Goal: Information Seeking & Learning: Learn about a topic

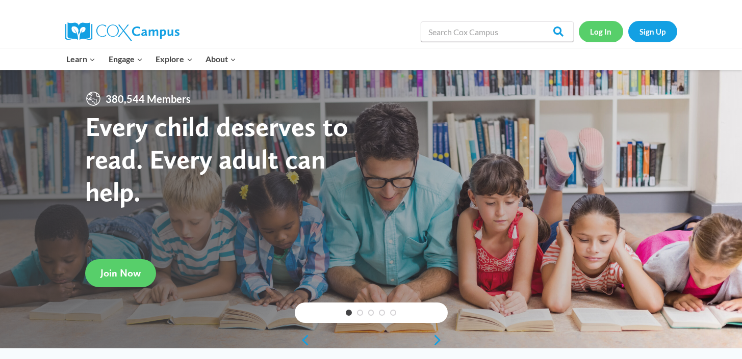
click at [606, 33] on link "Log In" at bounding box center [601, 31] width 44 height 21
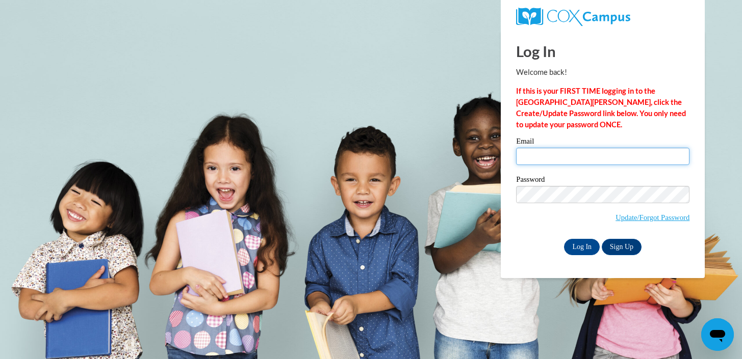
click at [566, 153] on input "Email" at bounding box center [602, 156] width 173 height 17
type input "mlezamar@waukesha.k12.wi.us"
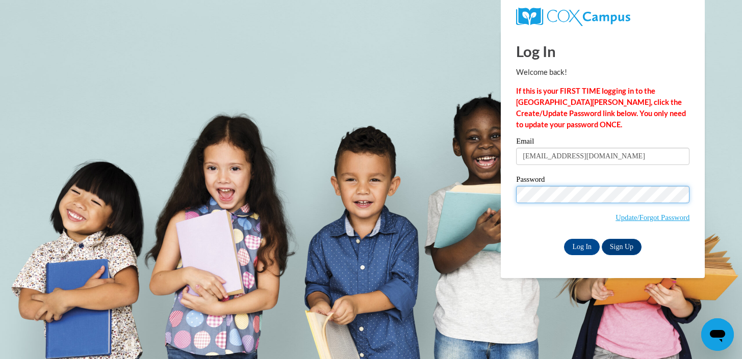
click at [564, 239] on input "Log In" at bounding box center [582, 247] width 36 height 16
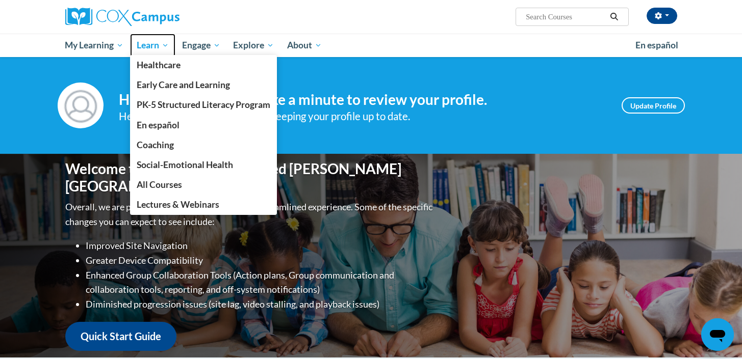
click at [150, 47] on span "Learn" at bounding box center [153, 45] width 32 height 12
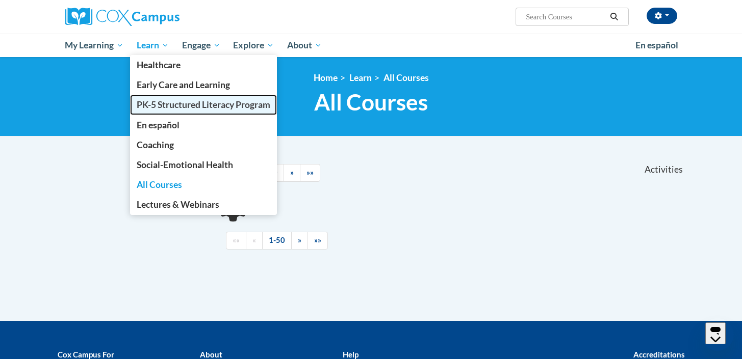
click at [154, 107] on span "PK-5 Structured Literacy Program" at bounding box center [204, 104] width 134 height 11
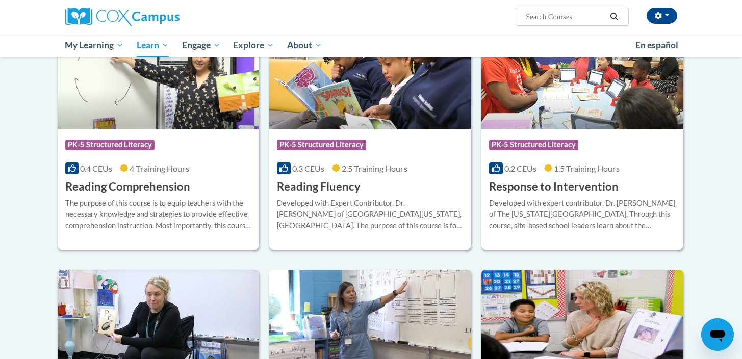
scroll to position [888, 0]
click at [299, 191] on h3 "Reading Fluency" at bounding box center [319, 187] width 84 height 16
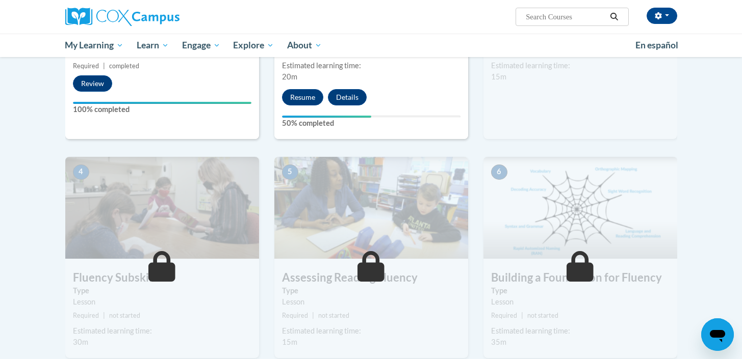
scroll to position [350, 0]
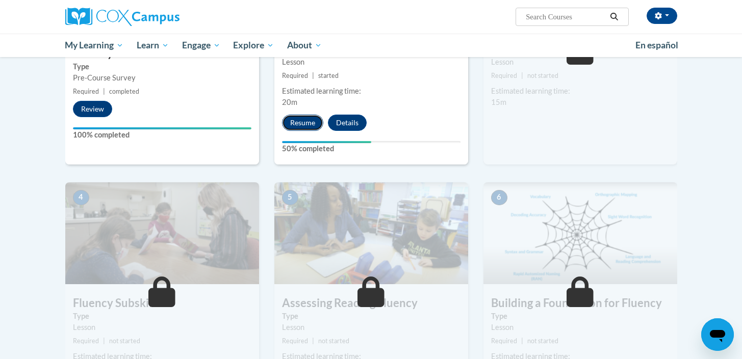
click at [299, 121] on button "Resume" at bounding box center [302, 123] width 41 height 16
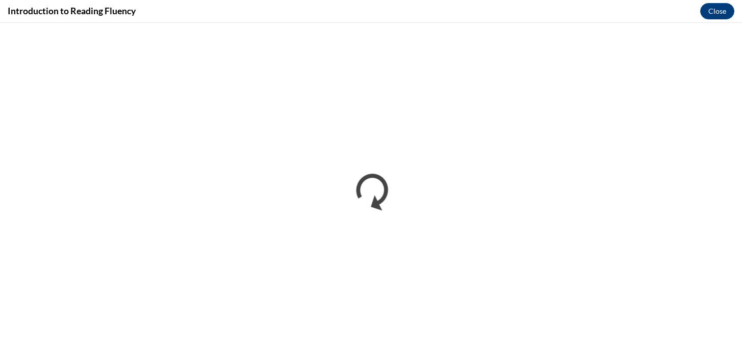
scroll to position [0, 0]
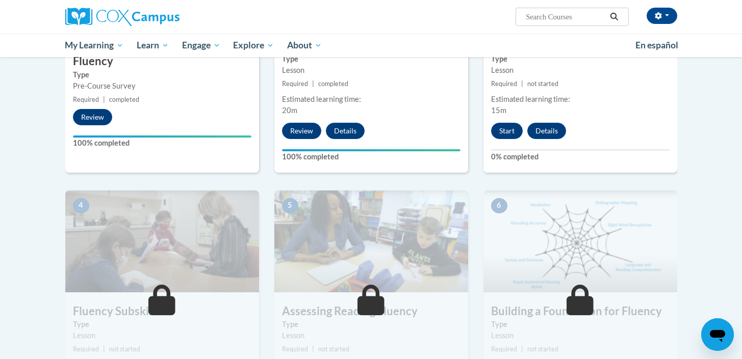
scroll to position [274, 0]
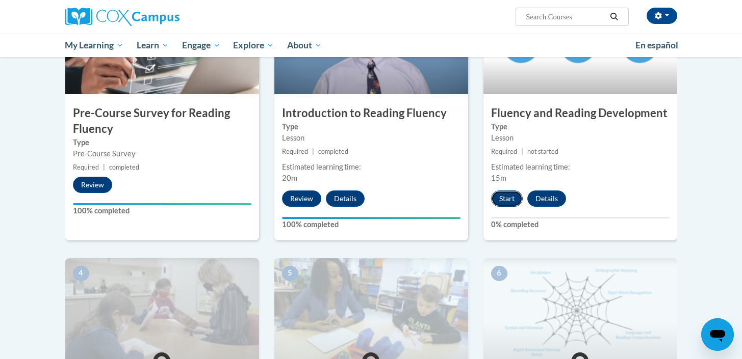
click at [507, 198] on button "Start" at bounding box center [507, 199] width 32 height 16
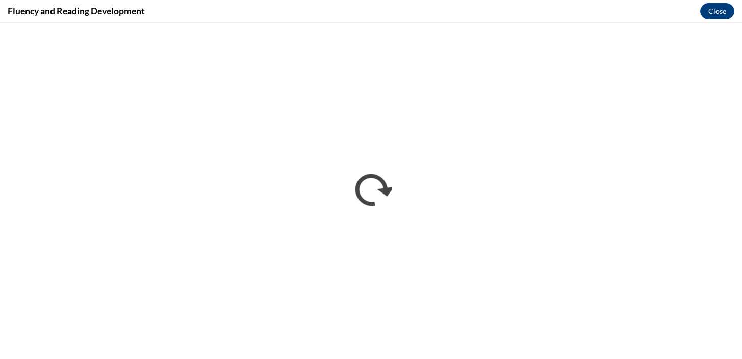
scroll to position [0, 0]
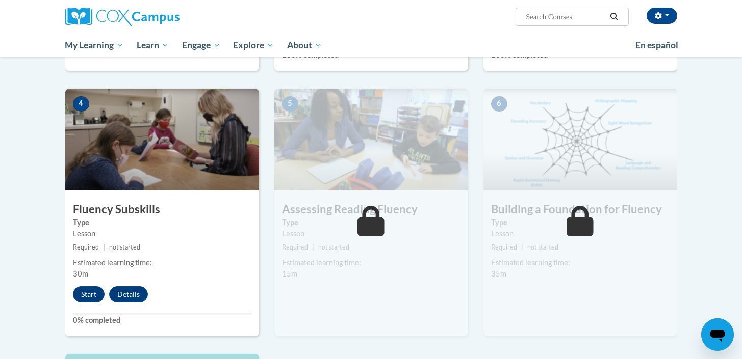
scroll to position [494, 0]
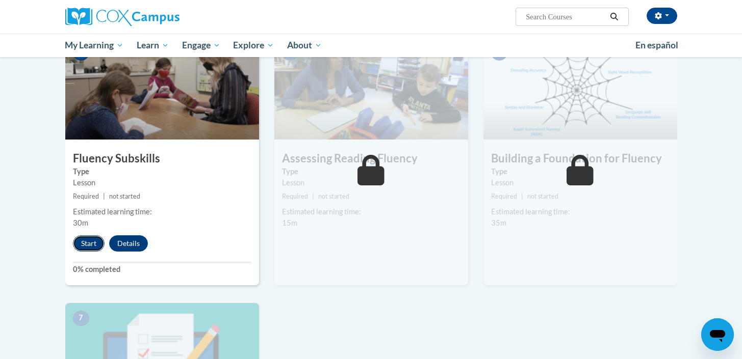
click at [80, 242] on button "Start" at bounding box center [89, 243] width 32 height 16
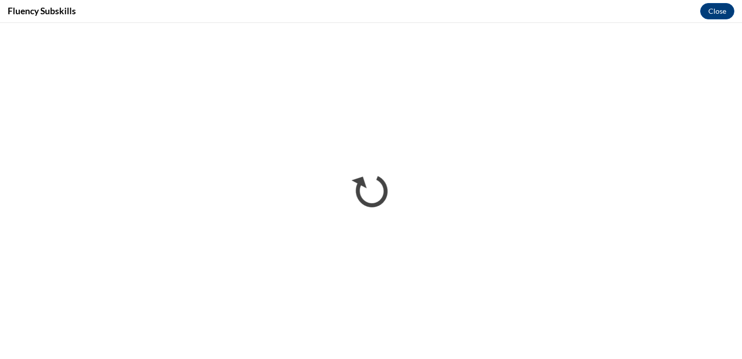
scroll to position [0, 0]
click at [717, 8] on button "Close" at bounding box center [717, 11] width 34 height 16
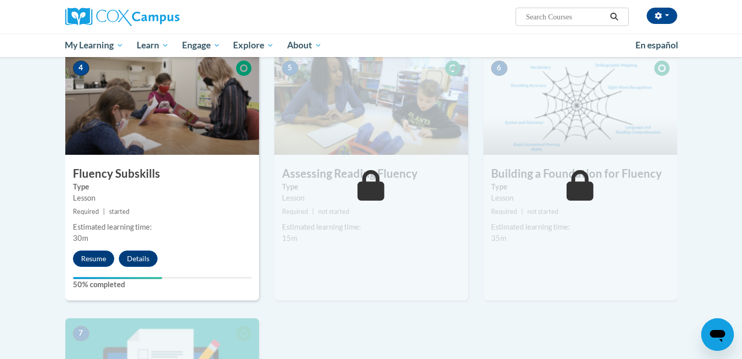
scroll to position [533, 0]
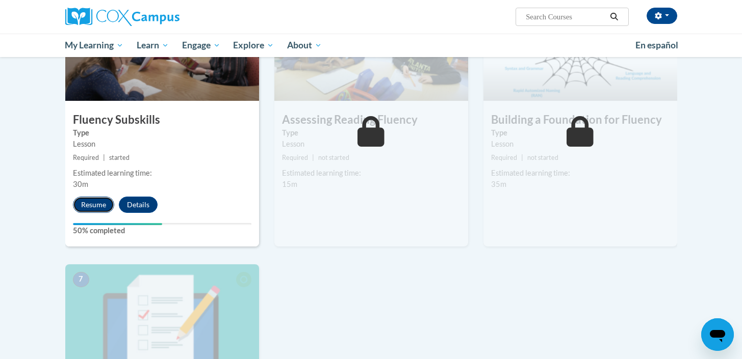
click at [86, 201] on button "Resume" at bounding box center [93, 205] width 41 height 16
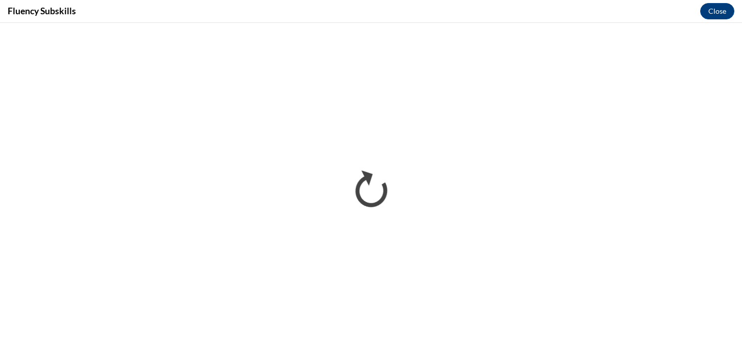
scroll to position [0, 0]
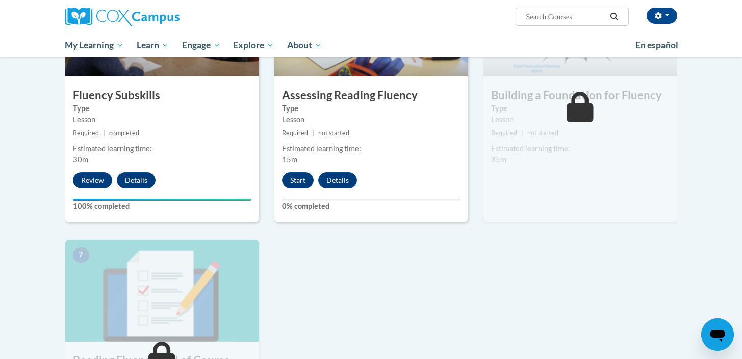
scroll to position [545, 0]
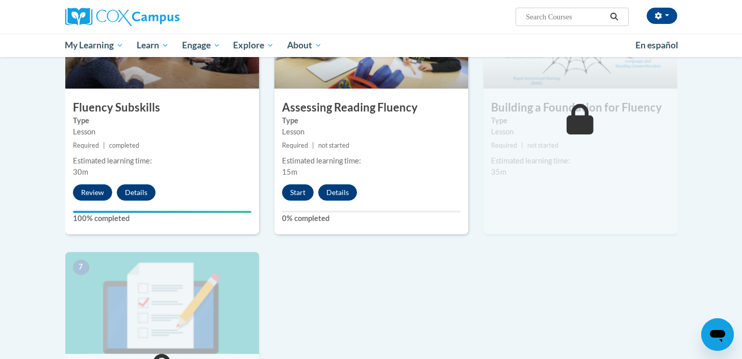
click at [296, 200] on div "5 Assessing Reading Fluency Type Lesson Required | not started Estimated learni…" at bounding box center [371, 111] width 194 height 248
click at [296, 197] on button "Start" at bounding box center [298, 193] width 32 height 16
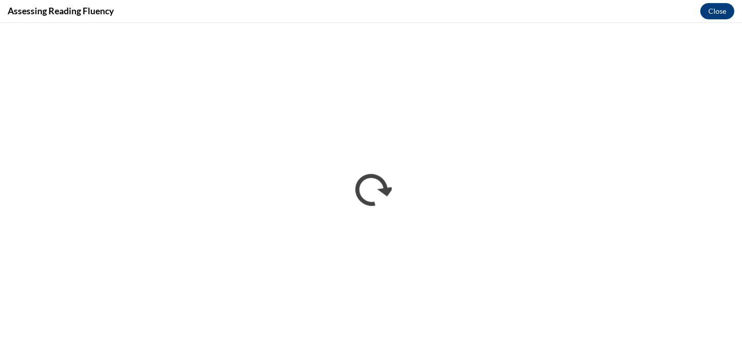
scroll to position [0, 0]
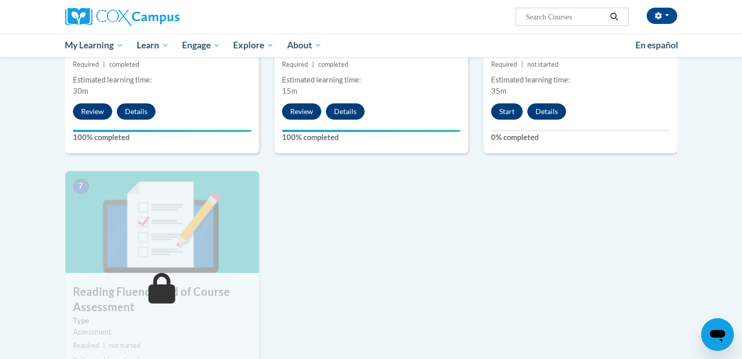
scroll to position [628, 0]
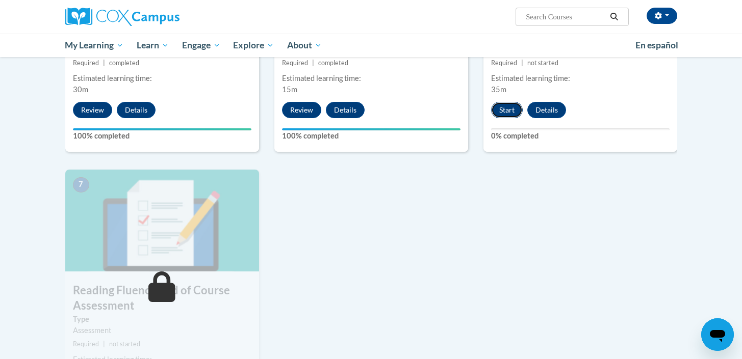
click at [511, 111] on button "Start" at bounding box center [507, 110] width 32 height 16
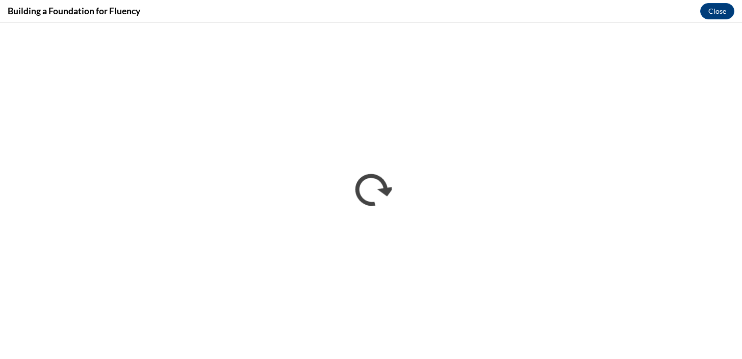
scroll to position [0, 0]
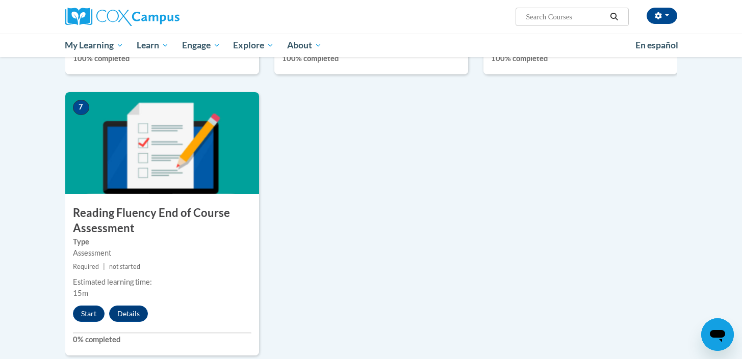
scroll to position [731, 0]
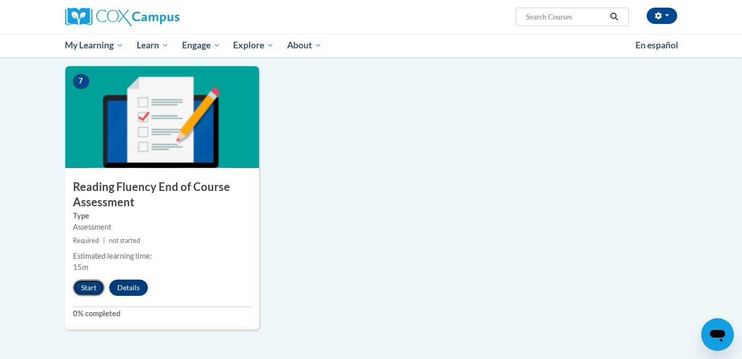
click at [89, 291] on button "Start" at bounding box center [89, 288] width 32 height 16
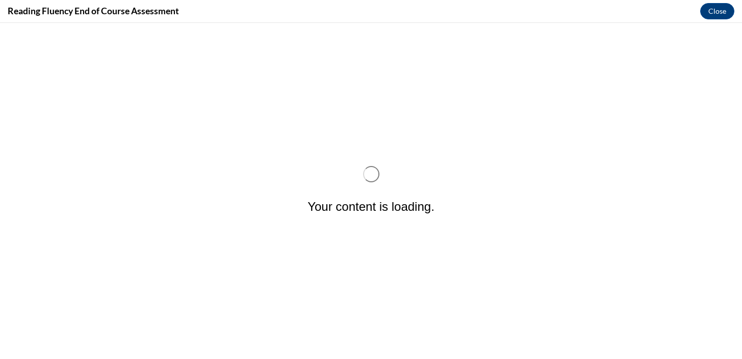
scroll to position [0, 0]
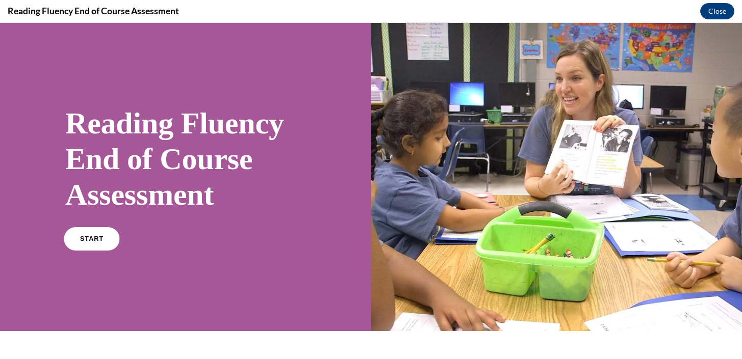
click at [86, 245] on link "START" at bounding box center [92, 238] width 56 height 23
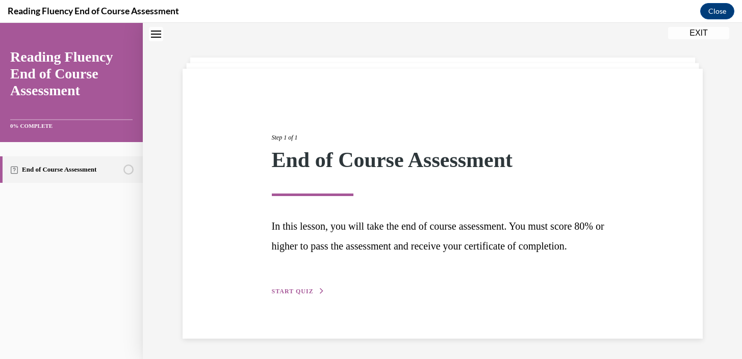
scroll to position [50, 0]
click at [280, 296] on button "START QUIZ" at bounding box center [298, 291] width 53 height 9
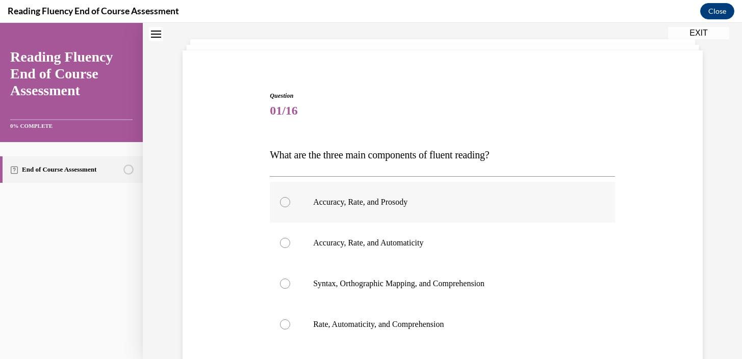
click at [287, 204] on div at bounding box center [285, 202] width 10 height 10
click at [287, 204] on input "Accuracy, Rate, and Prosody" at bounding box center [285, 202] width 10 height 10
radio input "true"
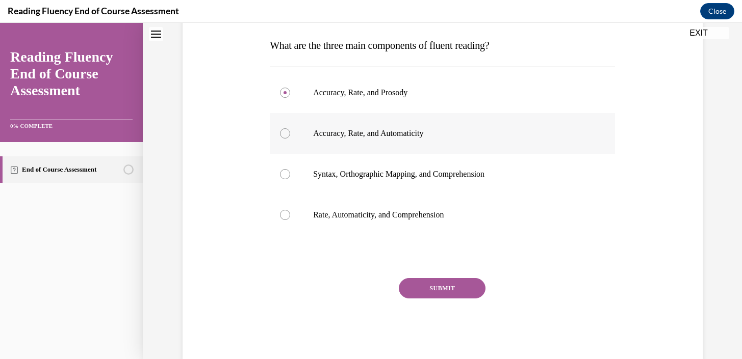
scroll to position [161, 0]
click at [431, 291] on button "SUBMIT" at bounding box center [442, 287] width 87 height 20
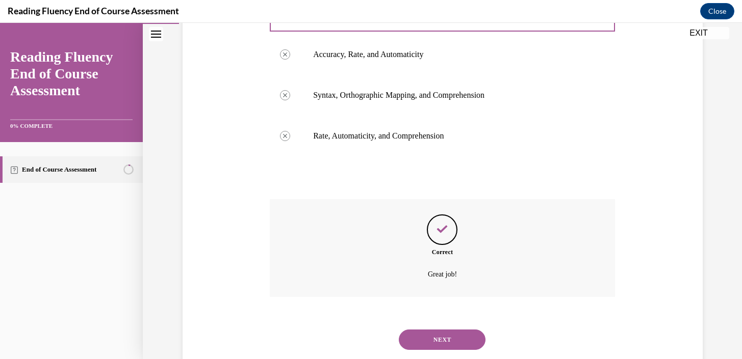
scroll to position [266, 0]
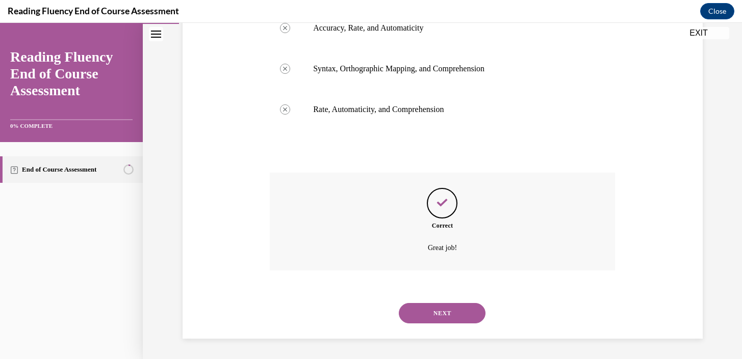
click at [431, 306] on button "NEXT" at bounding box center [442, 313] width 87 height 20
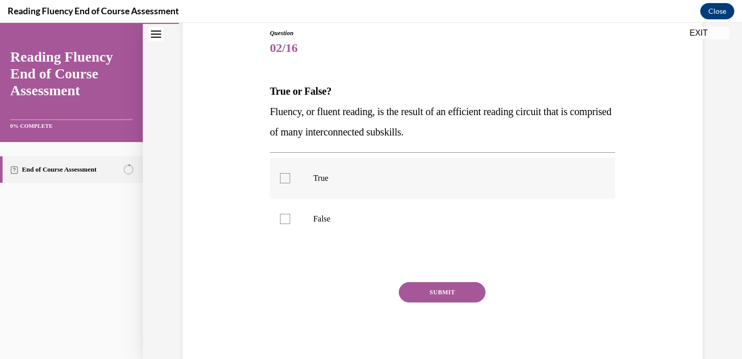
click at [291, 177] on label "True" at bounding box center [442, 178] width 345 height 41
click at [290, 177] on input "True" at bounding box center [285, 178] width 10 height 10
checkbox input "true"
click at [434, 286] on button "SUBMIT" at bounding box center [442, 292] width 87 height 20
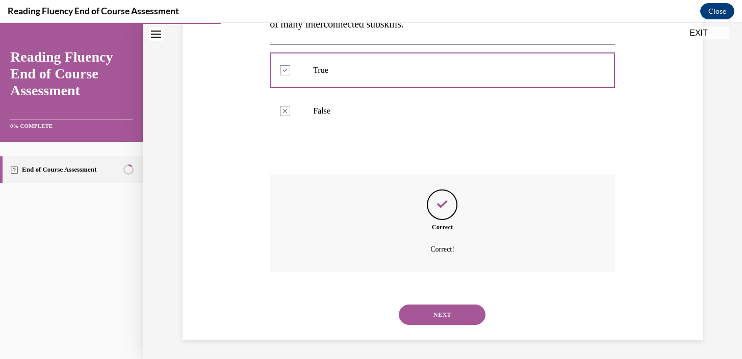
scroll to position [223, 0]
click at [443, 313] on button "NEXT" at bounding box center [442, 313] width 87 height 20
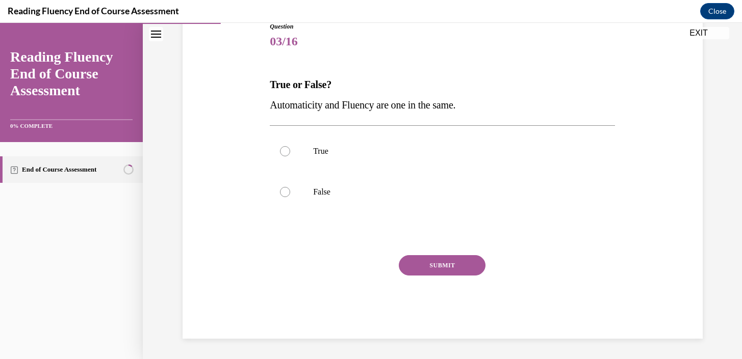
scroll to position [113, 0]
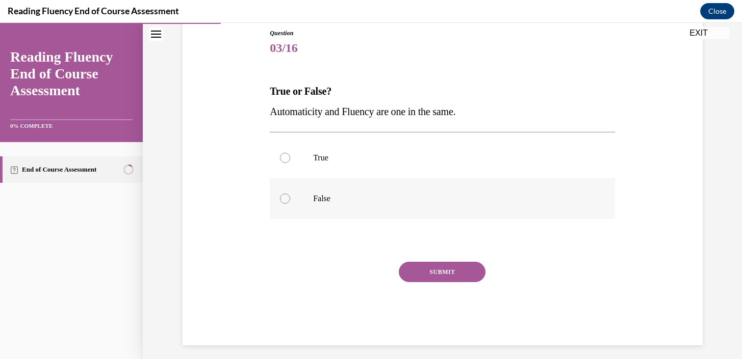
click at [282, 192] on label "False" at bounding box center [442, 198] width 345 height 41
click at [282, 194] on input "False" at bounding box center [285, 199] width 10 height 10
radio input "true"
click at [416, 264] on button "SUBMIT" at bounding box center [442, 272] width 87 height 20
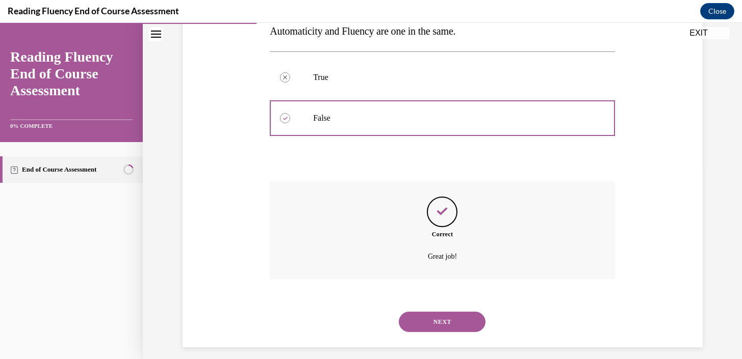
scroll to position [202, 0]
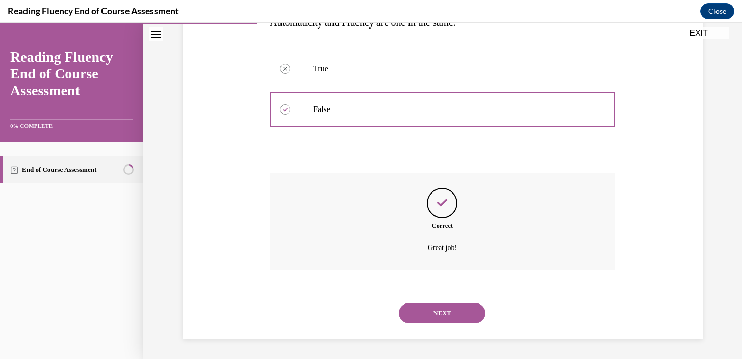
click at [434, 306] on button "NEXT" at bounding box center [442, 313] width 87 height 20
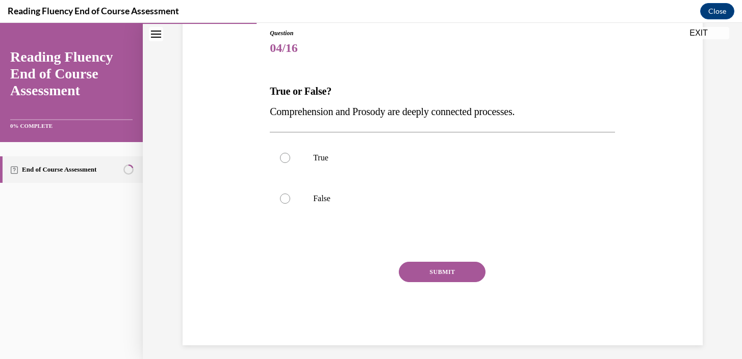
scroll to position [120, 0]
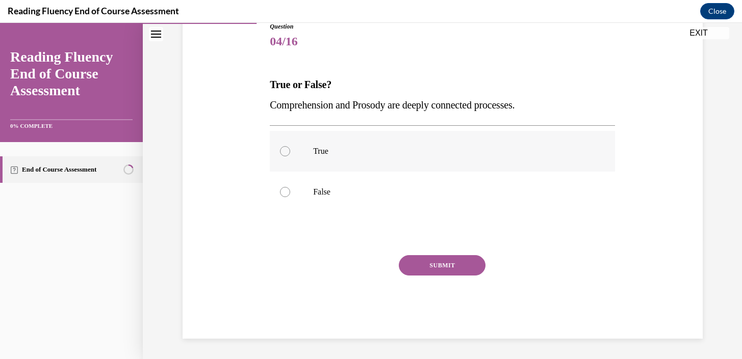
click at [288, 147] on div at bounding box center [285, 151] width 10 height 10
click at [288, 147] on input "True" at bounding box center [285, 151] width 10 height 10
radio input "true"
click at [469, 271] on button "SUBMIT" at bounding box center [442, 265] width 87 height 20
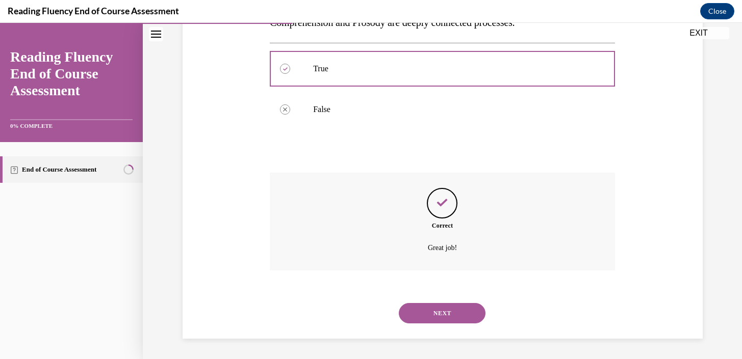
click at [453, 311] on button "NEXT" at bounding box center [442, 313] width 87 height 20
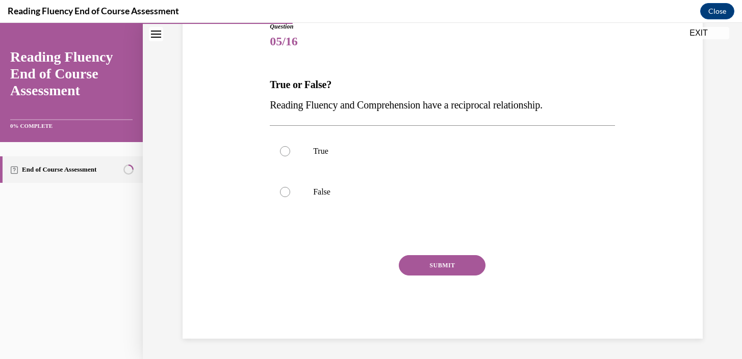
scroll to position [113, 0]
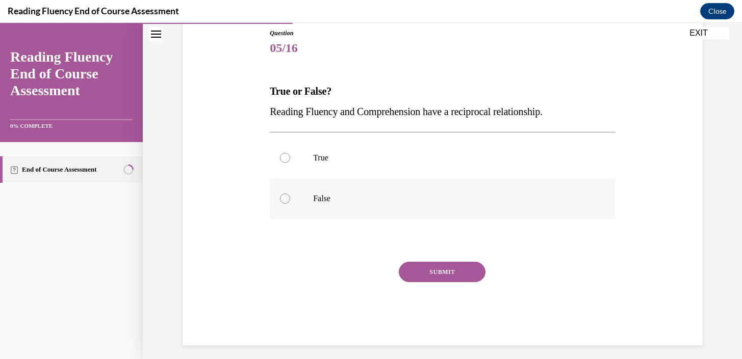
click at [290, 193] on label "False" at bounding box center [442, 198] width 345 height 41
click at [290, 194] on input "False" at bounding box center [285, 199] width 10 height 10
radio input "true"
click at [440, 267] on button "SUBMIT" at bounding box center [442, 272] width 87 height 20
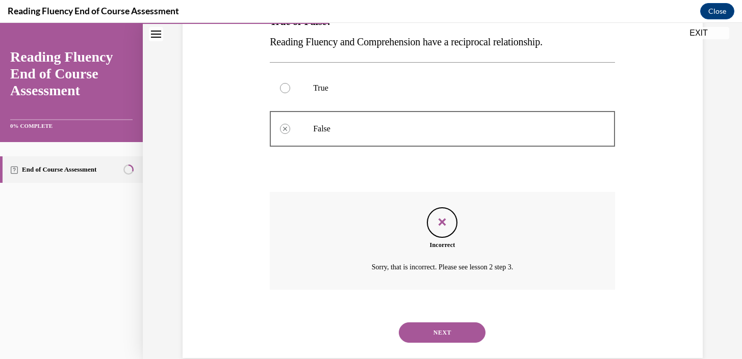
scroll to position [202, 0]
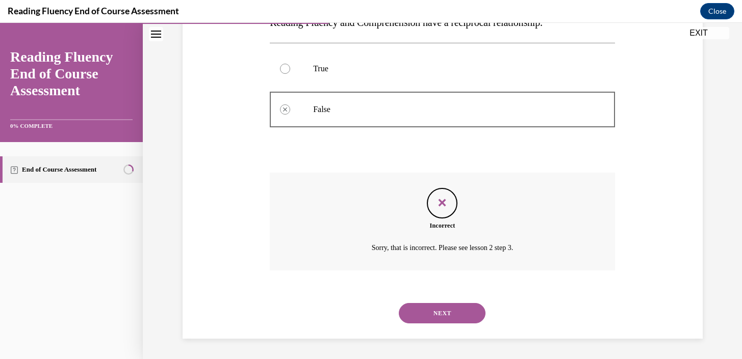
click at [441, 298] on div "NEXT" at bounding box center [442, 313] width 345 height 41
click at [442, 307] on button "NEXT" at bounding box center [442, 313] width 87 height 20
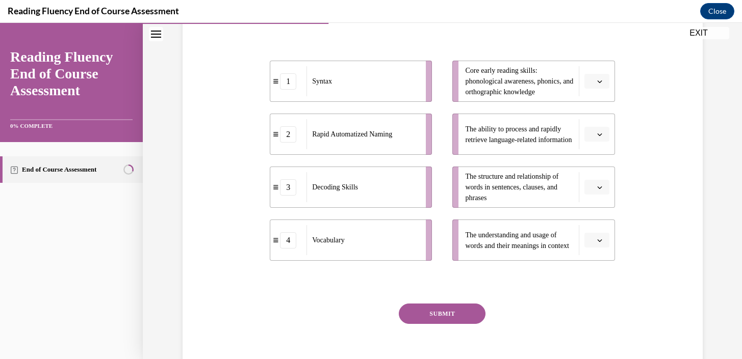
scroll to position [196, 0]
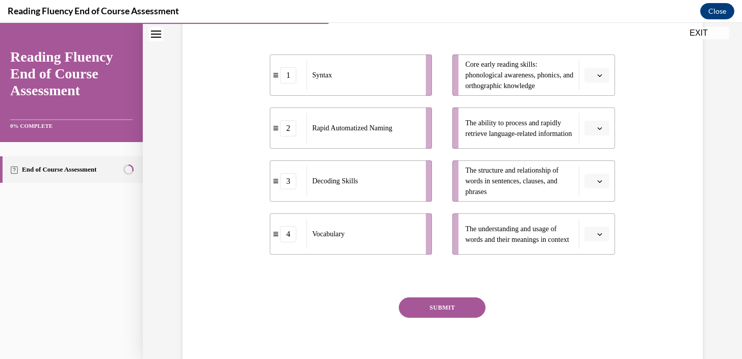
click at [596, 79] on span "button" at bounding box center [599, 75] width 7 height 7
click at [597, 174] on div "3" at bounding box center [595, 179] width 25 height 20
click at [599, 132] on span "button" at bounding box center [599, 128] width 7 height 7
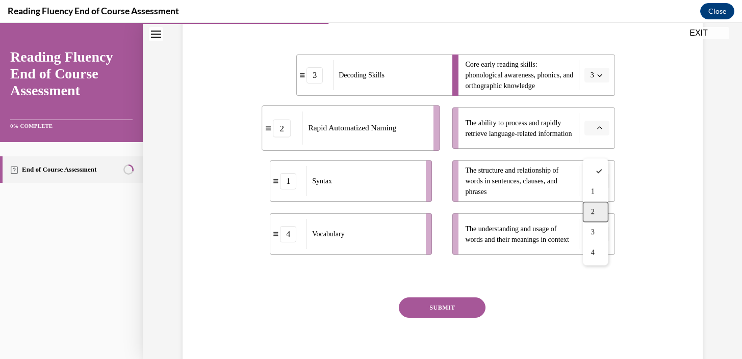
click at [600, 216] on div "2" at bounding box center [595, 212] width 25 height 20
click at [598, 184] on icon "button" at bounding box center [599, 181] width 5 height 5
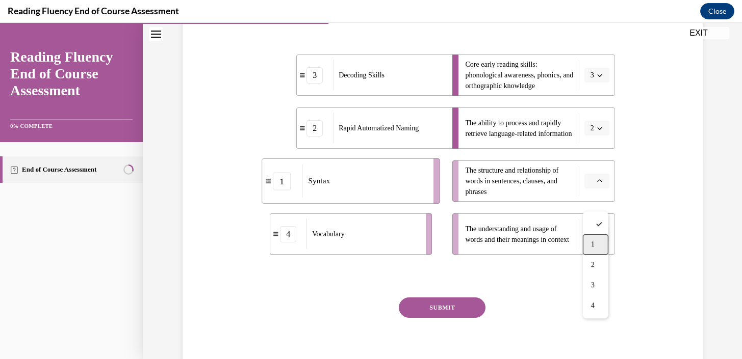
click at [598, 251] on div "1" at bounding box center [595, 244] width 25 height 20
click at [605, 242] on button "button" at bounding box center [596, 234] width 25 height 15
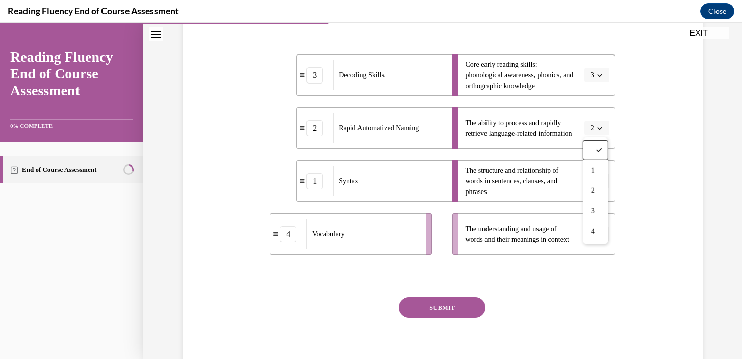
click at [599, 242] on button "button" at bounding box center [596, 234] width 25 height 15
click at [599, 236] on icon "button" at bounding box center [599, 234] width 5 height 3
click at [593, 231] on span "4" at bounding box center [593, 232] width 4 height 8
click at [465, 318] on button "SUBMIT" at bounding box center [442, 308] width 87 height 20
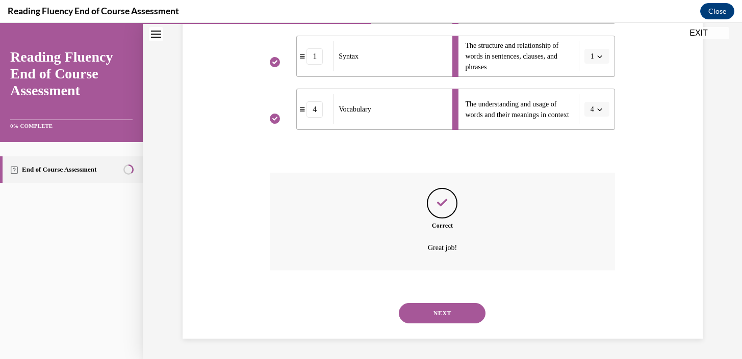
scroll to position [341, 0]
click at [458, 311] on button "NEXT" at bounding box center [442, 313] width 87 height 20
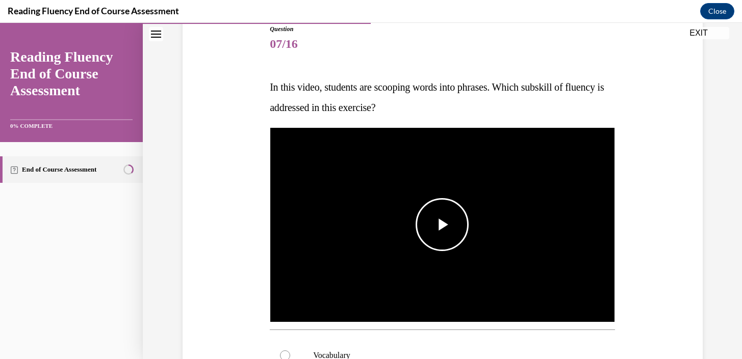
scroll to position [129, 0]
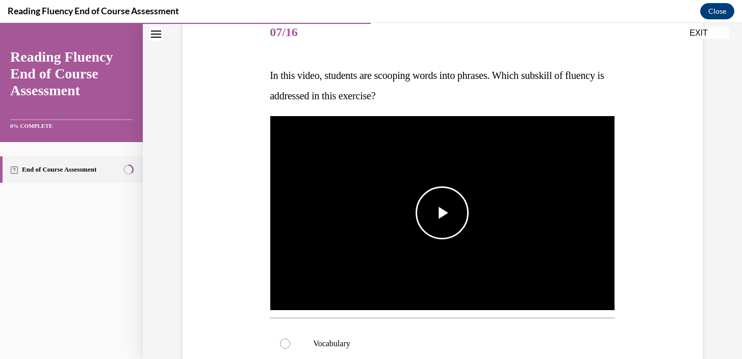
click at [442, 213] on span "Video player" at bounding box center [442, 213] width 0 height 0
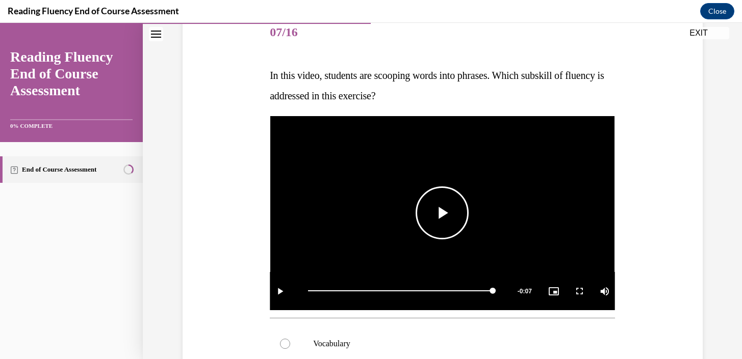
click at [442, 213] on span "Video player" at bounding box center [442, 213] width 0 height 0
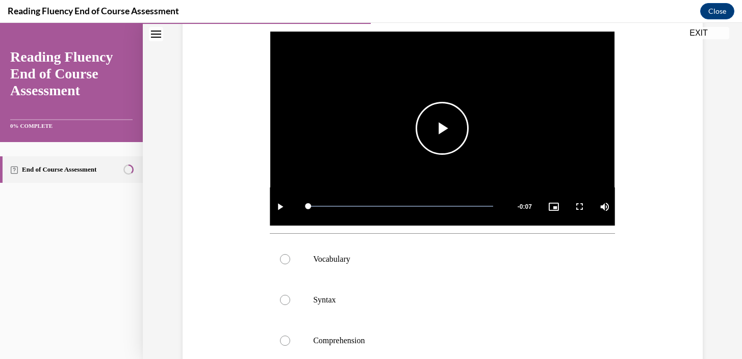
scroll to position [159, 0]
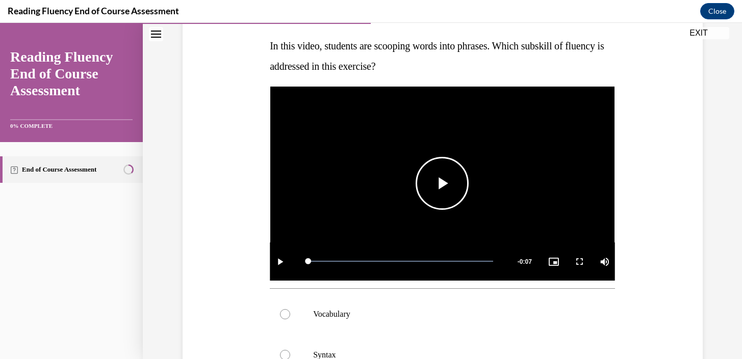
click at [442, 183] on span "Video player" at bounding box center [442, 183] width 0 height 0
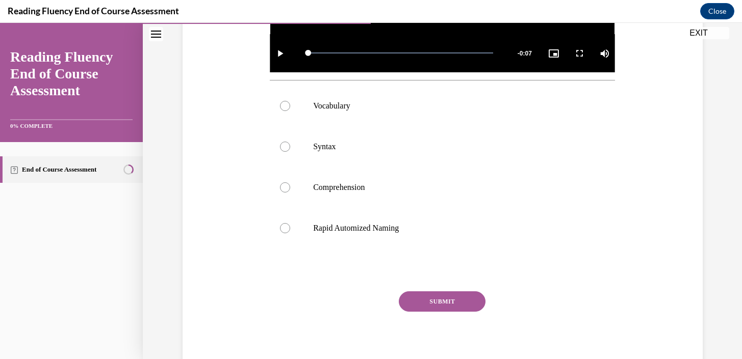
scroll to position [376, 0]
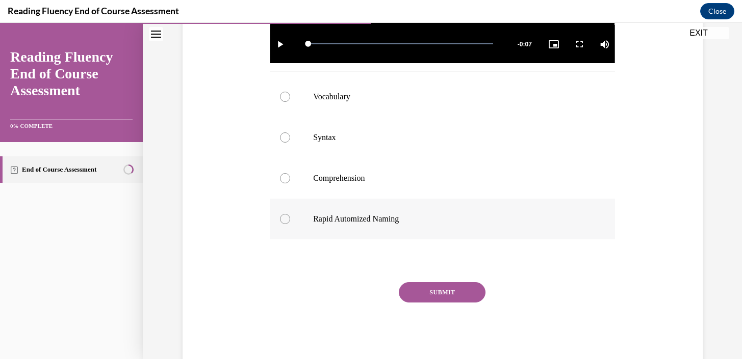
click at [286, 212] on label "Rapid Automized Naming" at bounding box center [442, 219] width 345 height 41
click at [286, 214] on input "Rapid Automized Naming" at bounding box center [285, 219] width 10 height 10
radio input "true"
click at [441, 298] on button "SUBMIT" at bounding box center [442, 292] width 87 height 20
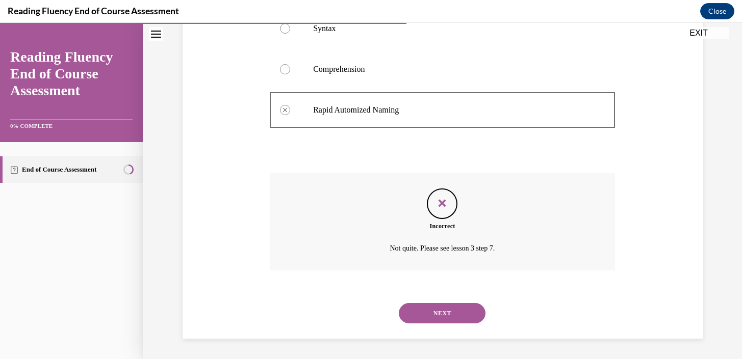
click at [444, 313] on button "NEXT" at bounding box center [442, 313] width 87 height 20
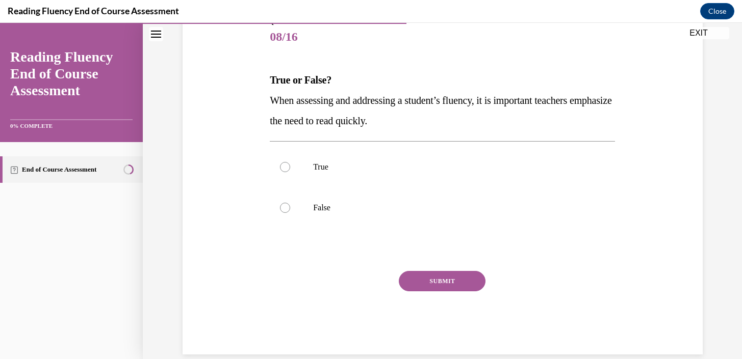
scroll to position [140, 0]
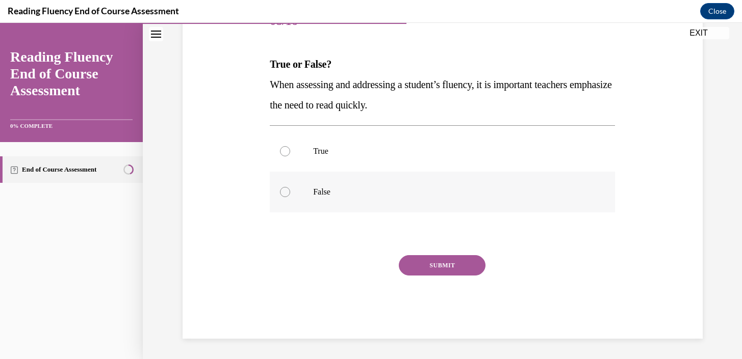
click at [288, 192] on div at bounding box center [285, 192] width 10 height 10
click at [288, 192] on input "False" at bounding box center [285, 192] width 10 height 10
radio input "true"
click at [435, 275] on button "SUBMIT" at bounding box center [442, 265] width 87 height 20
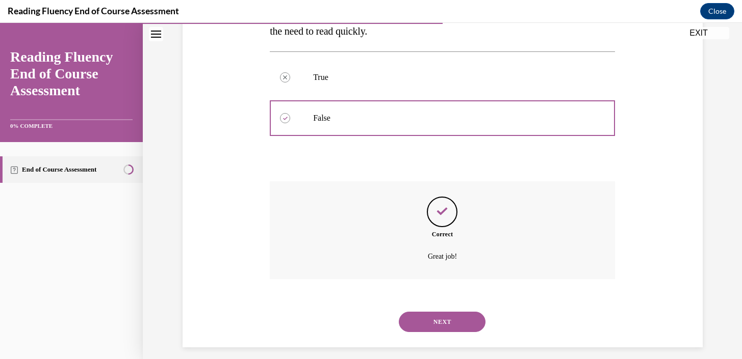
scroll to position [223, 0]
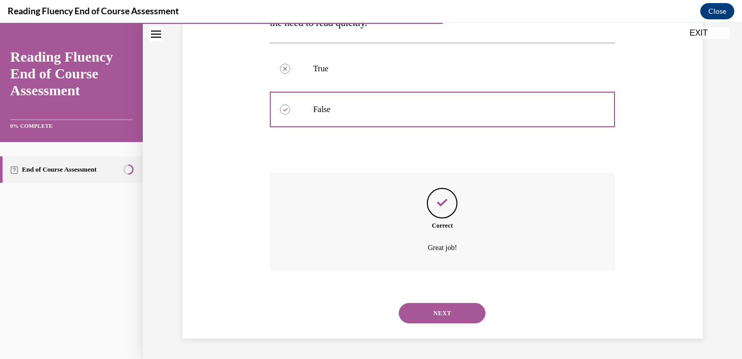
click at [456, 313] on button "NEXT" at bounding box center [442, 313] width 87 height 20
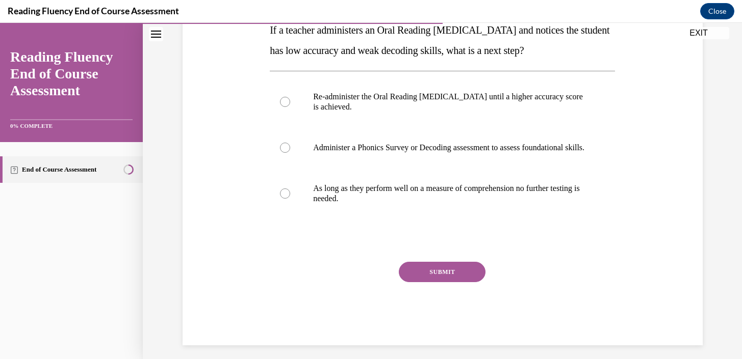
scroll to position [148, 0]
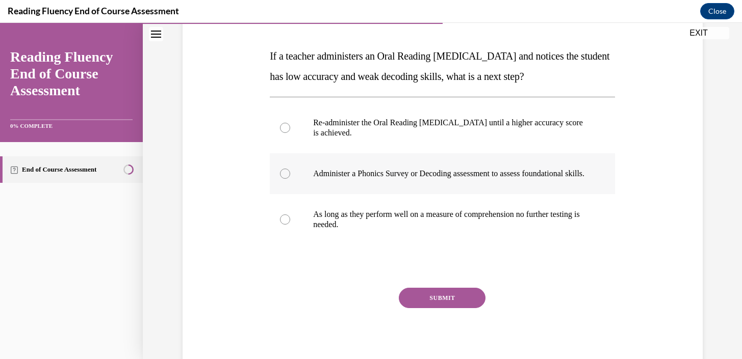
click at [287, 179] on div at bounding box center [285, 174] width 10 height 10
click at [287, 179] on input "Administer a Phonics Survey or Decoding assessment to assess foundational skill…" at bounding box center [285, 174] width 10 height 10
radio input "true"
click at [447, 305] on button "SUBMIT" at bounding box center [442, 298] width 87 height 20
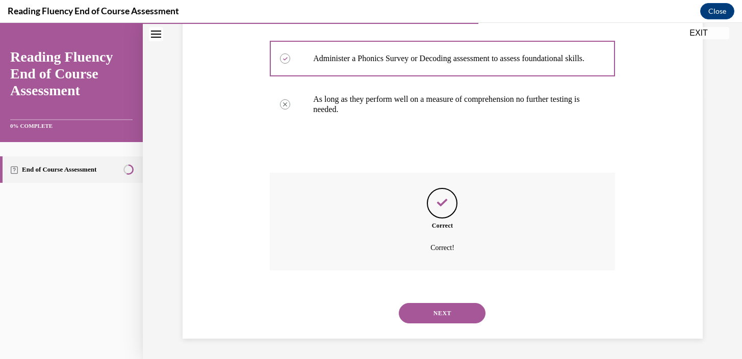
scroll to position [274, 0]
click at [454, 310] on button "NEXT" at bounding box center [442, 313] width 87 height 20
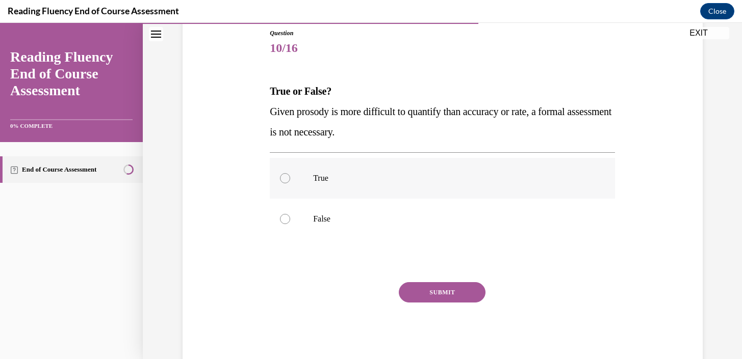
click at [285, 180] on div at bounding box center [285, 178] width 10 height 10
click at [285, 180] on input "True" at bounding box center [285, 178] width 10 height 10
radio input "true"
click at [467, 294] on button "SUBMIT" at bounding box center [442, 292] width 87 height 20
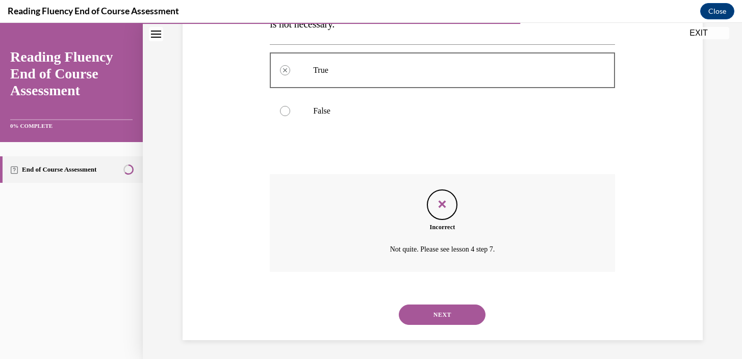
scroll to position [223, 0]
click at [449, 317] on button "NEXT" at bounding box center [442, 313] width 87 height 20
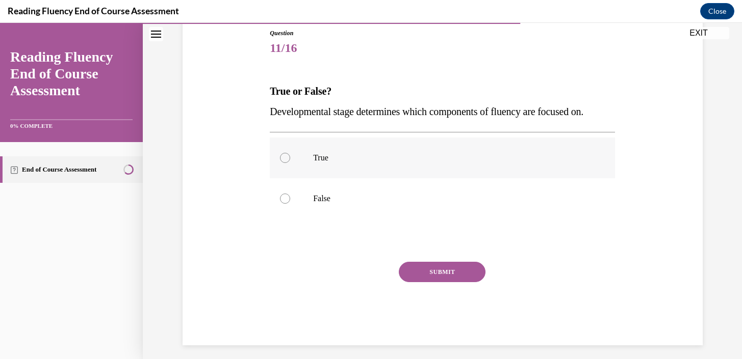
click at [283, 155] on div at bounding box center [285, 158] width 10 height 10
click at [283, 155] on input "True" at bounding box center [285, 158] width 10 height 10
radio input "true"
click at [442, 274] on button "SUBMIT" at bounding box center [442, 272] width 87 height 20
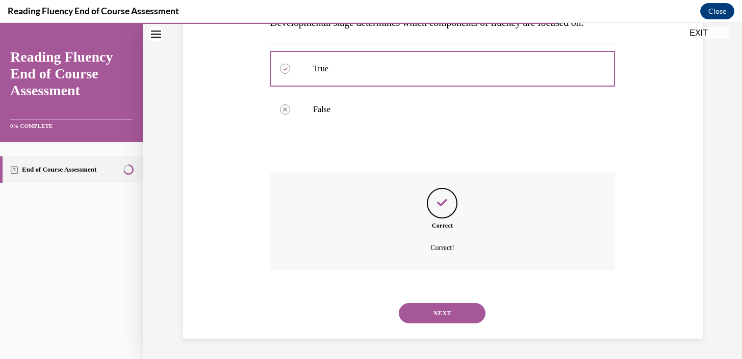
click at [438, 320] on button "NEXT" at bounding box center [442, 313] width 87 height 20
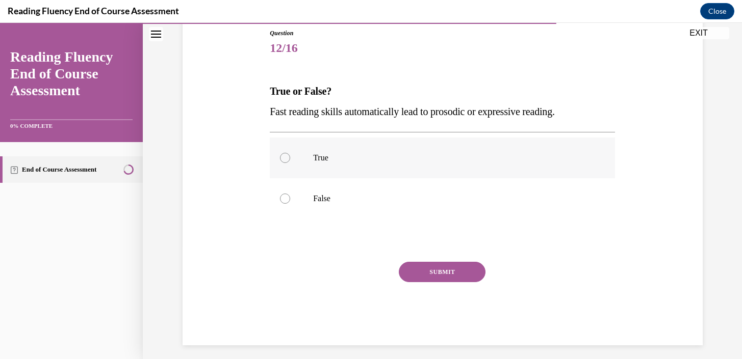
click at [291, 154] on label "True" at bounding box center [442, 158] width 345 height 41
click at [290, 154] on input "True" at bounding box center [285, 158] width 10 height 10
radio input "true"
click at [416, 261] on div "Question 12/16 True or False? Fast reading skills automatically lead to prosodi…" at bounding box center [442, 187] width 345 height 317
click at [423, 272] on button "SUBMIT" at bounding box center [442, 272] width 87 height 20
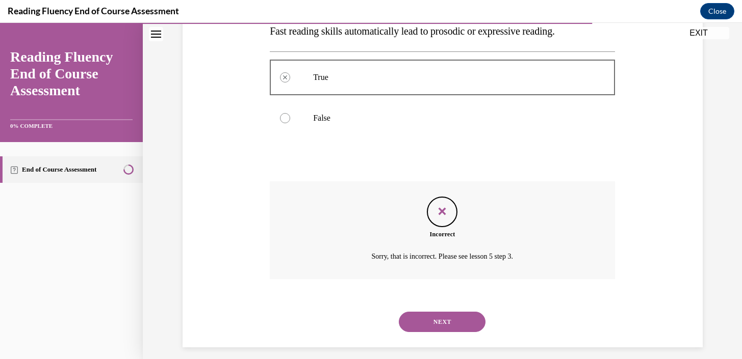
scroll to position [202, 0]
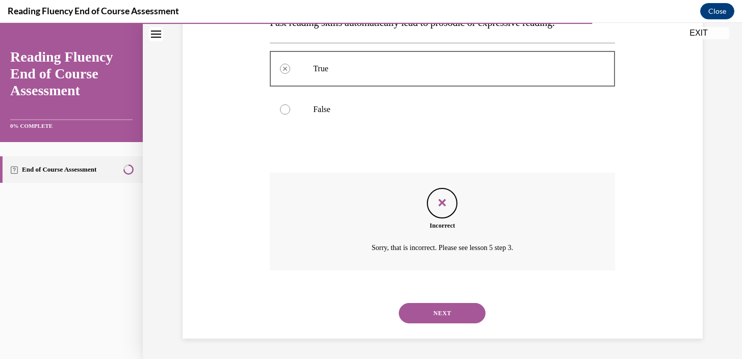
click at [439, 309] on button "NEXT" at bounding box center [442, 313] width 87 height 20
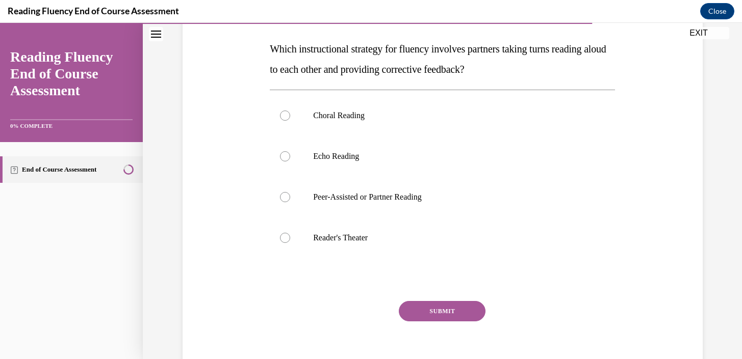
scroll to position [156, 0]
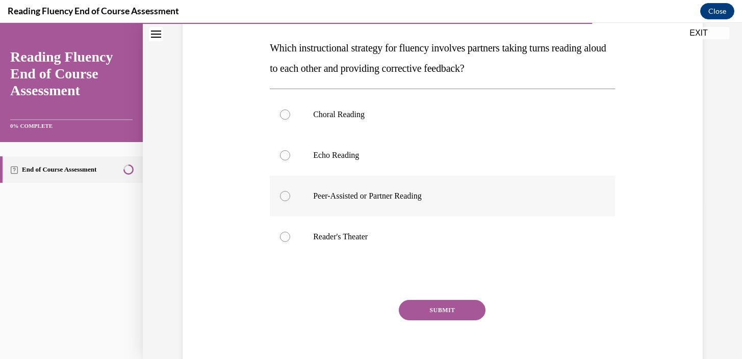
click at [283, 198] on div at bounding box center [285, 196] width 10 height 10
click at [283, 198] on input "Peer-Assisted or Partner Reading" at bounding box center [285, 196] width 10 height 10
radio input "true"
click at [437, 310] on button "SUBMIT" at bounding box center [442, 310] width 87 height 20
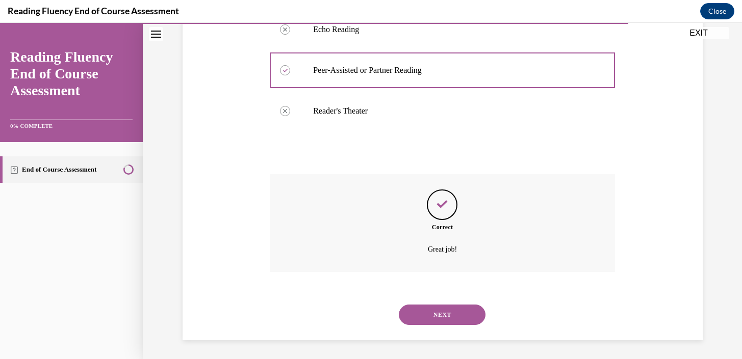
scroll to position [284, 0]
click at [439, 318] on button "NEXT" at bounding box center [442, 313] width 87 height 20
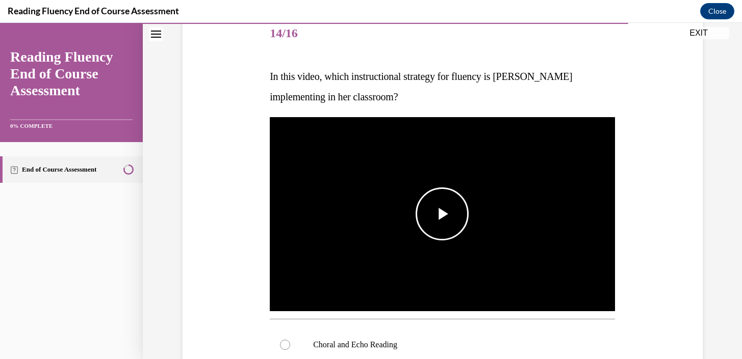
scroll to position [130, 0]
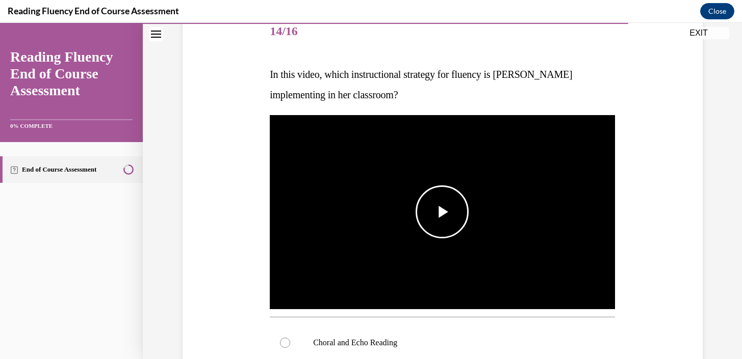
click at [442, 212] on span "Video player" at bounding box center [442, 212] width 0 height 0
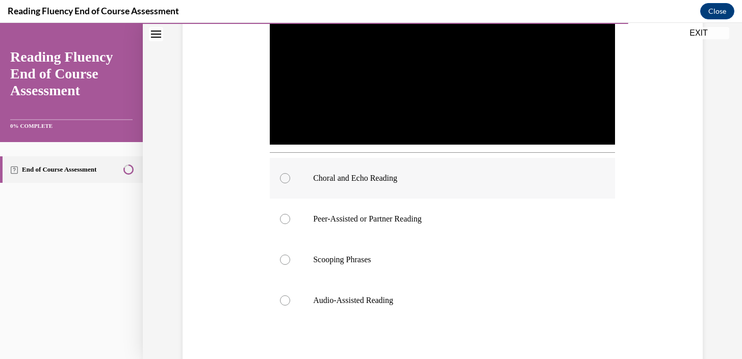
scroll to position [282, 0]
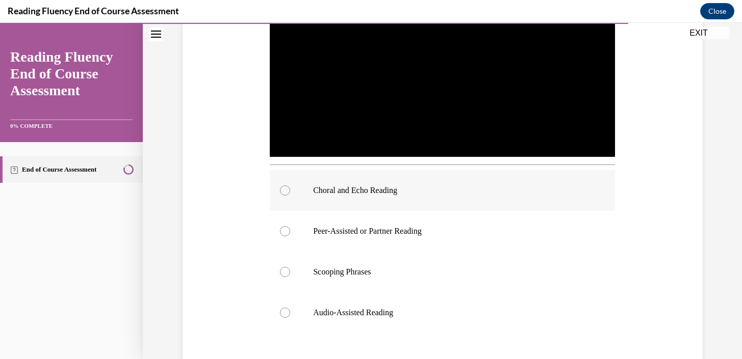
click at [288, 191] on div at bounding box center [285, 191] width 10 height 10
click at [288, 191] on input "Choral and Echo Reading" at bounding box center [285, 191] width 10 height 10
radio input "true"
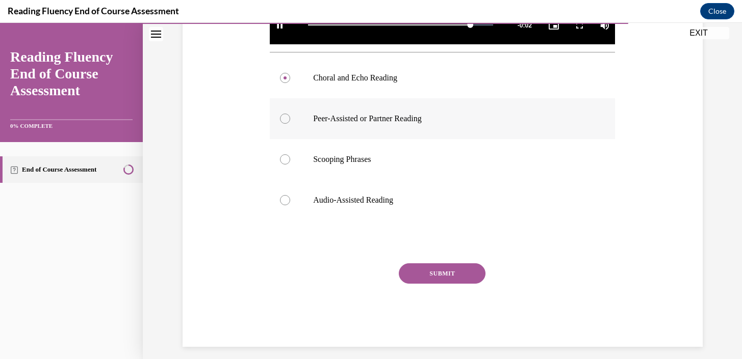
scroll to position [403, 0]
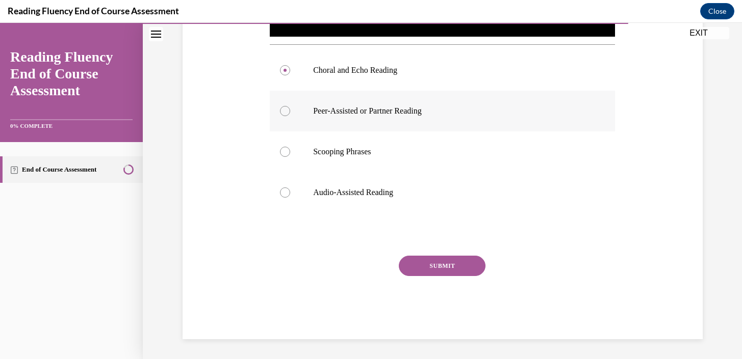
click at [286, 110] on div at bounding box center [285, 111] width 10 height 10
click at [286, 110] on input "Peer-Assisted or Partner Reading" at bounding box center [285, 111] width 10 height 10
radio input "true"
click at [423, 252] on div "Question 14/16 In this video, which instructional strategy for fluency is Ms. S…" at bounding box center [442, 39] width 345 height 600
click at [427, 258] on button "SUBMIT" at bounding box center [442, 266] width 87 height 20
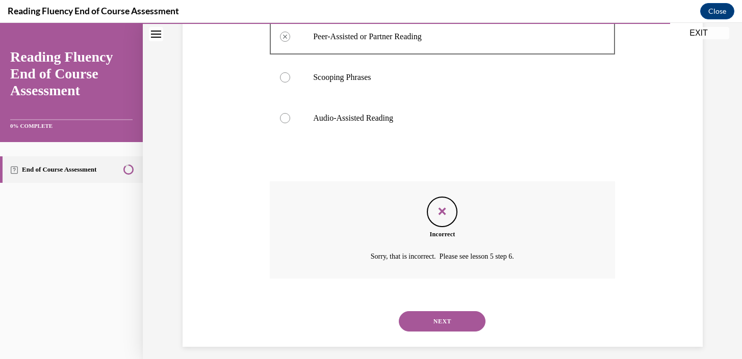
scroll to position [485, 0]
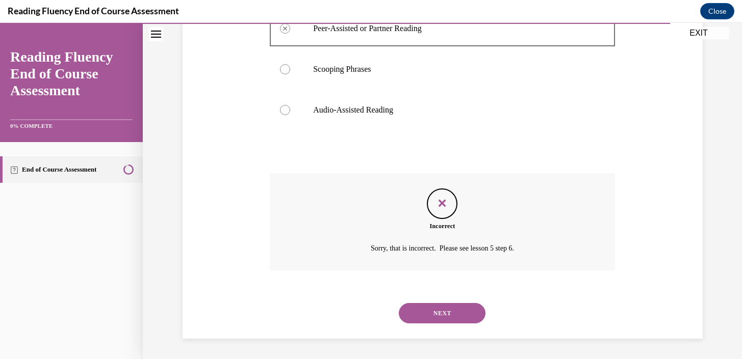
click at [438, 306] on button "NEXT" at bounding box center [442, 313] width 87 height 20
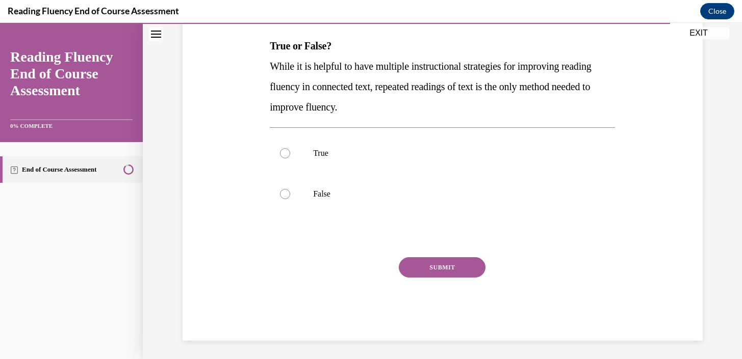
scroll to position [161, 0]
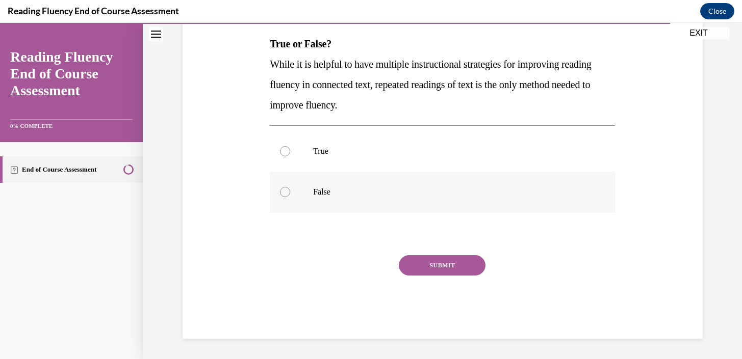
click at [286, 189] on div at bounding box center [285, 192] width 10 height 10
click at [286, 189] on input "False" at bounding box center [285, 192] width 10 height 10
radio input "true"
click at [415, 264] on button "SUBMIT" at bounding box center [442, 265] width 87 height 20
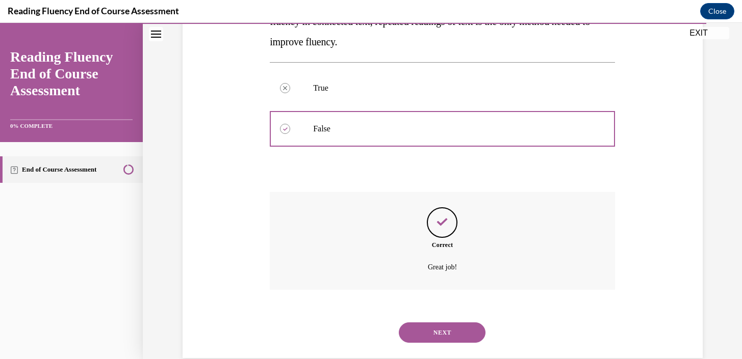
scroll to position [243, 0]
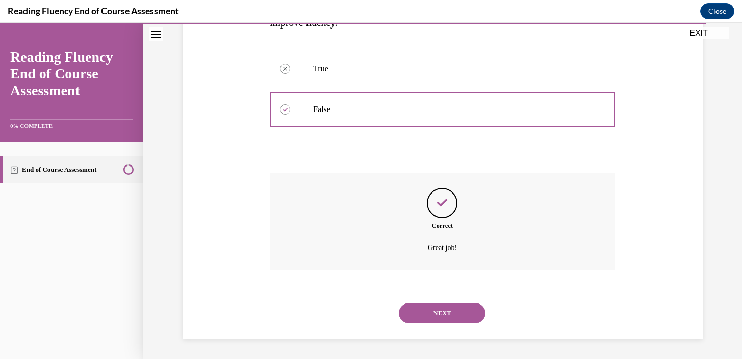
click at [437, 309] on button "NEXT" at bounding box center [442, 313] width 87 height 20
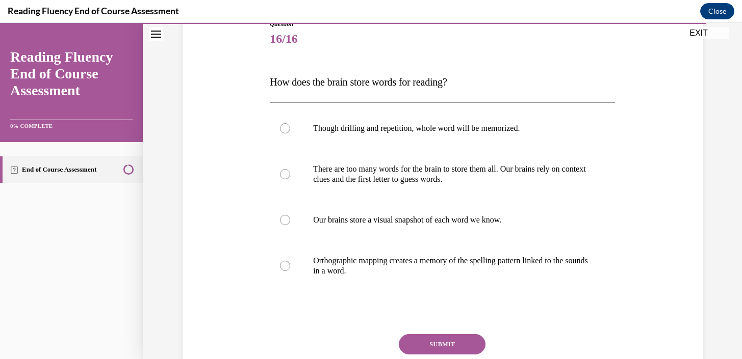
scroll to position [124, 0]
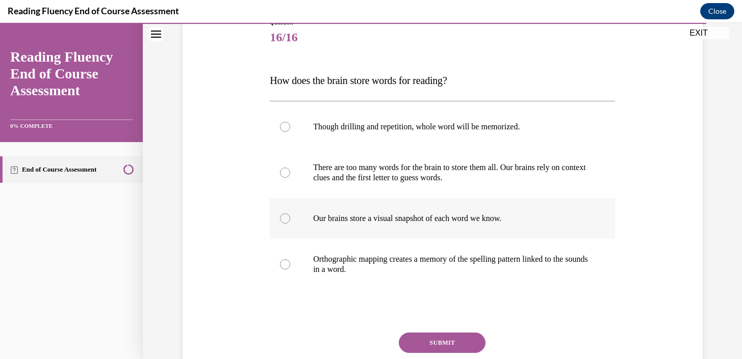
click at [285, 215] on div at bounding box center [285, 219] width 10 height 10
click at [285, 215] on input "Our brains store a visual snapshot of each word we know." at bounding box center [285, 219] width 10 height 10
radio input "true"
click at [287, 264] on div at bounding box center [285, 264] width 10 height 10
click at [287, 264] on input "Orthographic mapping creates a memory of the spelling pattern linked to the sou…" at bounding box center [285, 264] width 10 height 10
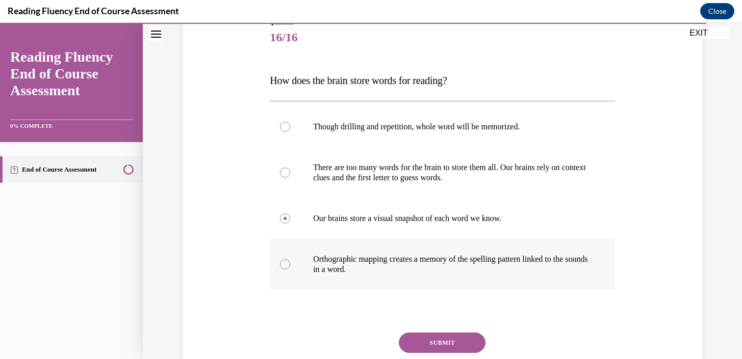
radio input "true"
click at [459, 339] on button "SUBMIT" at bounding box center [442, 343] width 87 height 20
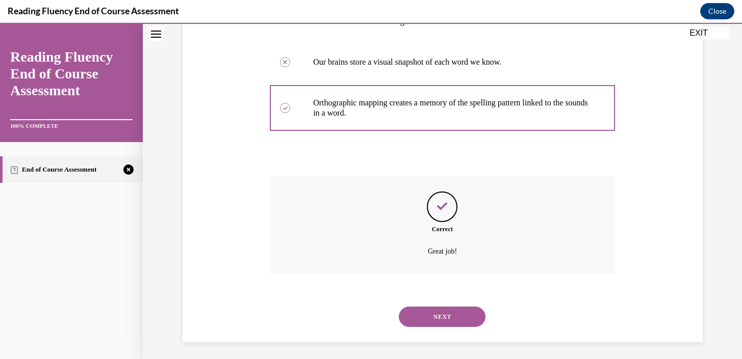
scroll to position [284, 0]
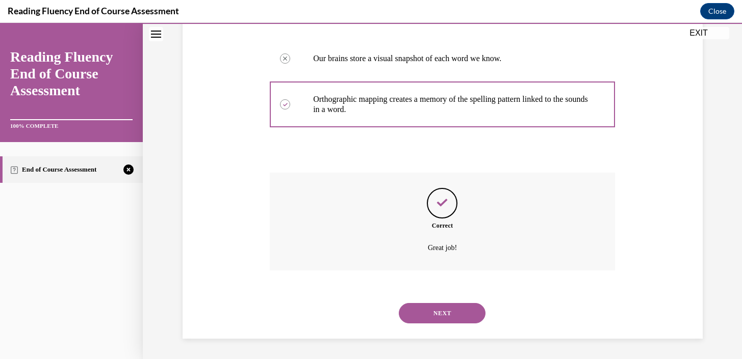
click at [435, 319] on button "NEXT" at bounding box center [442, 313] width 87 height 20
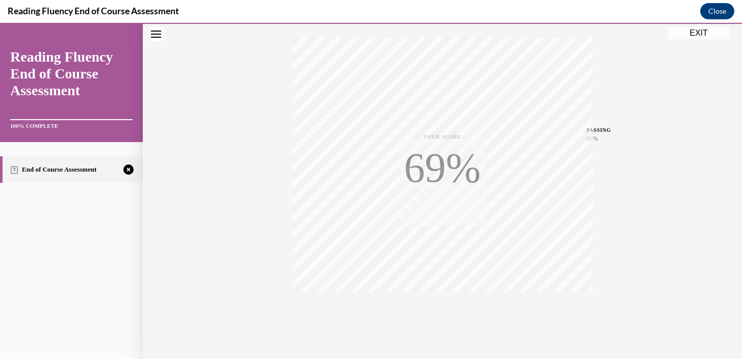
scroll to position [186, 0]
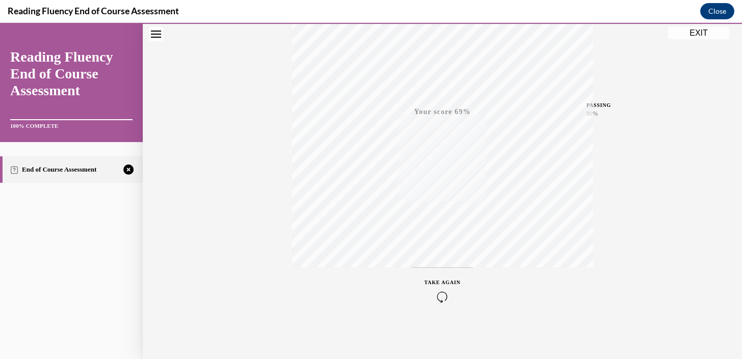
click at [440, 286] on div "TAKE AGAIN" at bounding box center [442, 291] width 36 height 24
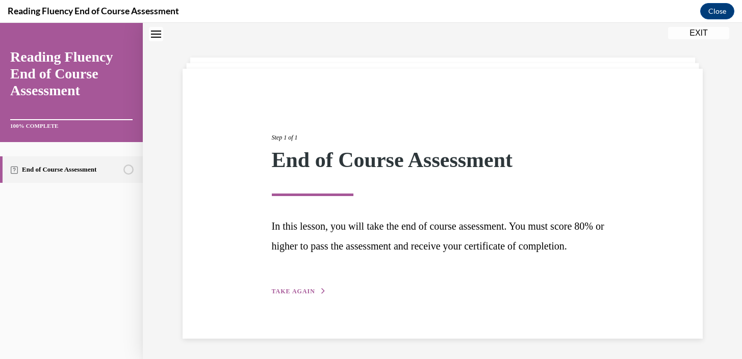
click at [306, 291] on span "TAKE AGAIN" at bounding box center [293, 291] width 43 height 7
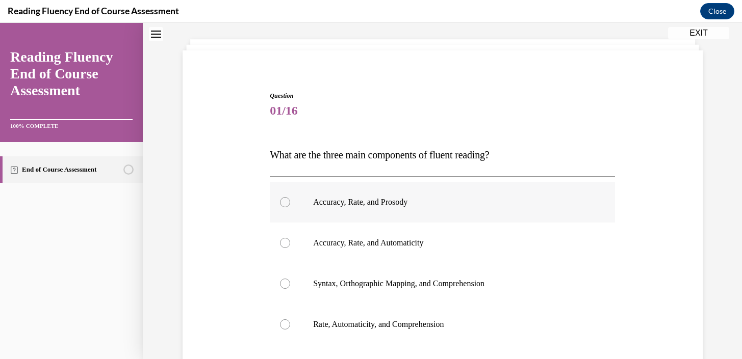
click at [287, 199] on div at bounding box center [285, 202] width 10 height 10
click at [287, 199] on input "Accuracy, Rate, and Prosody" at bounding box center [285, 202] width 10 height 10
radio input "true"
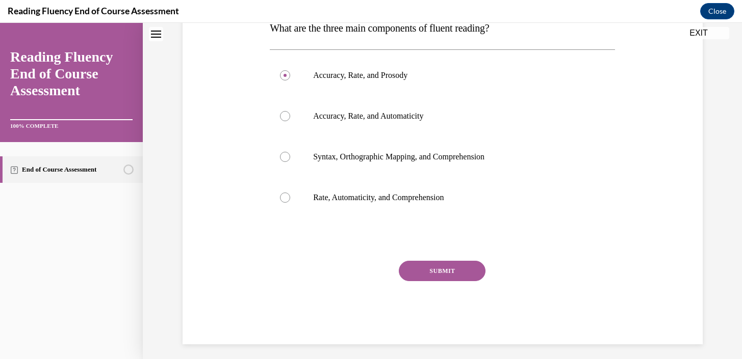
click at [422, 267] on button "SUBMIT" at bounding box center [442, 271] width 87 height 20
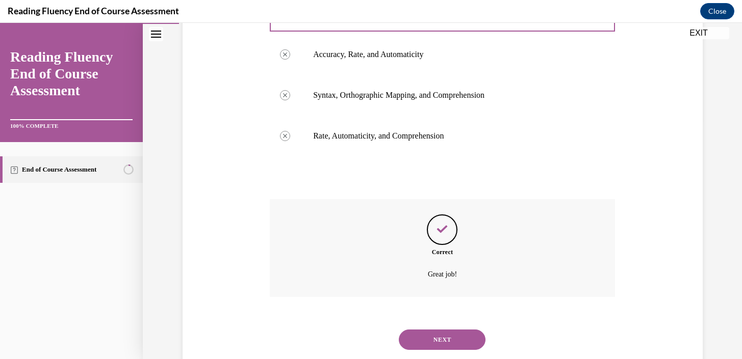
scroll to position [266, 0]
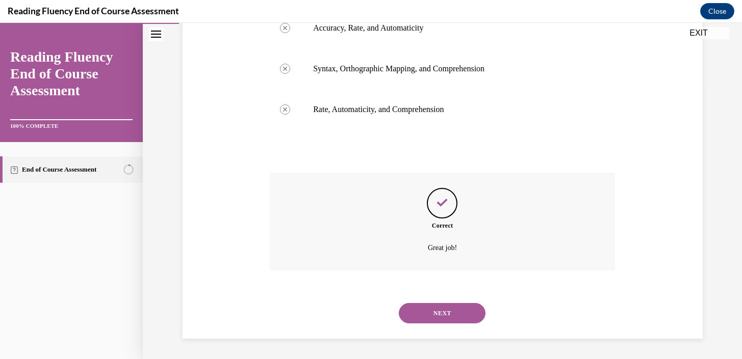
click at [435, 321] on button "NEXT" at bounding box center [442, 313] width 87 height 20
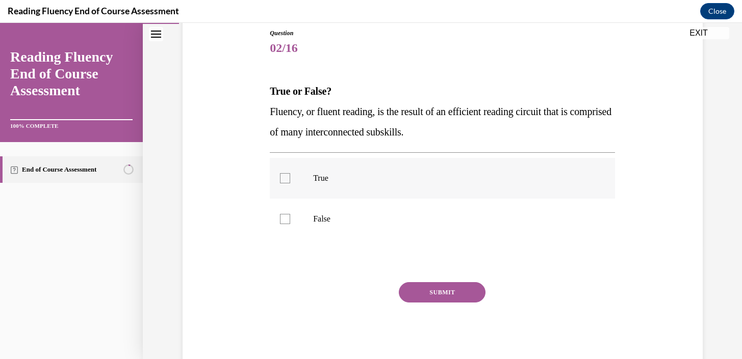
click at [284, 175] on div at bounding box center [285, 178] width 10 height 10
click at [284, 175] on input "True" at bounding box center [285, 178] width 10 height 10
checkbox input "true"
click at [452, 295] on button "SUBMIT" at bounding box center [442, 292] width 87 height 20
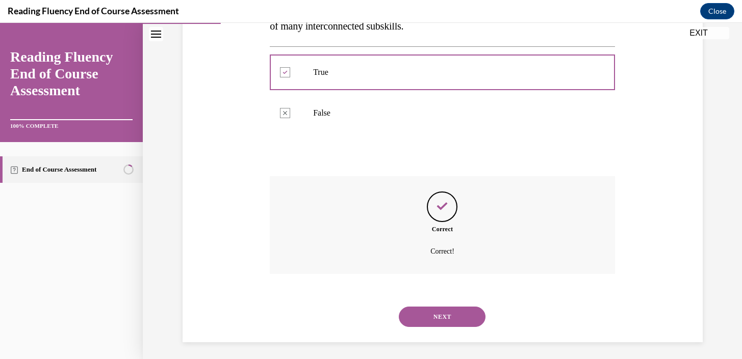
scroll to position [223, 0]
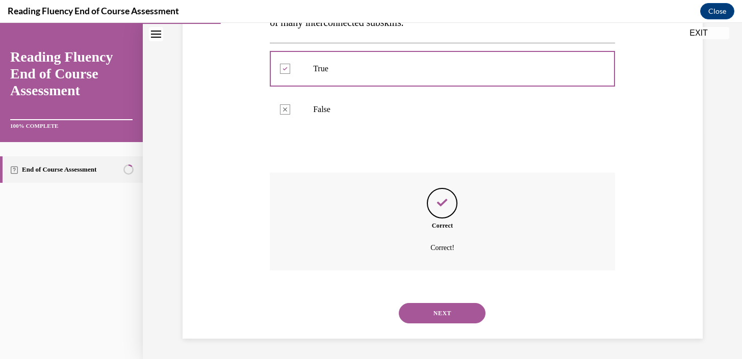
click at [451, 317] on button "NEXT" at bounding box center [442, 313] width 87 height 20
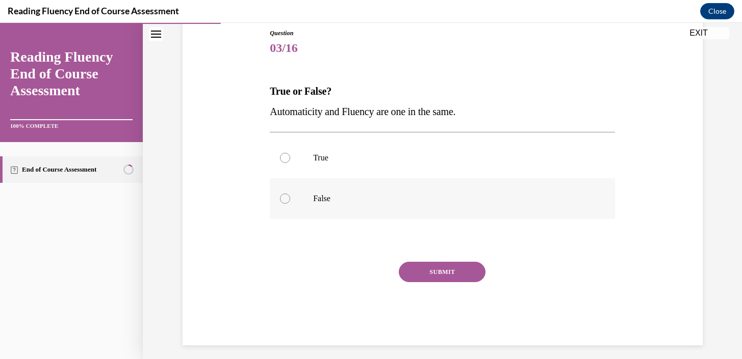
click at [285, 200] on div at bounding box center [285, 199] width 10 height 10
click at [285, 200] on input "False" at bounding box center [285, 199] width 10 height 10
radio input "true"
click at [439, 270] on button "SUBMIT" at bounding box center [442, 272] width 87 height 20
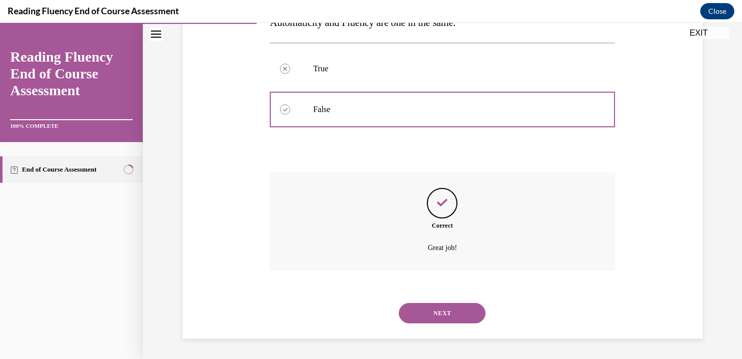
click at [440, 305] on button "NEXT" at bounding box center [442, 313] width 87 height 20
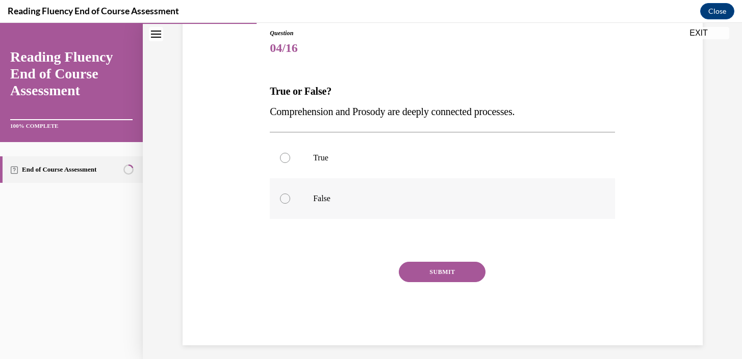
click at [290, 197] on div at bounding box center [285, 199] width 10 height 10
click at [290, 197] on input "False" at bounding box center [285, 199] width 10 height 10
radio input "true"
click at [454, 271] on button "SUBMIT" at bounding box center [442, 272] width 87 height 20
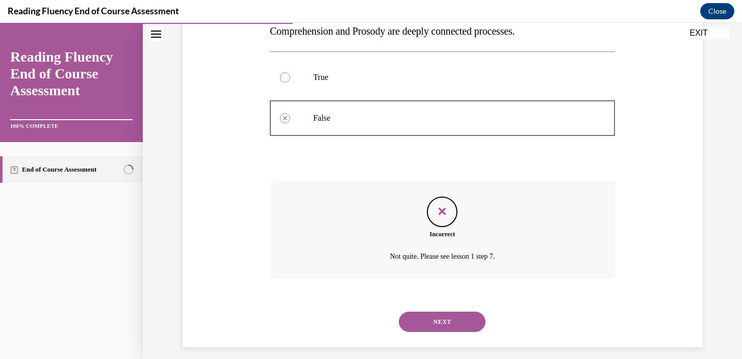
scroll to position [202, 0]
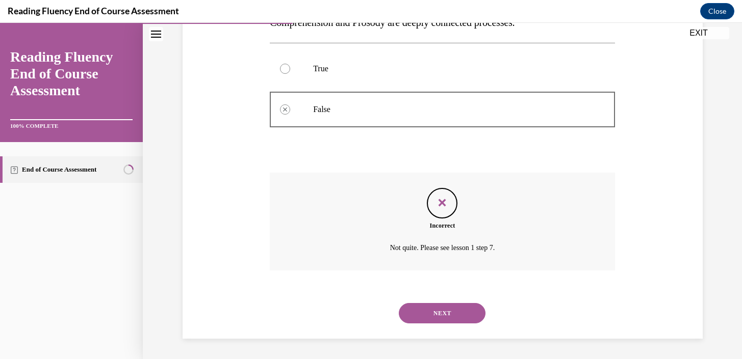
click at [450, 304] on button "NEXT" at bounding box center [442, 313] width 87 height 20
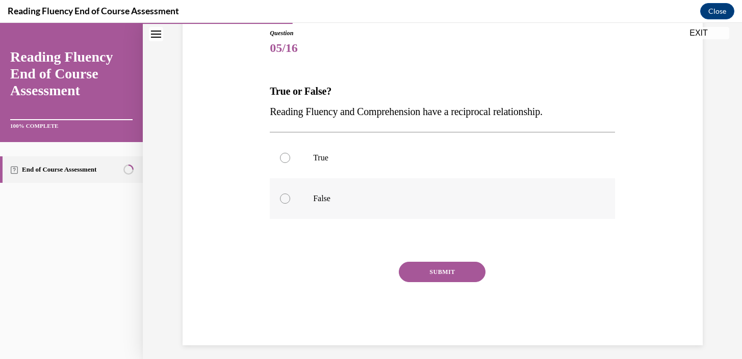
click at [285, 199] on div at bounding box center [285, 199] width 10 height 10
click at [285, 199] on input "False" at bounding box center [285, 199] width 10 height 10
radio input "true"
click at [448, 263] on button "SUBMIT" at bounding box center [442, 272] width 87 height 20
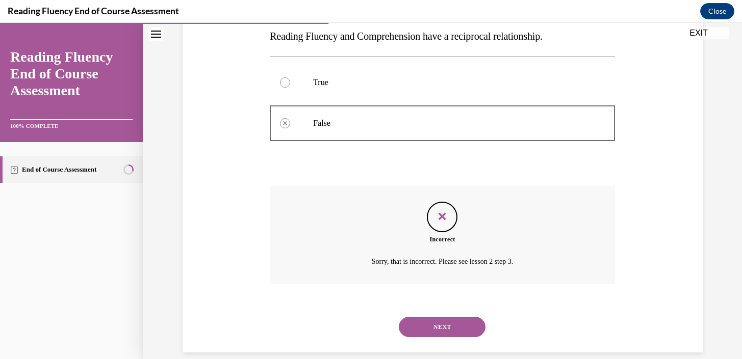
scroll to position [202, 0]
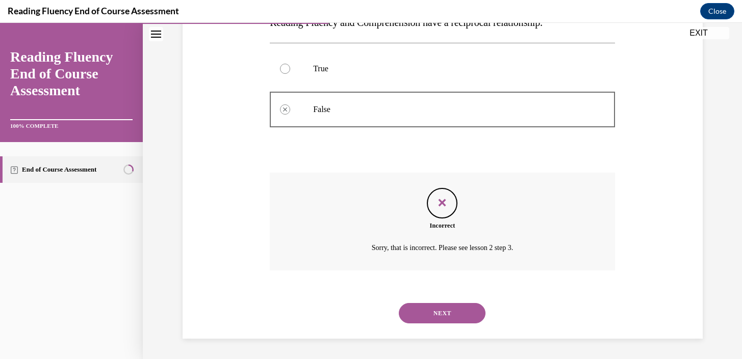
click at [452, 312] on button "NEXT" at bounding box center [442, 313] width 87 height 20
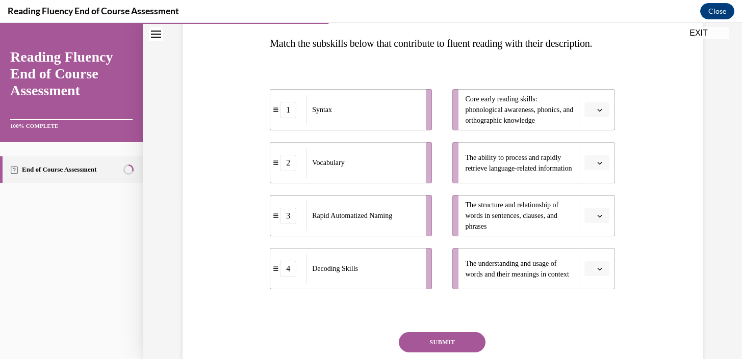
scroll to position [162, 0]
click at [601, 117] on button "button" at bounding box center [596, 109] width 25 height 15
click at [599, 190] on div "2" at bounding box center [595, 193] width 25 height 20
click at [599, 164] on icon "button" at bounding box center [599, 163] width 5 height 3
click at [591, 115] on span "2" at bounding box center [592, 109] width 4 height 10
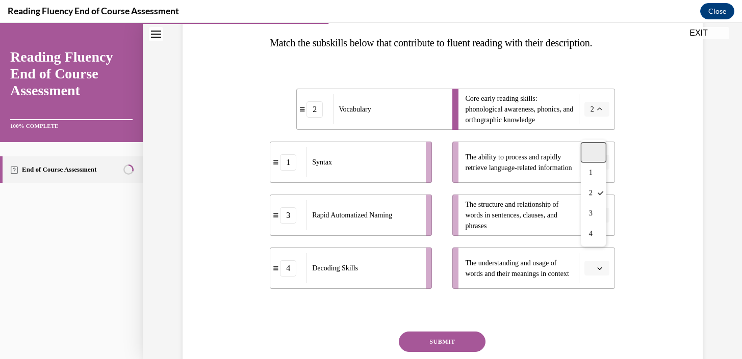
click at [593, 148] on div at bounding box center [593, 152] width 25 height 20
click at [603, 170] on button "button" at bounding box center [596, 162] width 25 height 15
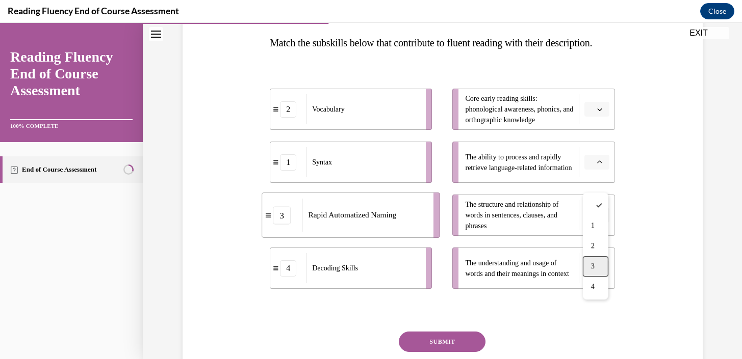
click at [603, 256] on div "3" at bounding box center [595, 266] width 25 height 20
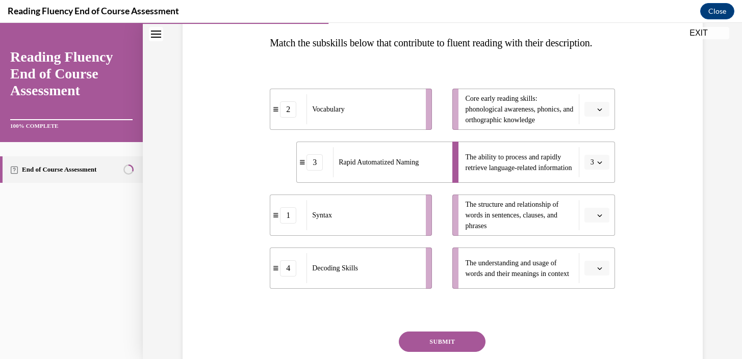
click at [597, 219] on span "button" at bounding box center [599, 215] width 7 height 7
click at [598, 279] on div "1" at bounding box center [595, 279] width 25 height 20
click at [602, 276] on button "button" at bounding box center [596, 268] width 25 height 15
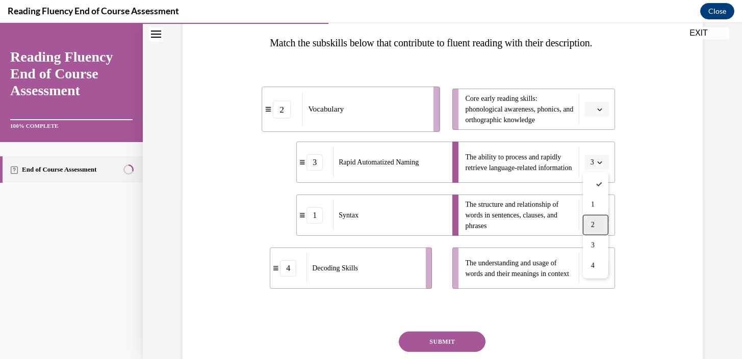
click at [606, 226] on div "2" at bounding box center [595, 225] width 25 height 20
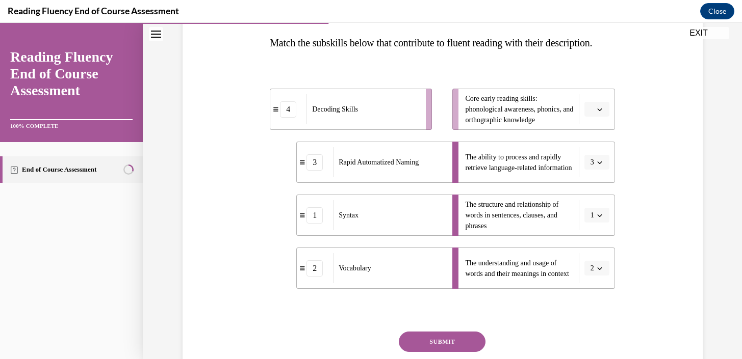
click at [597, 111] on icon "button" at bounding box center [599, 110] width 5 height 3
click at [600, 231] on div "4" at bounding box center [595, 234] width 25 height 20
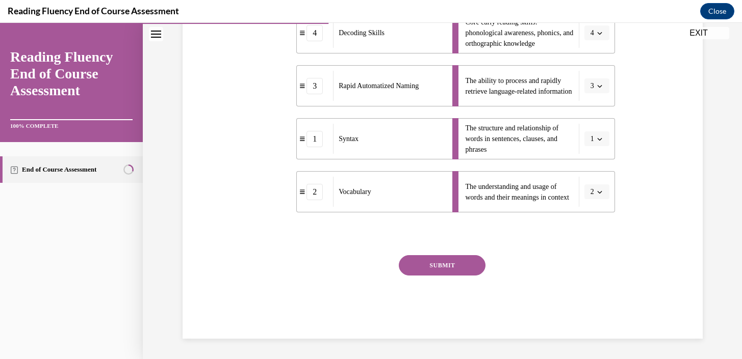
click at [441, 253] on div "Question 06/16 Match the subskills below that contribute to fluent reading with…" at bounding box center [442, 121] width 345 height 435
click at [445, 262] on button "SUBMIT" at bounding box center [442, 265] width 87 height 20
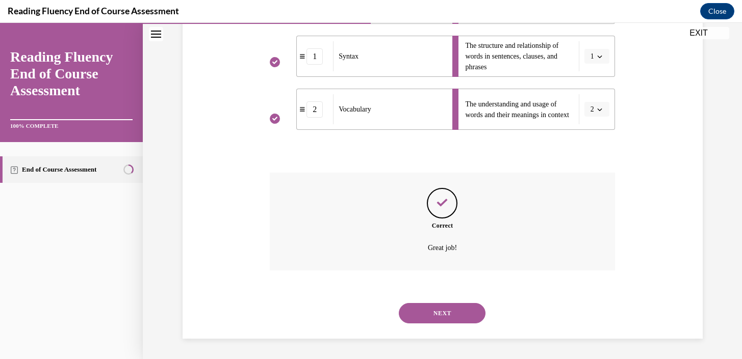
scroll to position [341, 0]
click at [453, 311] on button "NEXT" at bounding box center [442, 313] width 87 height 20
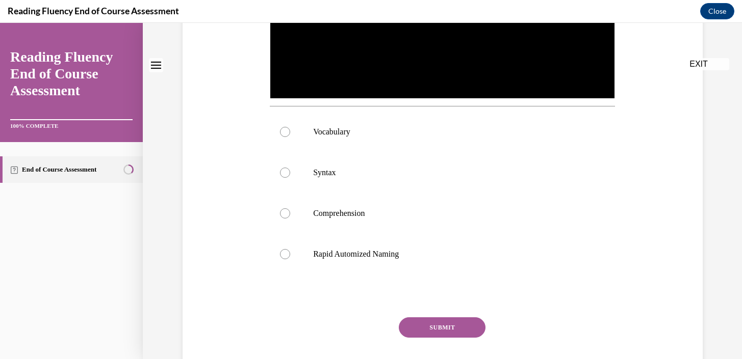
scroll to position [0, 0]
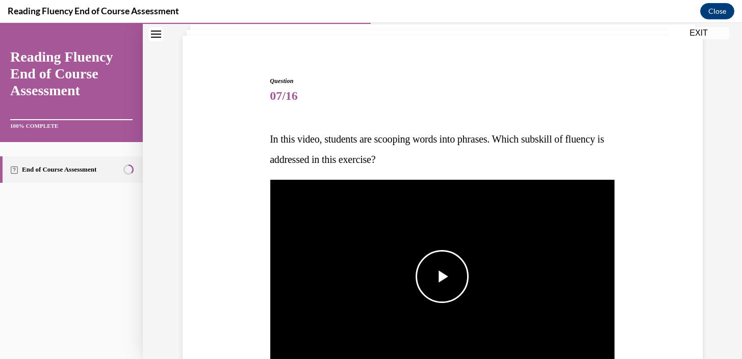
click at [442, 277] on span "Video player" at bounding box center [442, 277] width 0 height 0
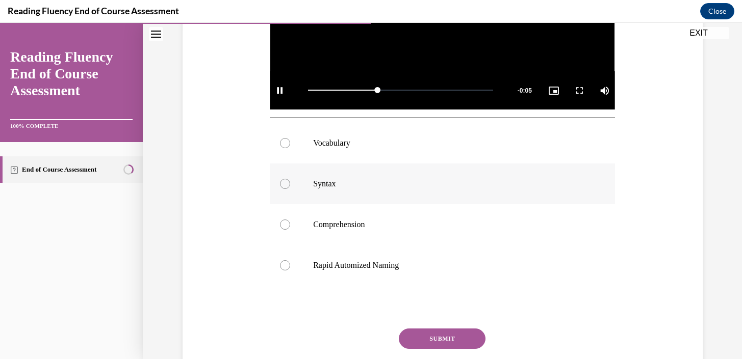
scroll to position [343, 0]
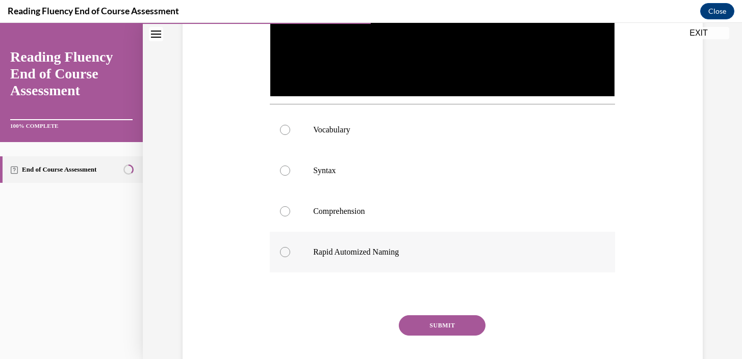
click at [368, 254] on p "Rapid Automized Naming" at bounding box center [451, 252] width 276 height 10
click at [290, 254] on input "Rapid Automized Naming" at bounding box center [285, 252] width 10 height 10
radio input "true"
click at [432, 323] on button "SUBMIT" at bounding box center [442, 326] width 87 height 20
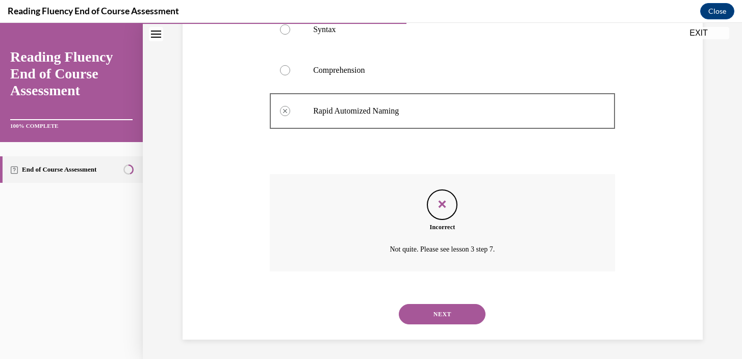
scroll to position [485, 0]
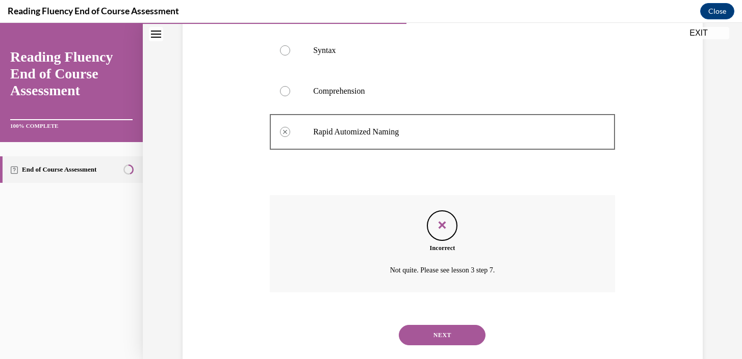
click at [435, 328] on button "NEXT" at bounding box center [442, 335] width 87 height 20
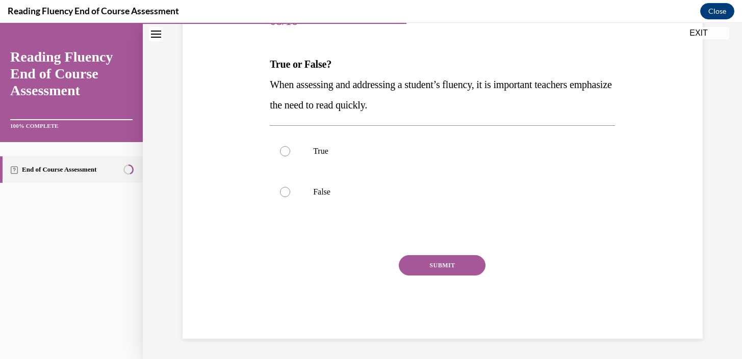
scroll to position [113, 0]
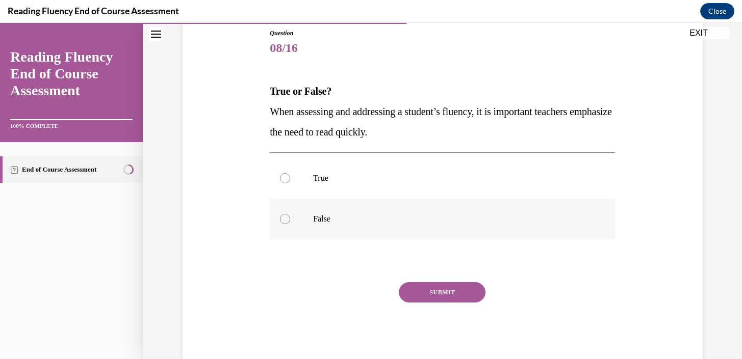
click at [286, 213] on label "False" at bounding box center [442, 219] width 345 height 41
click at [286, 214] on input "False" at bounding box center [285, 219] width 10 height 10
radio input "true"
click at [414, 288] on button "SUBMIT" at bounding box center [442, 292] width 87 height 20
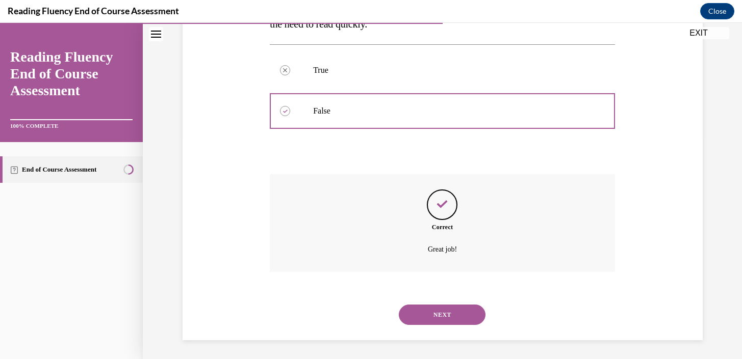
scroll to position [223, 0]
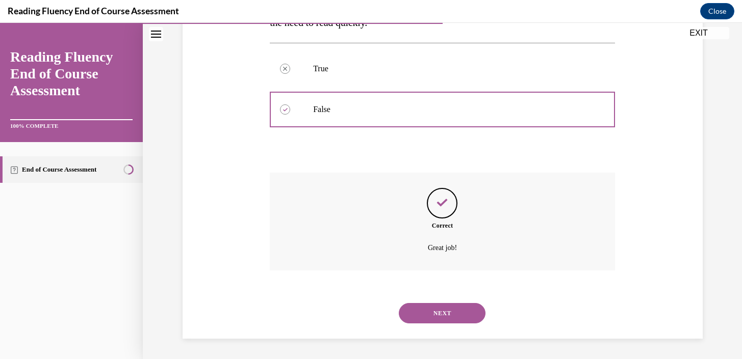
click at [449, 308] on button "NEXT" at bounding box center [442, 313] width 87 height 20
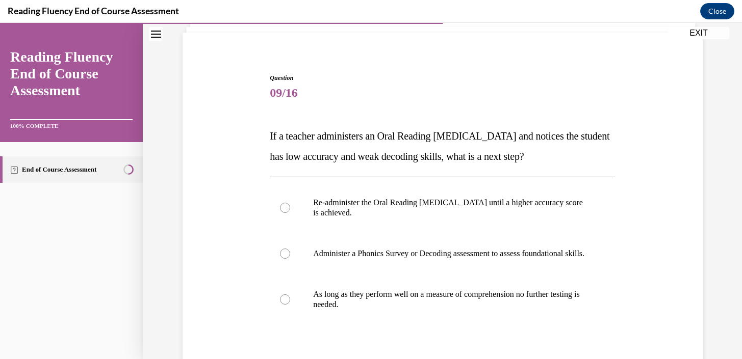
scroll to position [71, 0]
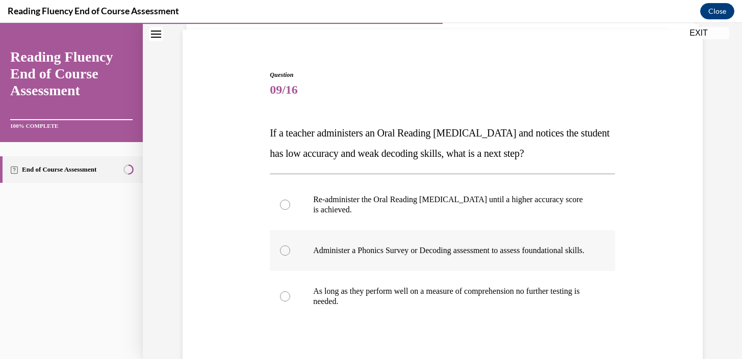
click at [283, 262] on label "Administer a Phonics Survey or Decoding assessment to assess foundational skill…" at bounding box center [442, 250] width 345 height 41
click at [283, 256] on input "Administer a Phonics Survey or Decoding assessment to assess foundational skill…" at bounding box center [285, 251] width 10 height 10
radio input "true"
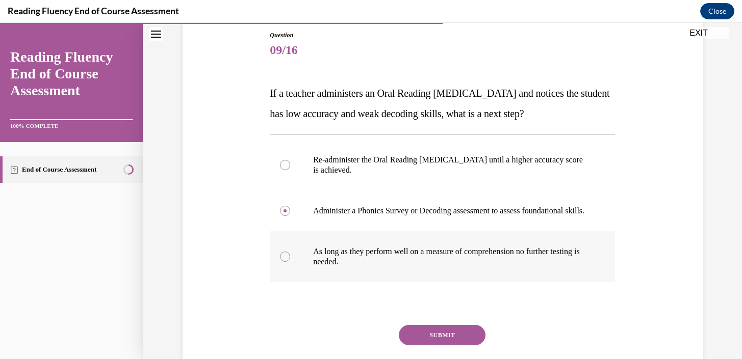
scroll to position [112, 0]
click at [438, 341] on button "SUBMIT" at bounding box center [442, 335] width 87 height 20
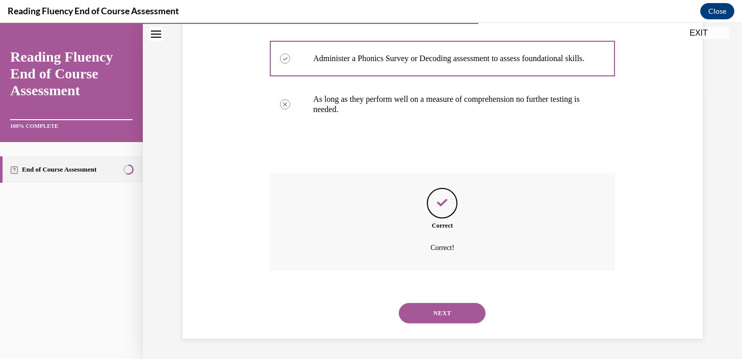
scroll to position [274, 0]
click at [436, 318] on button "NEXT" at bounding box center [442, 313] width 87 height 20
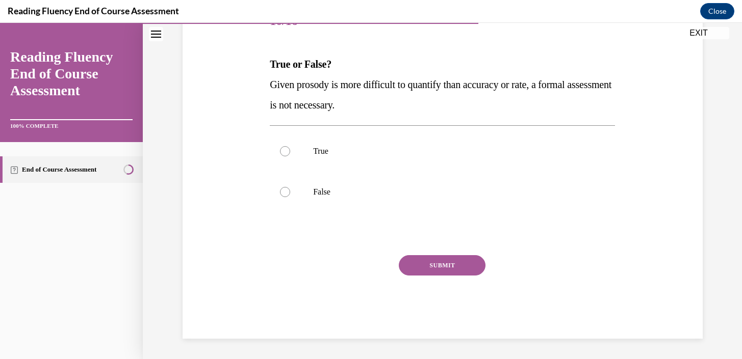
scroll to position [113, 0]
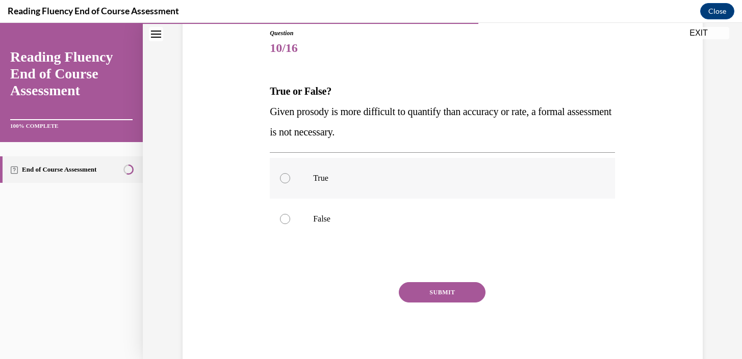
click at [285, 177] on div at bounding box center [285, 178] width 10 height 10
click at [285, 177] on input "True" at bounding box center [285, 178] width 10 height 10
radio input "true"
click at [420, 282] on button "SUBMIT" at bounding box center [442, 292] width 87 height 20
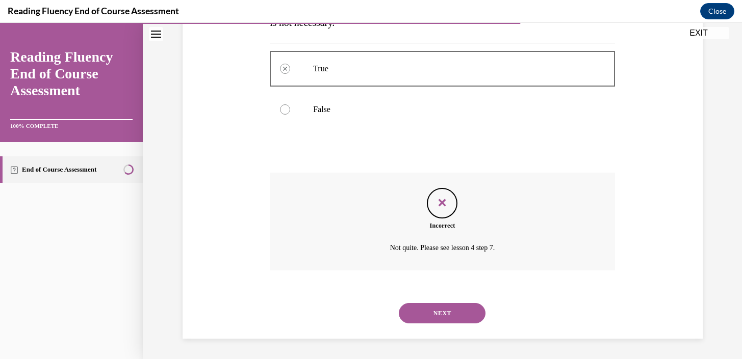
click at [449, 320] on button "NEXT" at bounding box center [442, 313] width 87 height 20
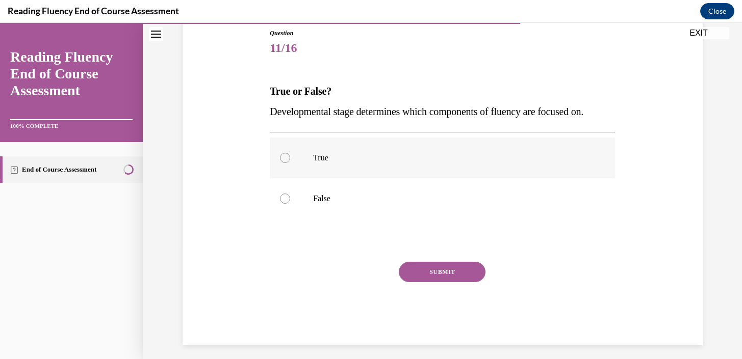
click at [287, 159] on div at bounding box center [285, 158] width 10 height 10
click at [287, 159] on input "True" at bounding box center [285, 158] width 10 height 10
radio input "true"
click at [435, 264] on button "SUBMIT" at bounding box center [442, 272] width 87 height 20
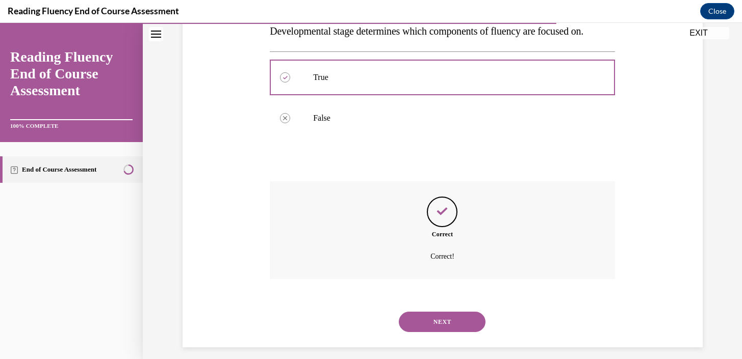
scroll to position [202, 0]
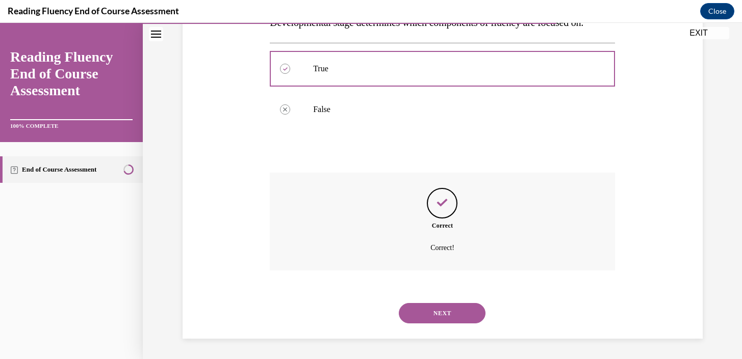
click at [461, 317] on button "NEXT" at bounding box center [442, 313] width 87 height 20
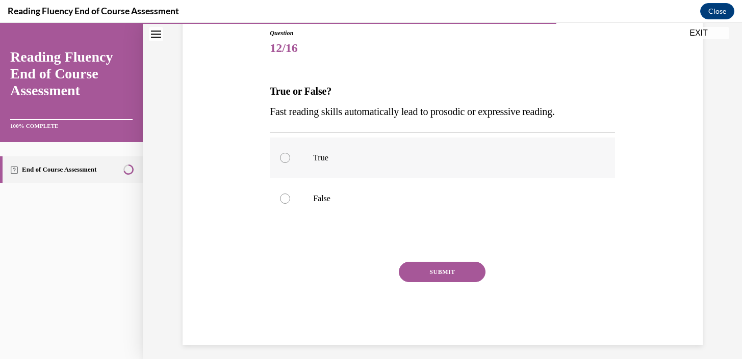
click at [286, 160] on div at bounding box center [285, 158] width 10 height 10
click at [286, 160] on input "True" at bounding box center [285, 158] width 10 height 10
radio input "true"
click at [430, 269] on button "SUBMIT" at bounding box center [442, 272] width 87 height 20
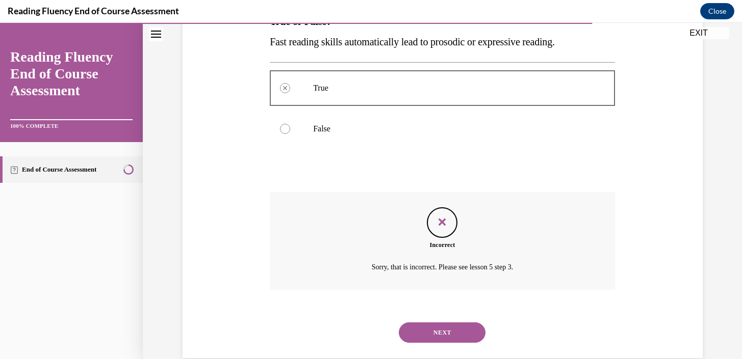
scroll to position [202, 0]
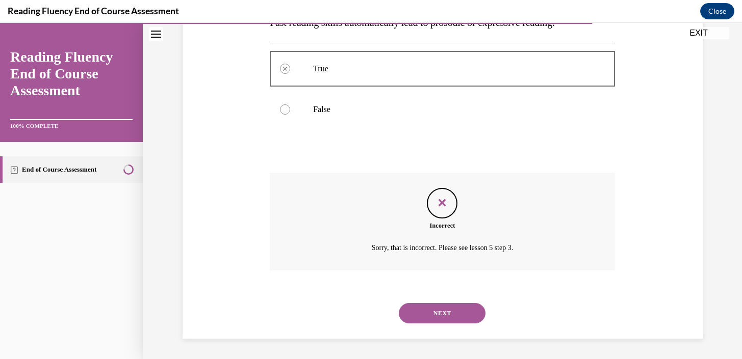
click at [434, 316] on button "NEXT" at bounding box center [442, 313] width 87 height 20
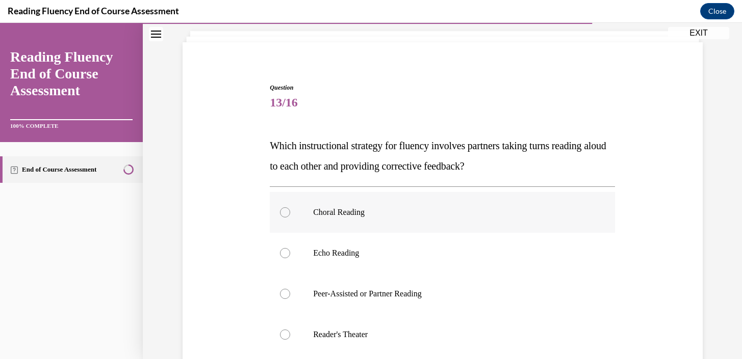
scroll to position [67, 0]
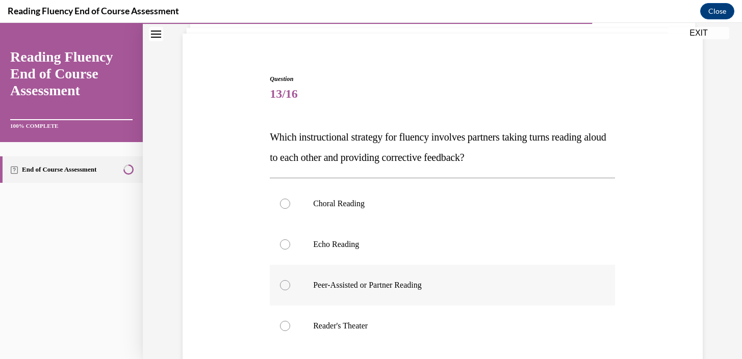
click at [290, 285] on div at bounding box center [285, 285] width 10 height 10
click at [290, 285] on input "Peer-Assisted or Partner Reading" at bounding box center [285, 285] width 10 height 10
radio input "true"
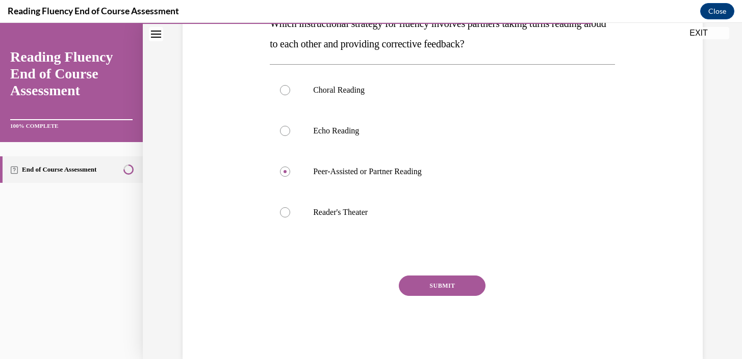
click at [415, 288] on button "SUBMIT" at bounding box center [442, 286] width 87 height 20
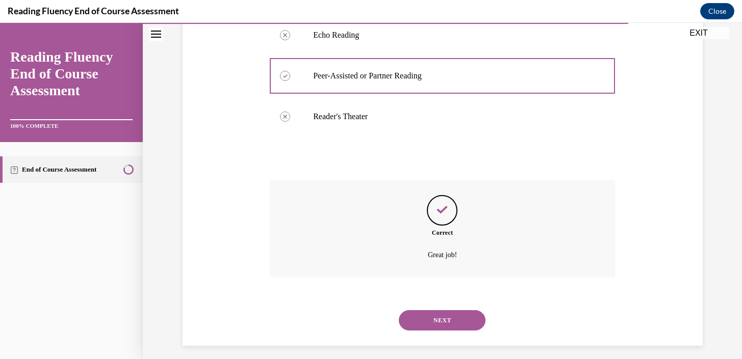
scroll to position [284, 0]
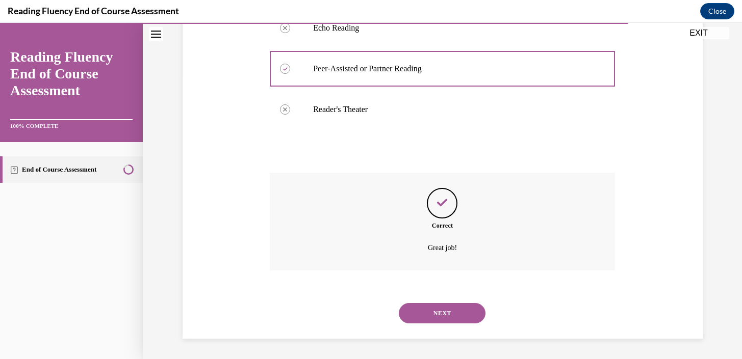
click at [452, 302] on div "NEXT" at bounding box center [442, 313] width 345 height 41
click at [456, 314] on button "NEXT" at bounding box center [442, 313] width 87 height 20
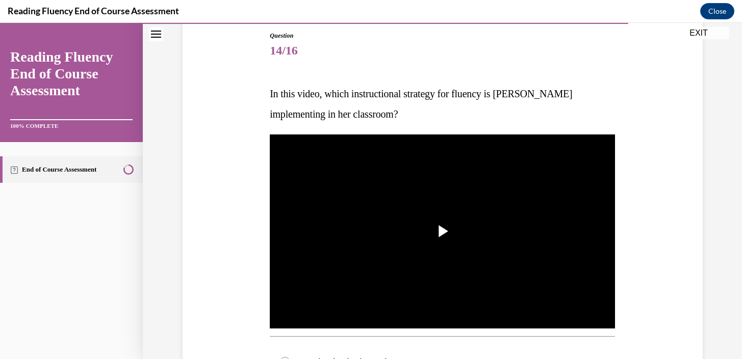
scroll to position [112, 0]
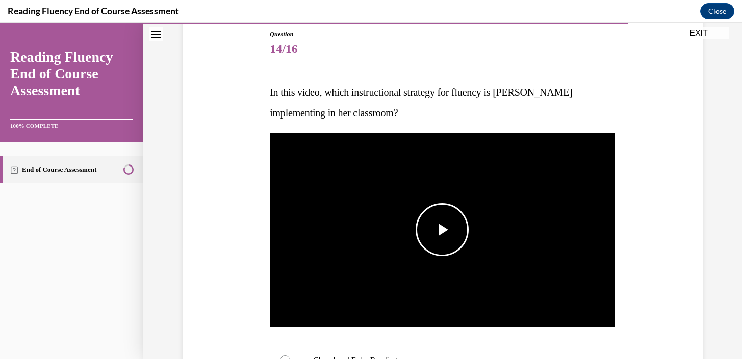
click at [442, 230] on span "Video player" at bounding box center [442, 230] width 0 height 0
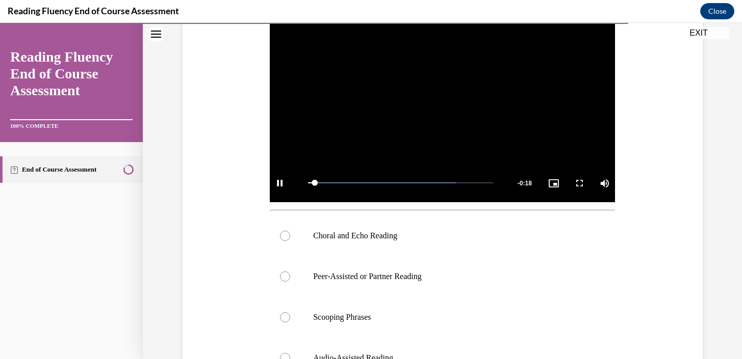
scroll to position [252, 0]
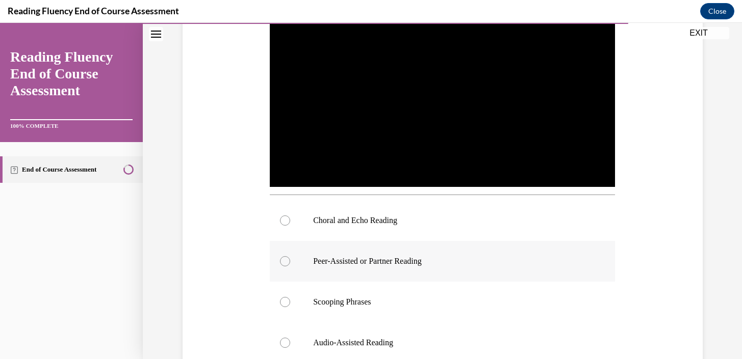
click at [300, 268] on label "Peer-Assisted or Partner Reading" at bounding box center [442, 261] width 345 height 41
click at [290, 267] on input "Peer-Assisted or Partner Reading" at bounding box center [285, 261] width 10 height 10
radio input "true"
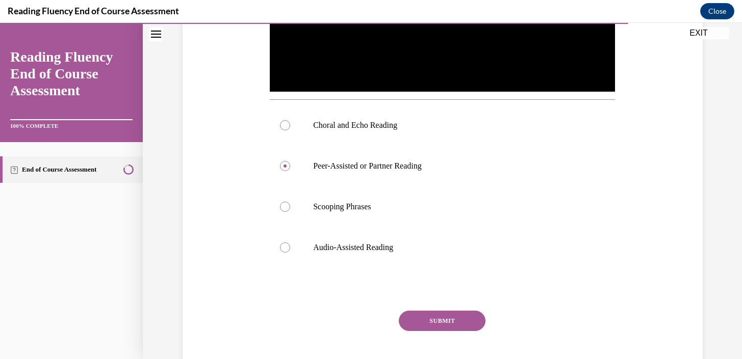
click at [429, 323] on button "SUBMIT" at bounding box center [442, 321] width 87 height 20
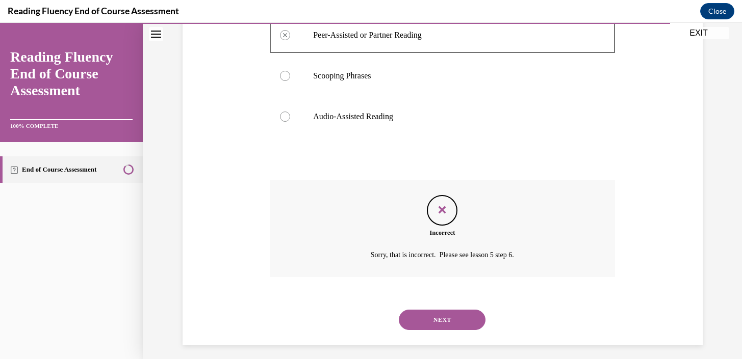
scroll to position [485, 0]
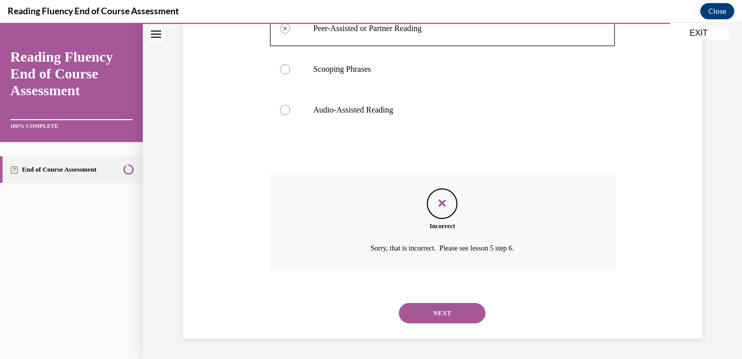
click at [429, 323] on button "NEXT" at bounding box center [442, 313] width 87 height 20
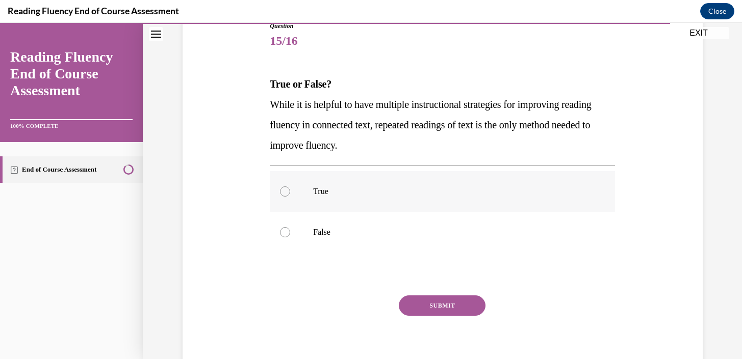
scroll to position [121, 0]
click at [284, 193] on div at bounding box center [285, 191] width 10 height 10
click at [284, 193] on input "True" at bounding box center [285, 191] width 10 height 10
radio input "true"
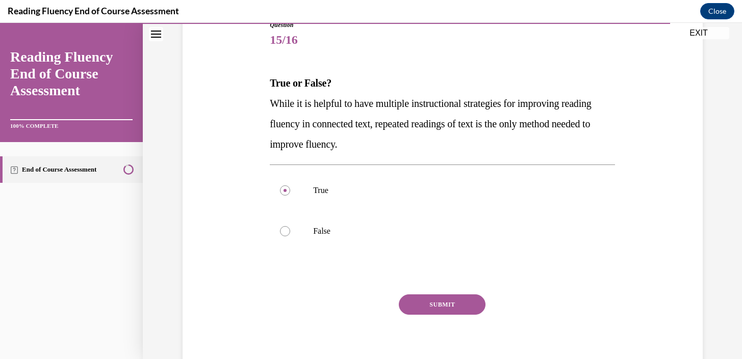
click at [461, 304] on button "SUBMIT" at bounding box center [442, 305] width 87 height 20
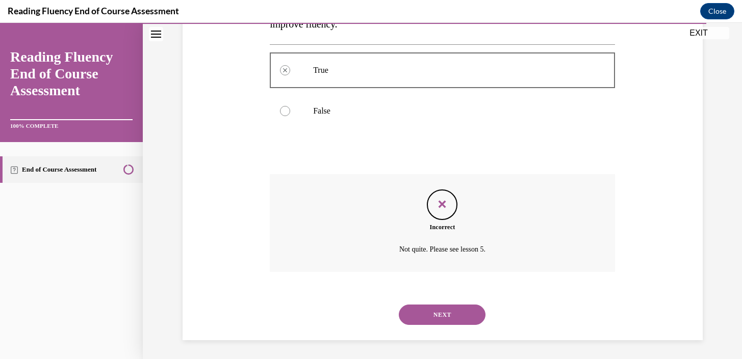
scroll to position [243, 0]
click at [457, 313] on button "NEXT" at bounding box center [442, 313] width 87 height 20
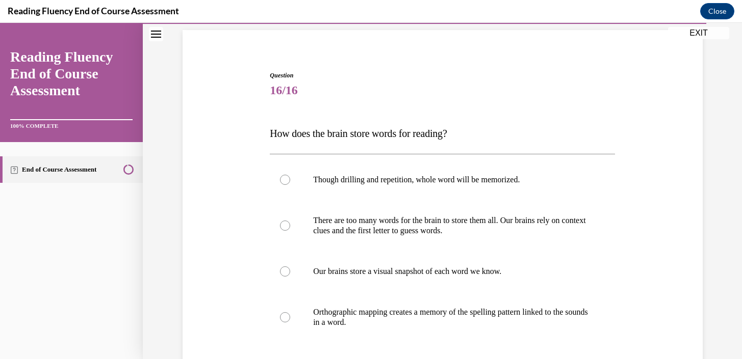
scroll to position [73, 0]
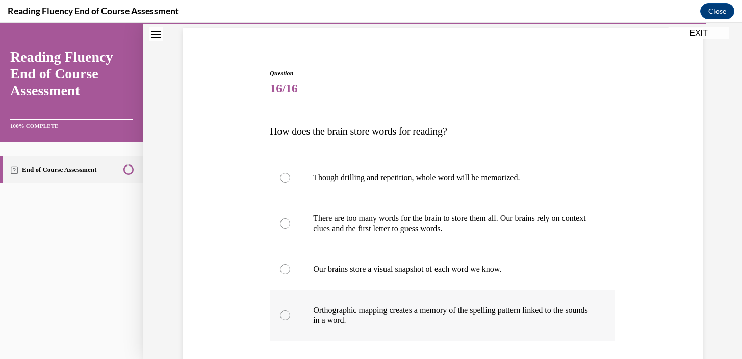
click at [310, 320] on label "Orthographic mapping creates a memory of the spelling pattern linked to the sou…" at bounding box center [442, 315] width 345 height 51
click at [290, 320] on input "Orthographic mapping creates a memory of the spelling pattern linked to the sou…" at bounding box center [285, 315] width 10 height 10
radio input "true"
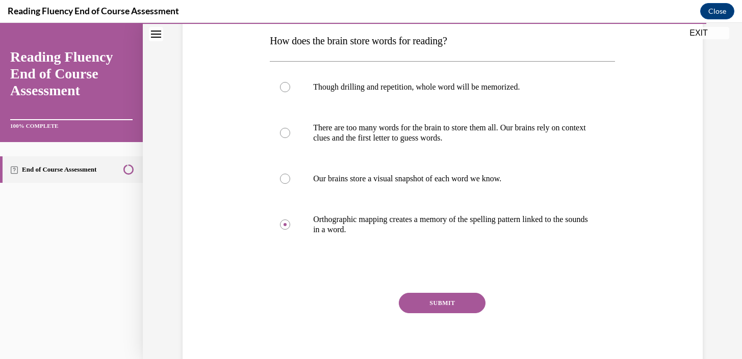
click at [421, 300] on button "SUBMIT" at bounding box center [442, 303] width 87 height 20
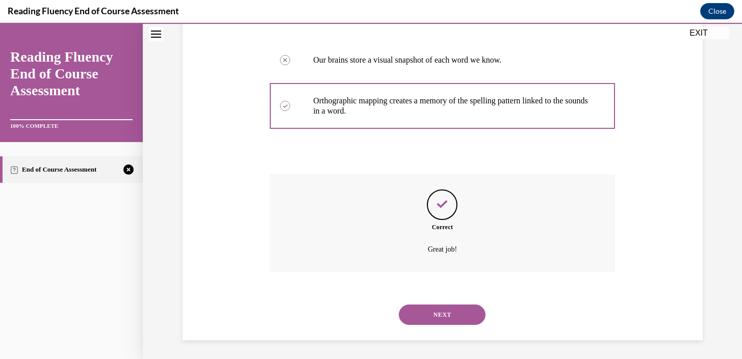
scroll to position [284, 0]
click at [435, 315] on button "NEXT" at bounding box center [442, 313] width 87 height 20
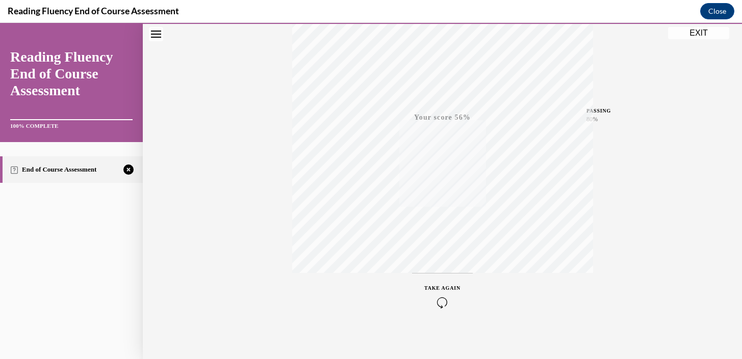
scroll to position [186, 0]
click at [441, 295] on icon "button" at bounding box center [442, 297] width 36 height 11
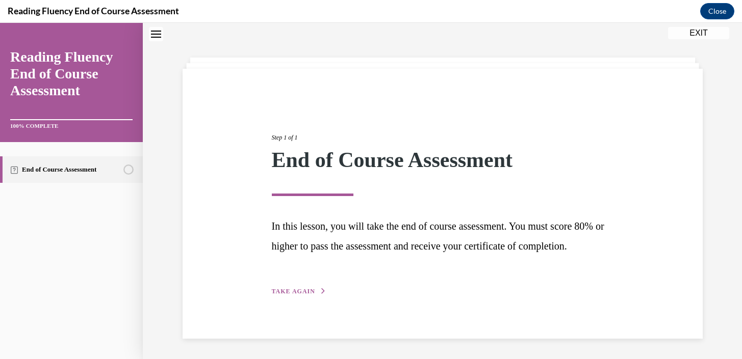
click at [297, 285] on div "Step 1 of 1 End of Course Assessment In this lesson, you will take the end of c…" at bounding box center [442, 204] width 357 height 188
click at [299, 295] on span "TAKE AGAIN" at bounding box center [293, 291] width 43 height 7
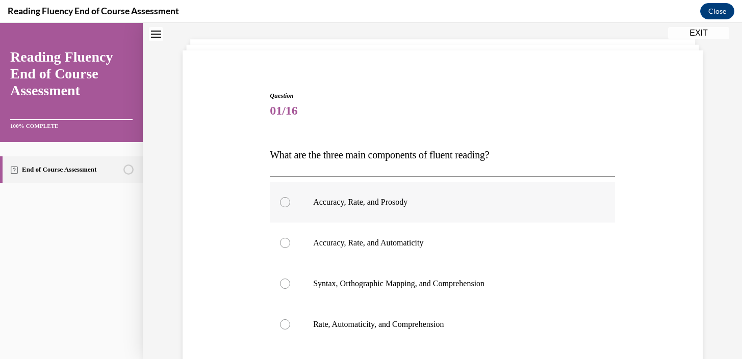
click at [284, 205] on div at bounding box center [285, 202] width 10 height 10
click at [284, 205] on input "Accuracy, Rate, and Prosody" at bounding box center [285, 202] width 10 height 10
radio input "true"
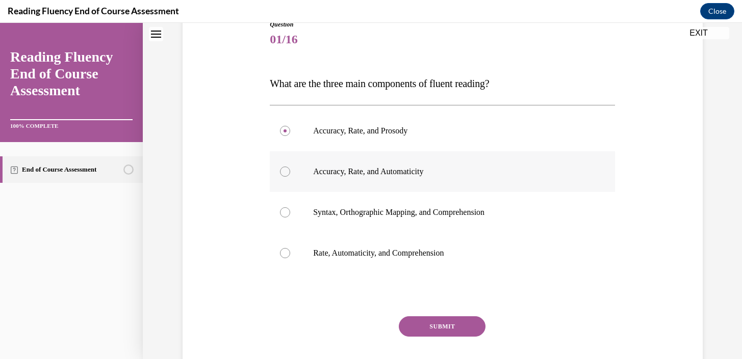
scroll to position [153, 0]
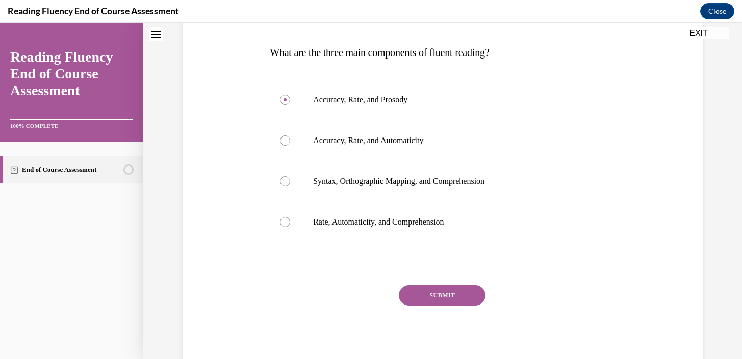
click at [418, 295] on button "SUBMIT" at bounding box center [442, 295] width 87 height 20
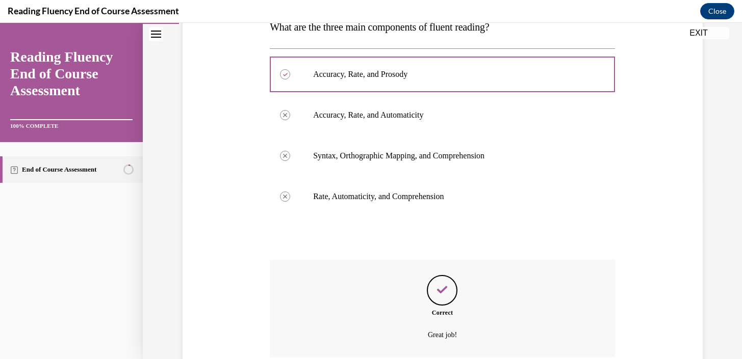
scroll to position [266, 0]
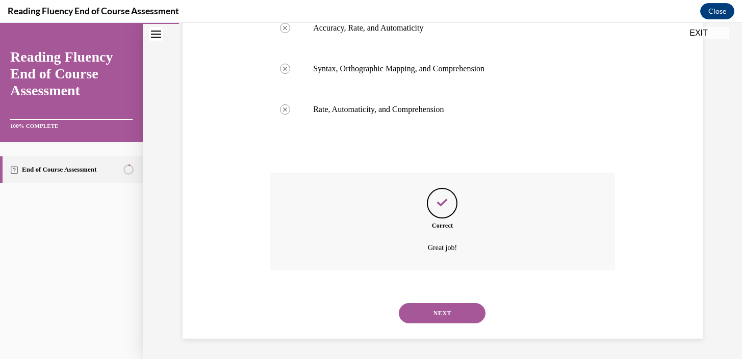
click at [442, 314] on button "NEXT" at bounding box center [442, 313] width 87 height 20
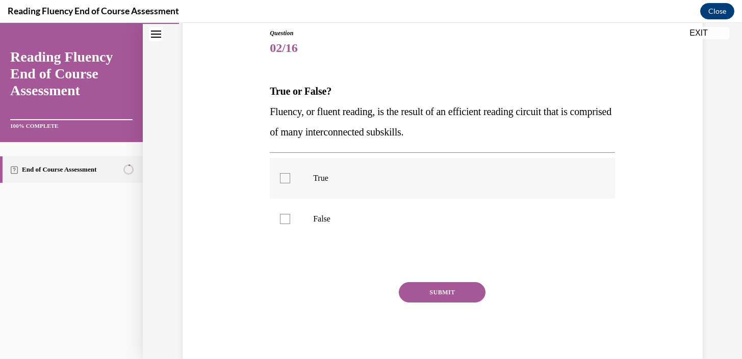
click at [287, 177] on div at bounding box center [285, 178] width 10 height 10
click at [287, 177] on input "True" at bounding box center [285, 178] width 10 height 10
checkbox input "true"
click at [433, 297] on button "SUBMIT" at bounding box center [442, 292] width 87 height 20
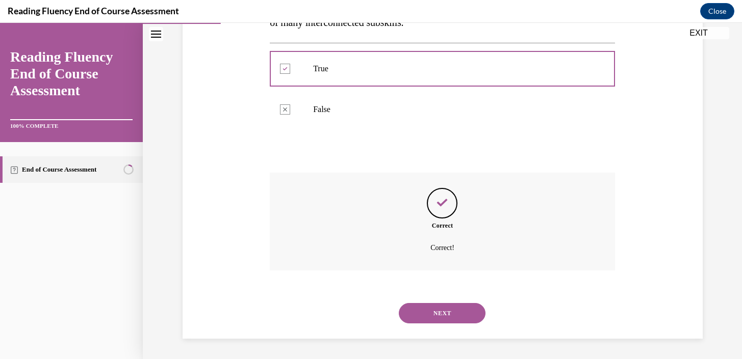
click at [464, 319] on button "NEXT" at bounding box center [442, 313] width 87 height 20
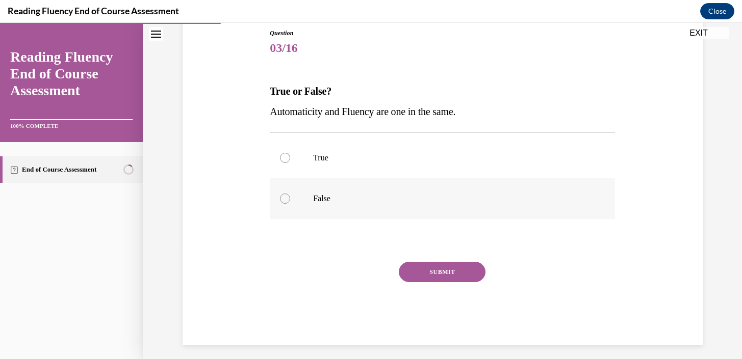
click at [287, 197] on div at bounding box center [285, 199] width 10 height 10
click at [287, 197] on input "False" at bounding box center [285, 199] width 10 height 10
radio input "true"
click at [425, 277] on button "SUBMIT" at bounding box center [442, 272] width 87 height 20
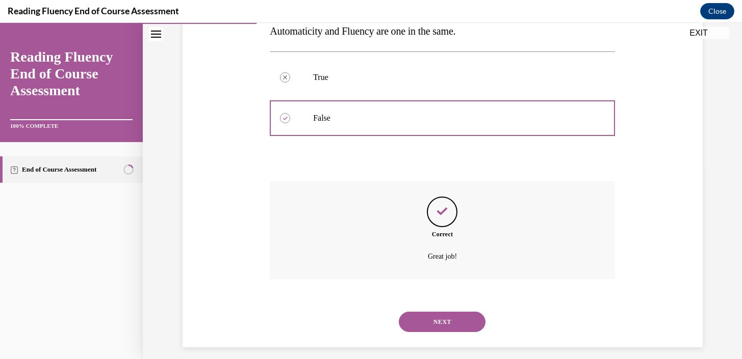
scroll to position [202, 0]
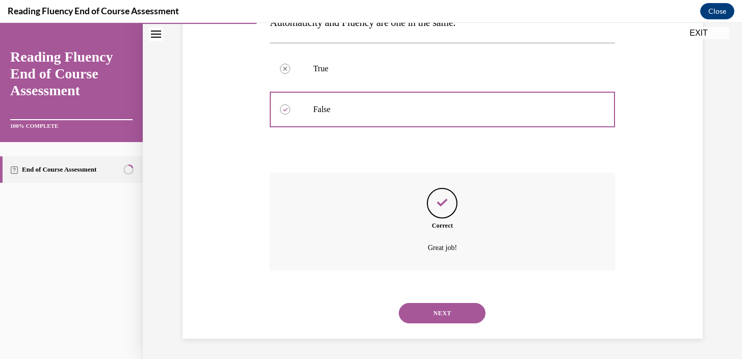
click at [457, 324] on div "NEXT" at bounding box center [442, 313] width 345 height 41
click at [458, 313] on button "NEXT" at bounding box center [442, 313] width 87 height 20
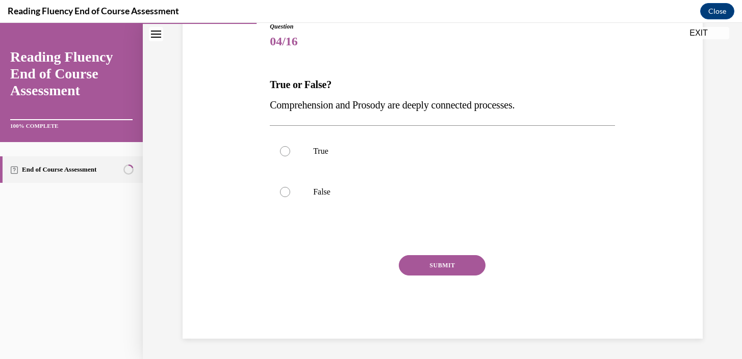
scroll to position [113, 0]
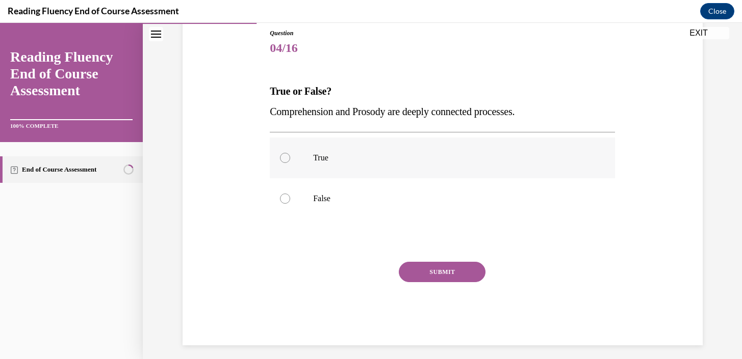
click at [288, 164] on label "True" at bounding box center [442, 158] width 345 height 41
click at [288, 163] on input "True" at bounding box center [285, 158] width 10 height 10
radio input "true"
click at [426, 267] on button "SUBMIT" at bounding box center [442, 272] width 87 height 20
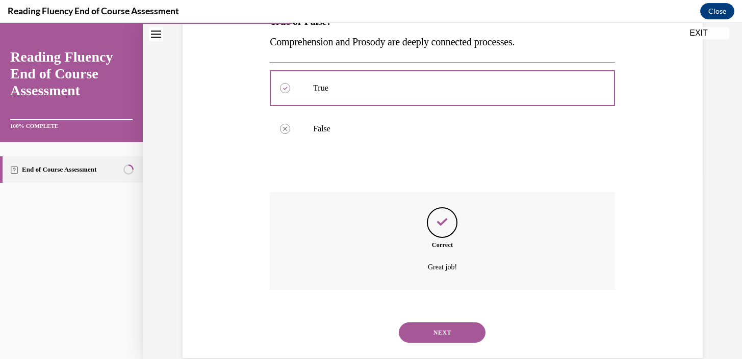
scroll to position [202, 0]
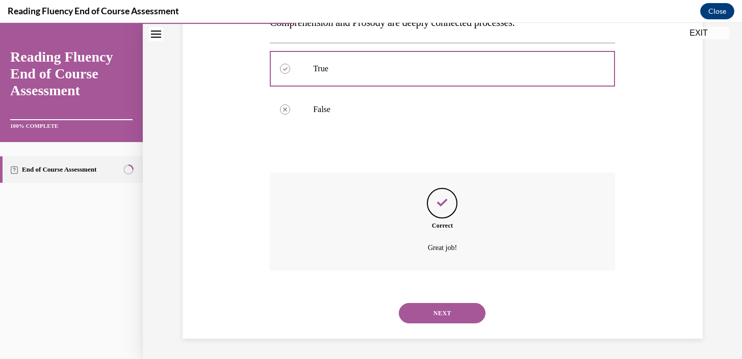
click at [430, 308] on button "NEXT" at bounding box center [442, 313] width 87 height 20
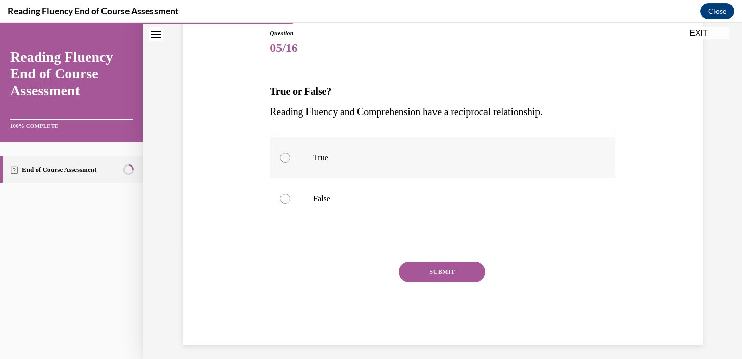
click at [285, 160] on div at bounding box center [285, 158] width 10 height 10
click at [285, 160] on input "True" at bounding box center [285, 158] width 10 height 10
radio input "true"
click at [410, 277] on button "SUBMIT" at bounding box center [442, 272] width 87 height 20
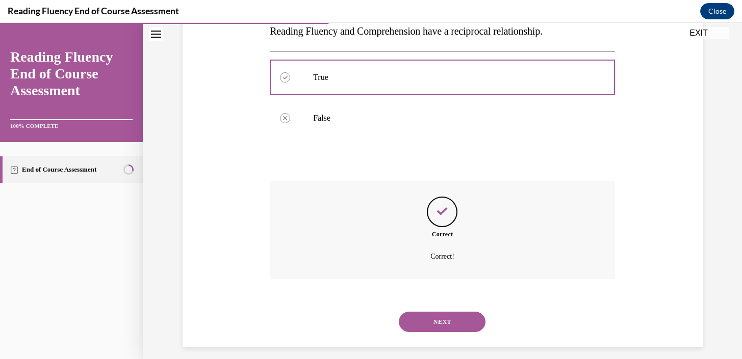
scroll to position [202, 0]
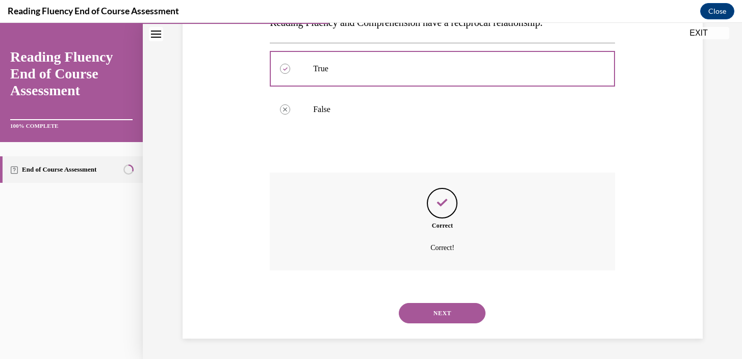
click at [443, 319] on button "NEXT" at bounding box center [442, 313] width 87 height 20
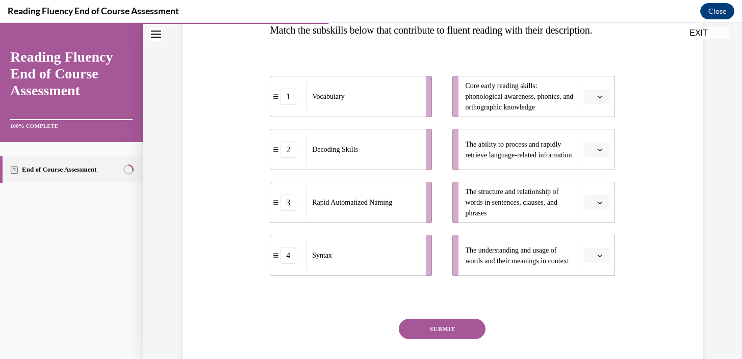
scroll to position [186, 0]
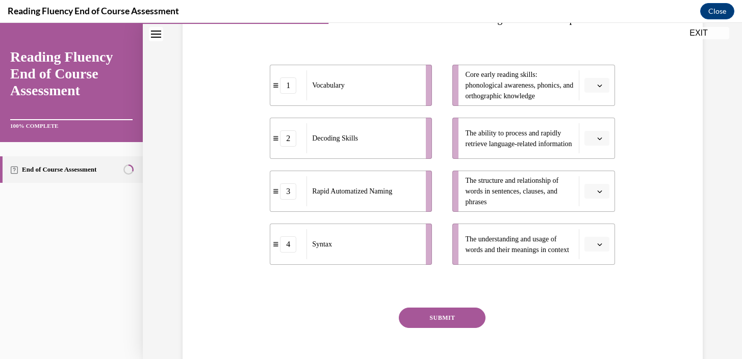
click at [601, 247] on icon "button" at bounding box center [599, 244] width 5 height 5
click at [594, 244] on span "4" at bounding box center [593, 242] width 4 height 8
click at [597, 93] on button "button" at bounding box center [596, 85] width 25 height 15
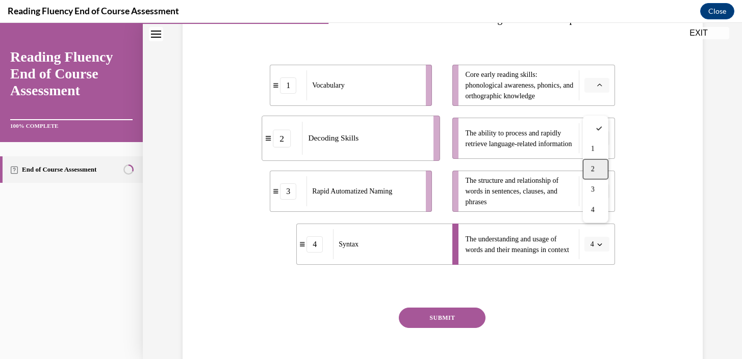
click at [599, 166] on div "2" at bounding box center [595, 169] width 25 height 20
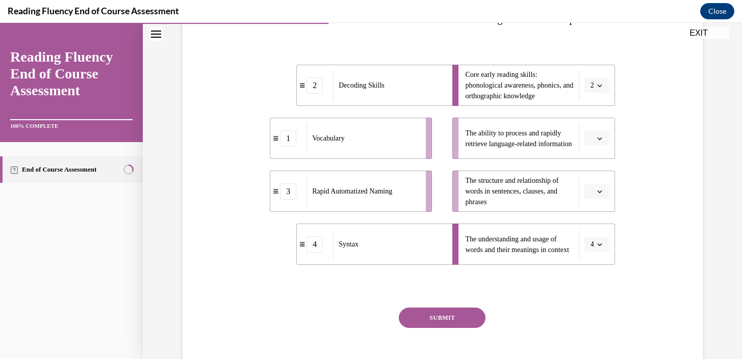
click at [603, 146] on button "button" at bounding box center [596, 138] width 25 height 15
click at [603, 249] on div "3" at bounding box center [595, 242] width 25 height 20
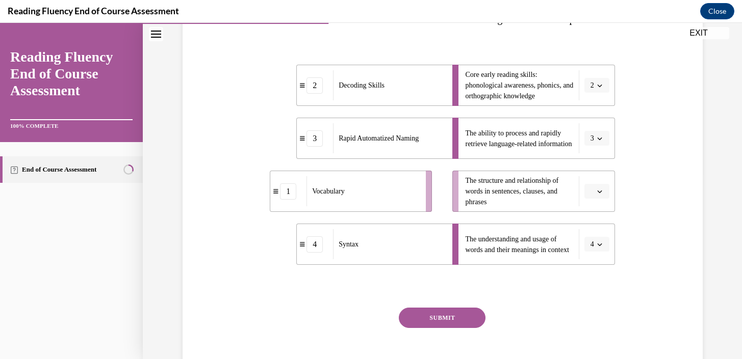
click at [592, 197] on span "Please select an option" at bounding box center [592, 192] width 4 height 10
click at [596, 250] on div "1" at bounding box center [595, 255] width 25 height 20
click at [605, 252] on button "4" at bounding box center [596, 244] width 25 height 15
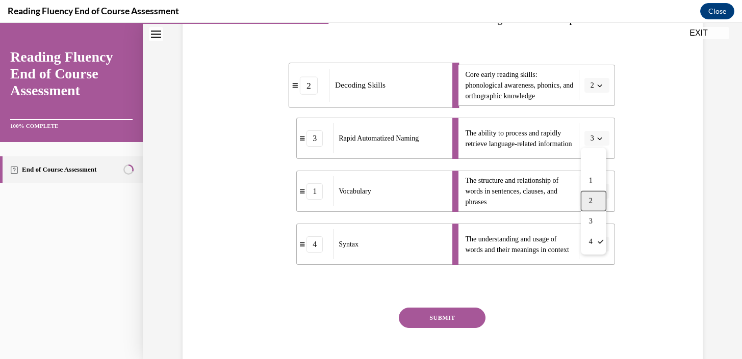
click at [598, 209] on div "2" at bounding box center [593, 201] width 25 height 20
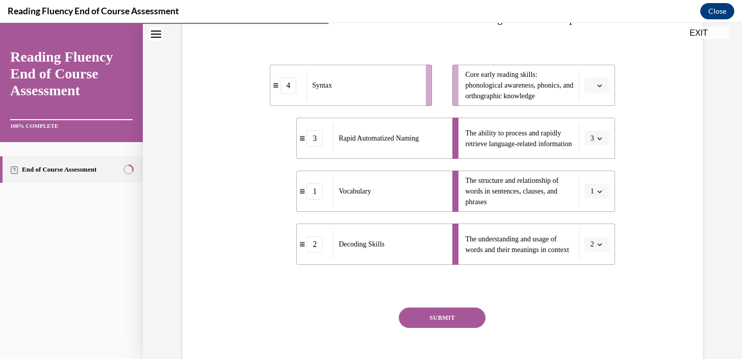
click at [599, 93] on button "button" at bounding box center [596, 85] width 25 height 15
click at [600, 205] on div "4" at bounding box center [595, 210] width 25 height 20
click at [472, 328] on button "SUBMIT" at bounding box center [442, 318] width 87 height 20
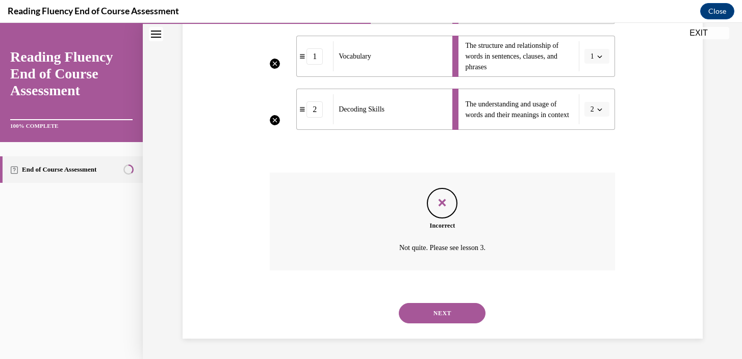
scroll to position [341, 0]
click at [455, 315] on button "NEXT" at bounding box center [442, 313] width 87 height 20
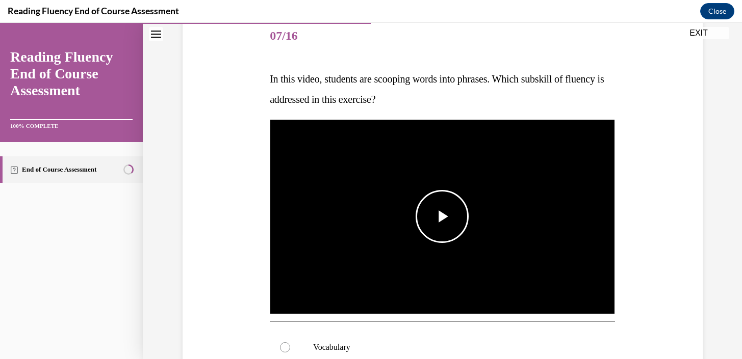
scroll to position [135, 0]
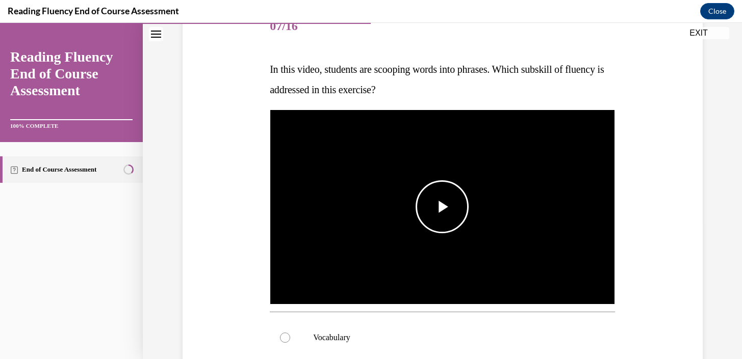
click at [442, 207] on span "Video player" at bounding box center [442, 207] width 0 height 0
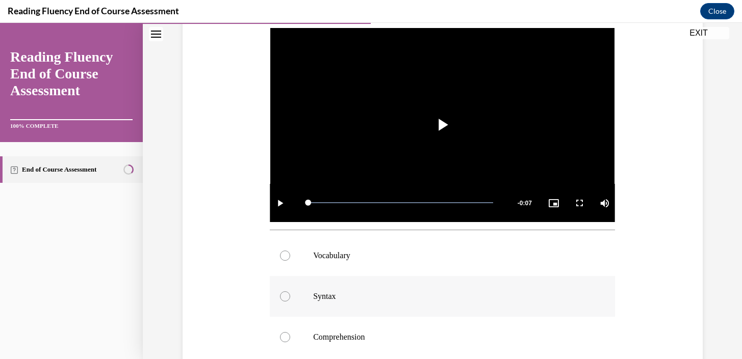
scroll to position [224, 0]
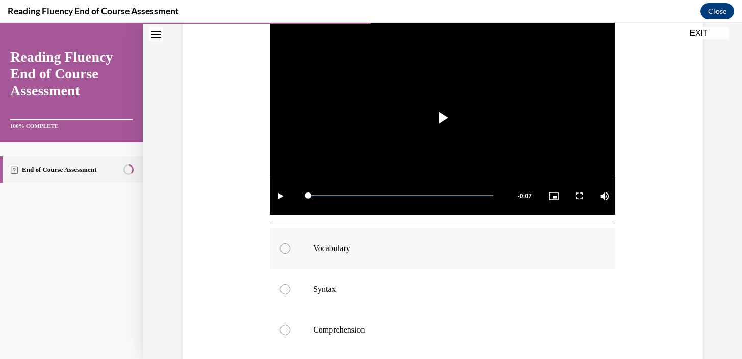
click at [292, 251] on label "Vocabulary" at bounding box center [442, 248] width 345 height 41
click at [290, 251] on input "Vocabulary" at bounding box center [285, 249] width 10 height 10
radio input "true"
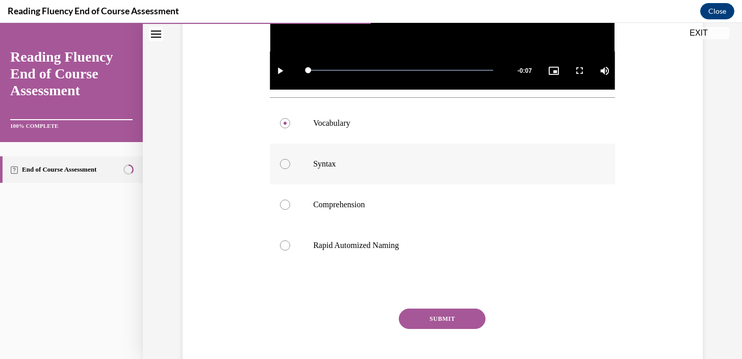
scroll to position [367, 0]
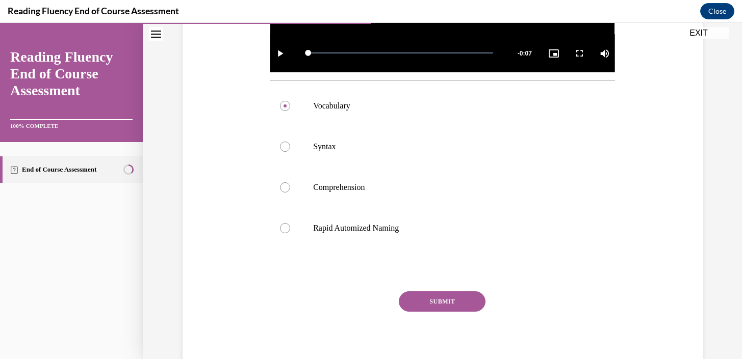
click at [482, 300] on button "SUBMIT" at bounding box center [442, 302] width 87 height 20
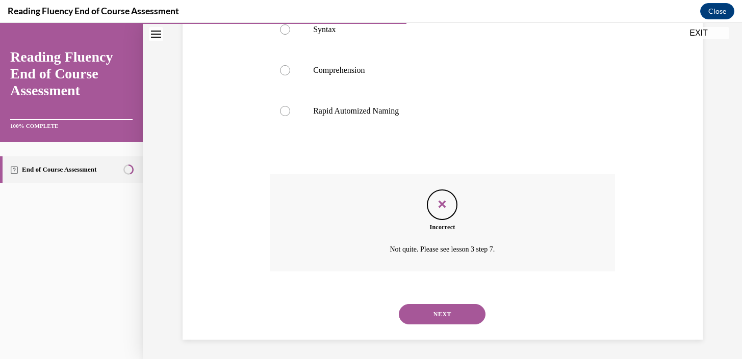
scroll to position [485, 0]
click at [458, 312] on button "NEXT" at bounding box center [442, 313] width 87 height 20
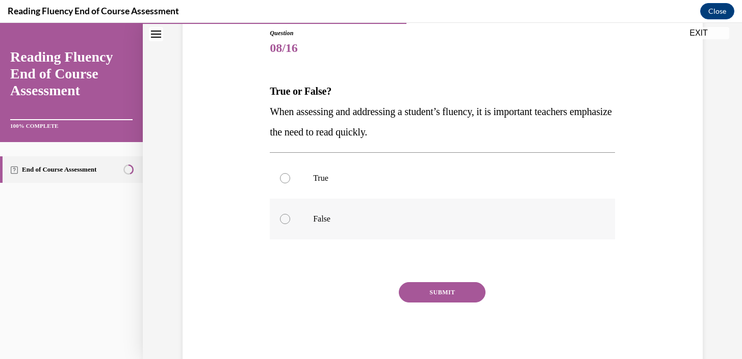
click at [287, 217] on div at bounding box center [285, 219] width 10 height 10
click at [287, 217] on input "False" at bounding box center [285, 219] width 10 height 10
radio input "true"
click at [427, 291] on button "SUBMIT" at bounding box center [442, 292] width 87 height 20
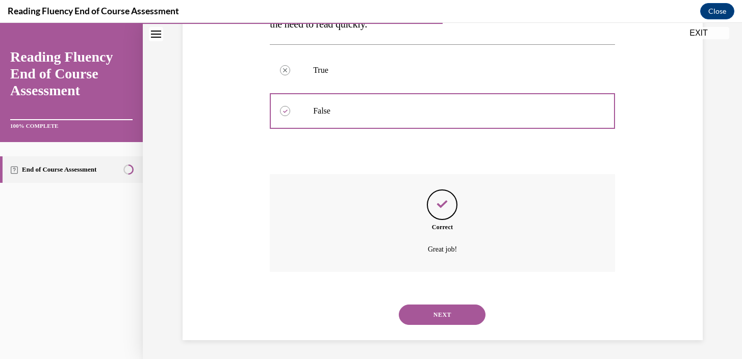
scroll to position [223, 0]
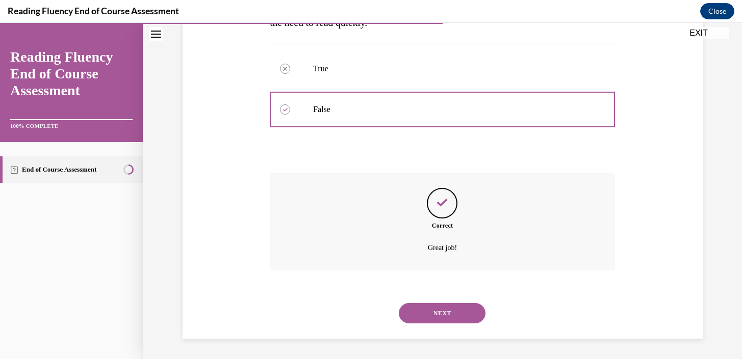
click at [442, 319] on button "NEXT" at bounding box center [442, 313] width 87 height 20
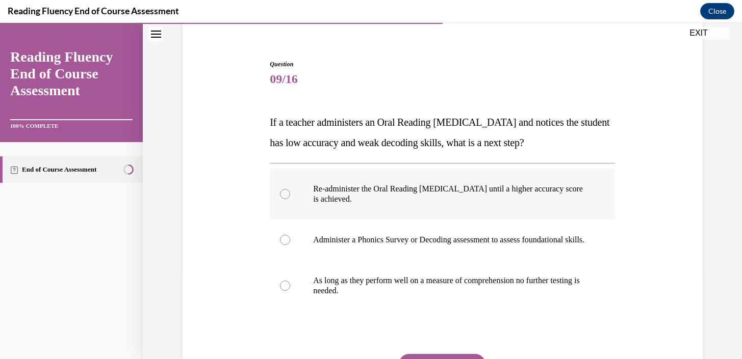
scroll to position [83, 0]
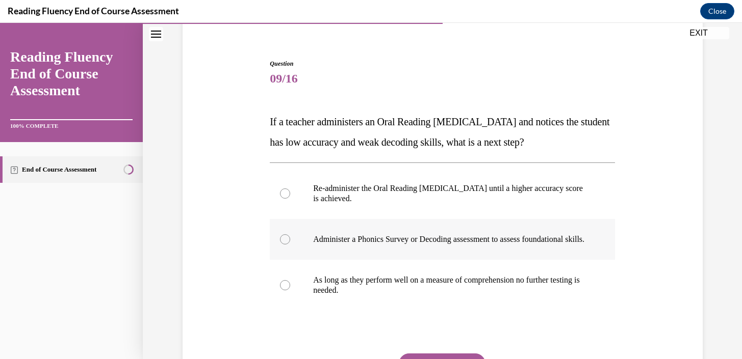
click at [312, 251] on label "Administer a Phonics Survey or Decoding assessment to assess foundational skill…" at bounding box center [442, 239] width 345 height 41
click at [290, 245] on input "Administer a Phonics Survey or Decoding assessment to assess foundational skill…" at bounding box center [285, 239] width 10 height 10
radio input "true"
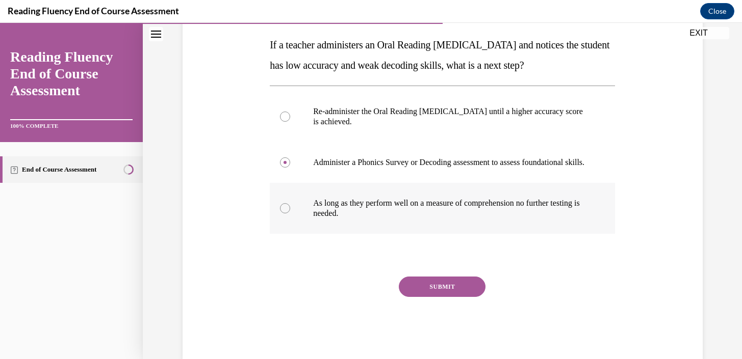
scroll to position [163, 0]
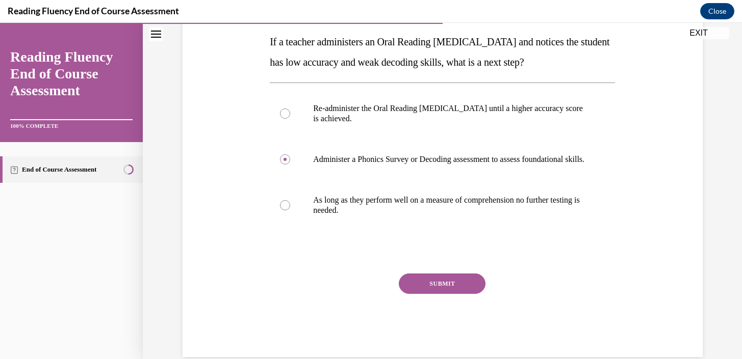
click at [427, 294] on button "SUBMIT" at bounding box center [442, 284] width 87 height 20
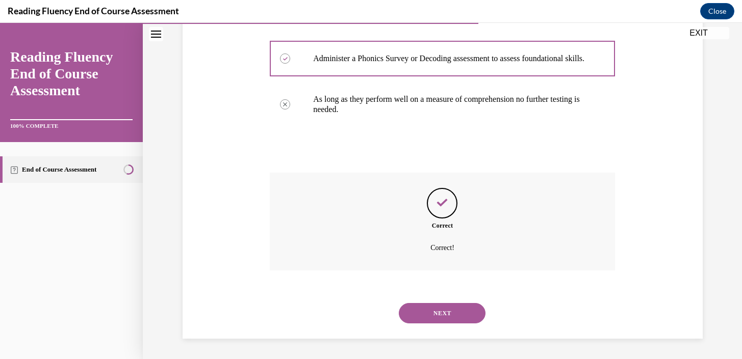
scroll to position [274, 0]
click at [453, 316] on button "NEXT" at bounding box center [442, 313] width 87 height 20
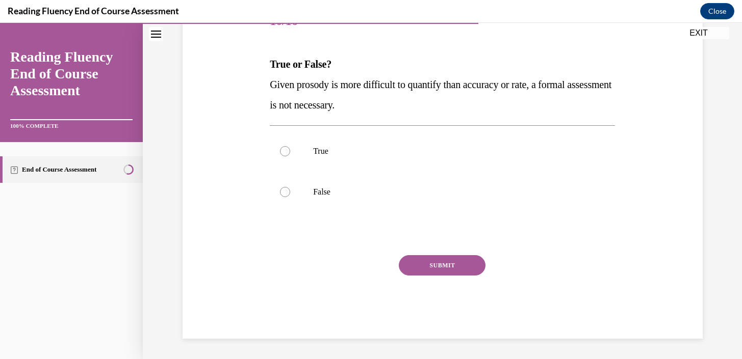
scroll to position [113, 0]
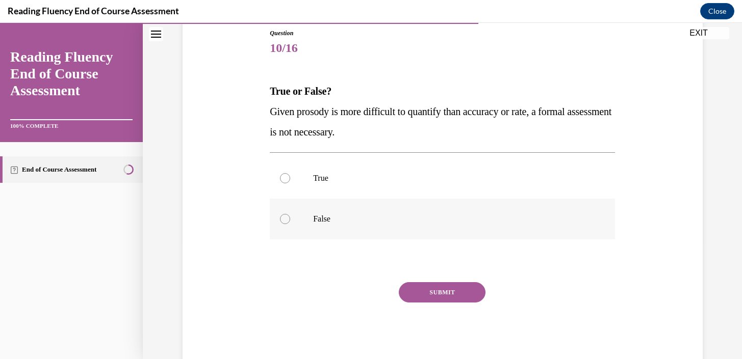
click at [318, 221] on p "False" at bounding box center [451, 219] width 276 height 10
click at [290, 221] on input "False" at bounding box center [285, 219] width 10 height 10
radio input "true"
click at [448, 287] on button "SUBMIT" at bounding box center [442, 292] width 87 height 20
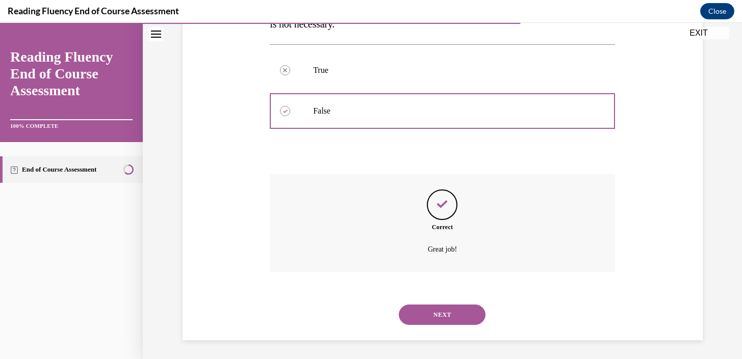
scroll to position [223, 0]
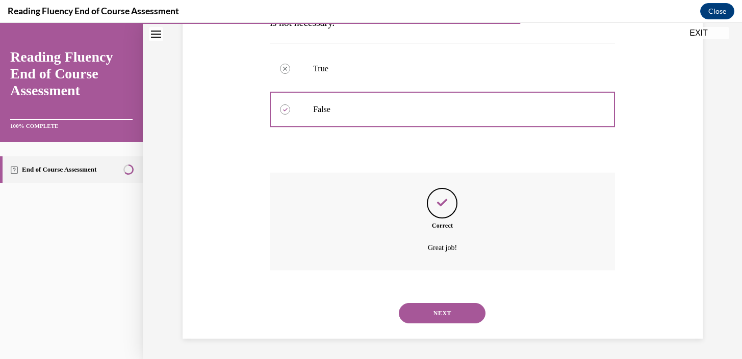
click at [447, 317] on button "NEXT" at bounding box center [442, 313] width 87 height 20
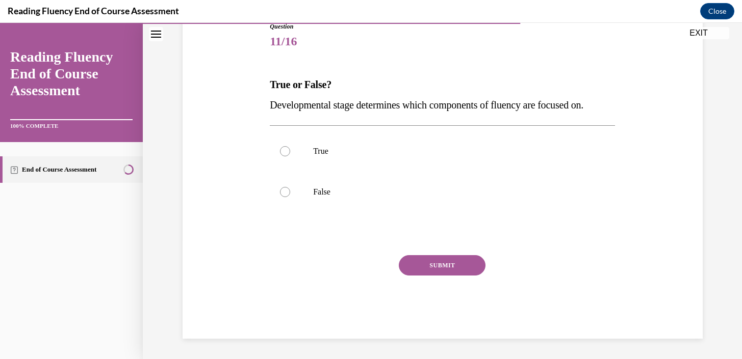
scroll to position [113, 0]
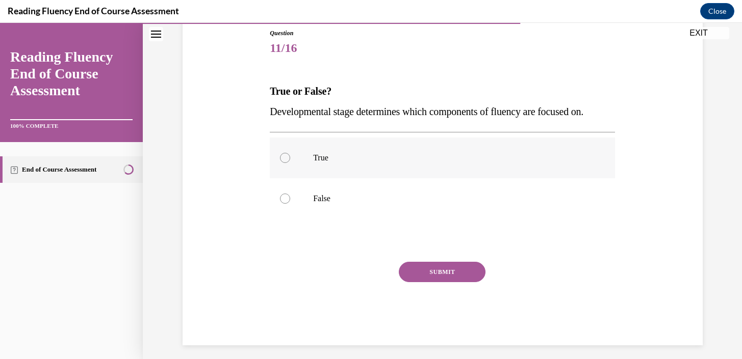
click at [303, 157] on label "True" at bounding box center [442, 158] width 345 height 41
click at [290, 157] on input "True" at bounding box center [285, 158] width 10 height 10
radio input "true"
click at [460, 268] on button "SUBMIT" at bounding box center [442, 272] width 87 height 20
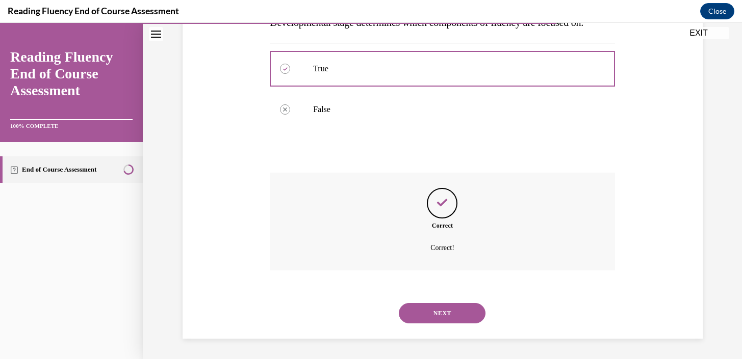
click at [443, 323] on button "NEXT" at bounding box center [442, 313] width 87 height 20
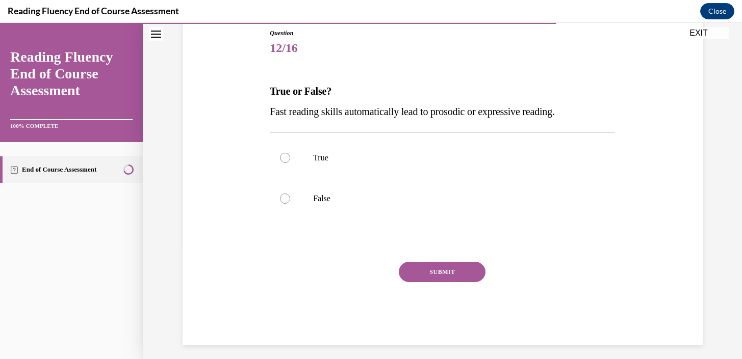
scroll to position [120, 0]
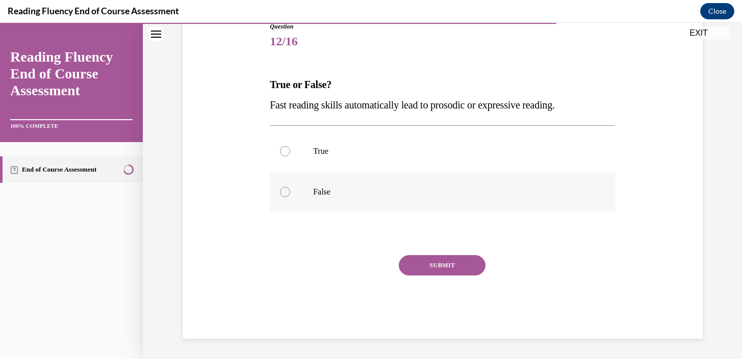
click at [291, 194] on label "False" at bounding box center [442, 192] width 345 height 41
click at [290, 194] on input "False" at bounding box center [285, 192] width 10 height 10
radio input "true"
click at [438, 267] on button "SUBMIT" at bounding box center [442, 265] width 87 height 20
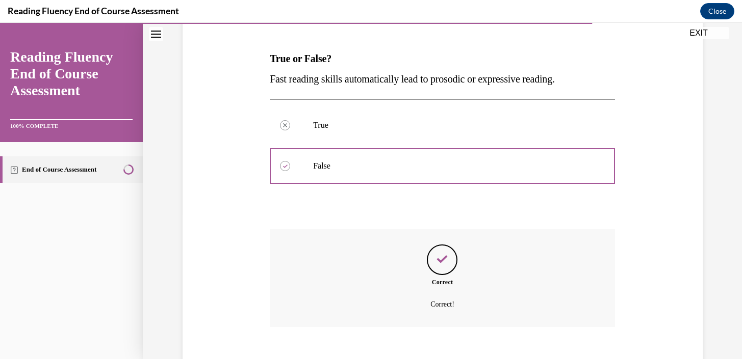
scroll to position [202, 0]
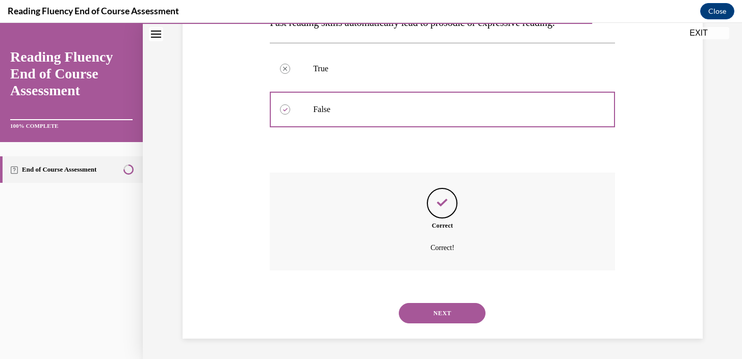
click at [444, 317] on button "NEXT" at bounding box center [442, 313] width 87 height 20
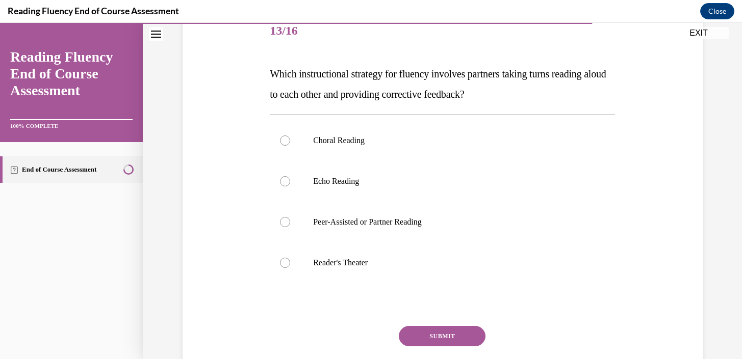
scroll to position [132, 0]
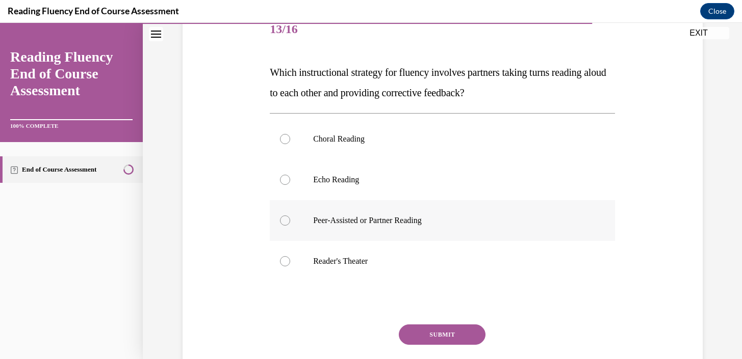
click at [288, 221] on div at bounding box center [285, 221] width 10 height 10
click at [288, 221] on input "Peer-Assisted or Partner Reading" at bounding box center [285, 221] width 10 height 10
radio input "true"
click at [437, 336] on button "SUBMIT" at bounding box center [442, 335] width 87 height 20
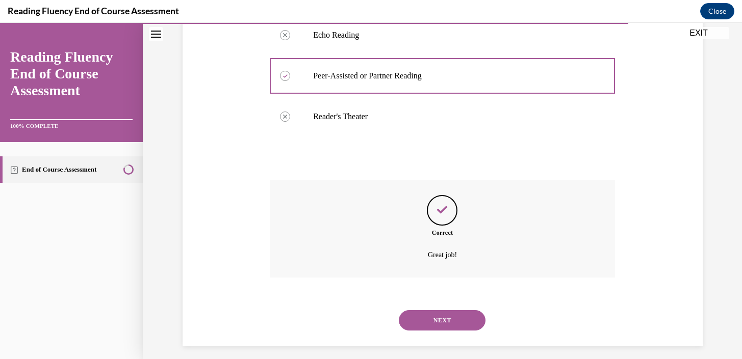
scroll to position [284, 0]
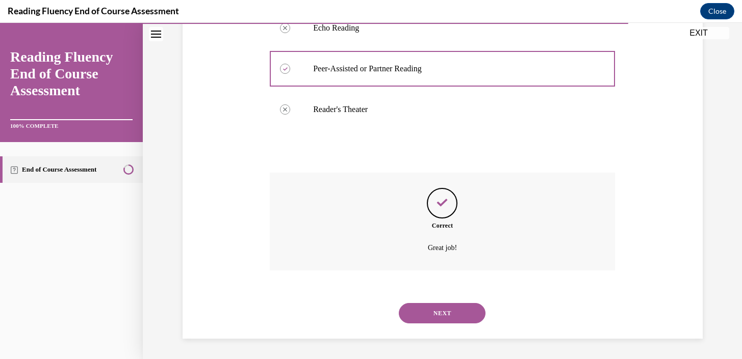
click at [438, 314] on button "NEXT" at bounding box center [442, 313] width 87 height 20
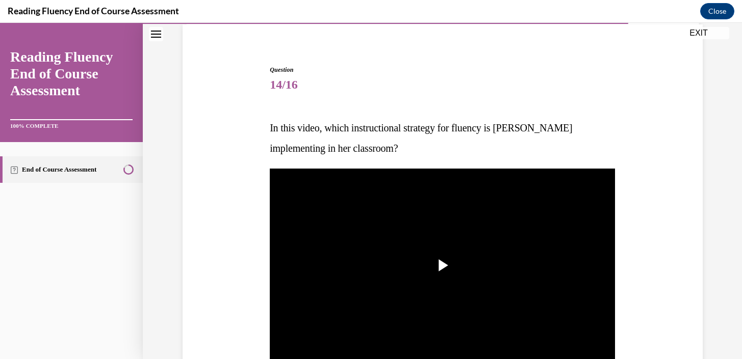
scroll to position [91, 0]
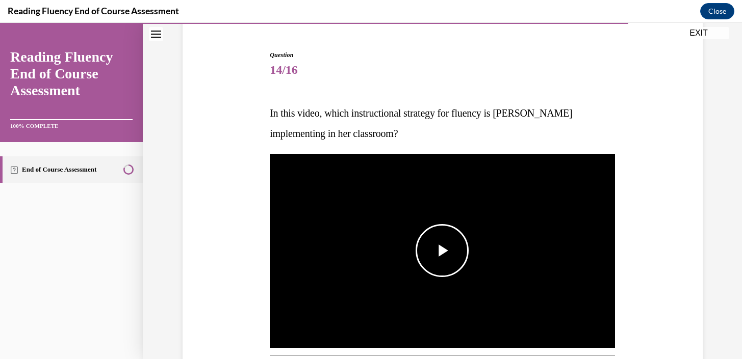
click at [442, 251] on span "Video player" at bounding box center [442, 251] width 0 height 0
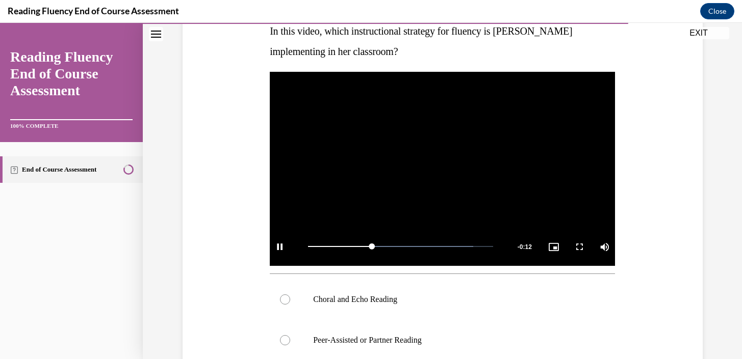
scroll to position [202, 0]
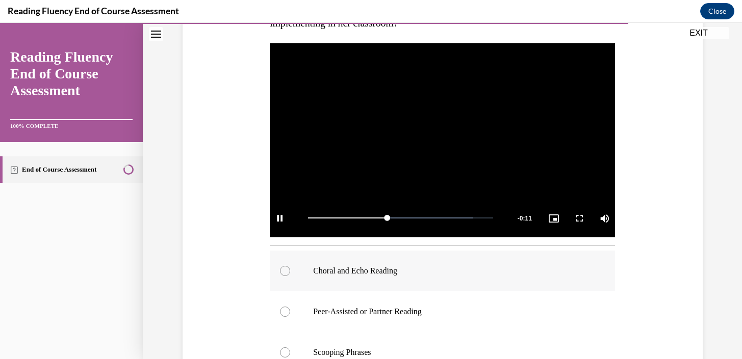
click at [283, 275] on div at bounding box center [285, 271] width 10 height 10
click at [283, 275] on input "Choral and Echo Reading" at bounding box center [285, 271] width 10 height 10
radio input "true"
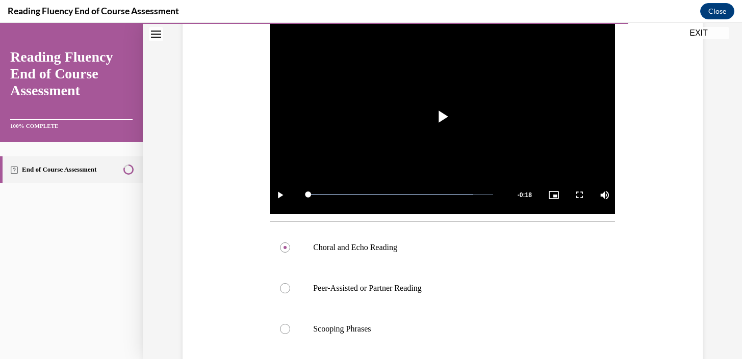
scroll to position [268, 0]
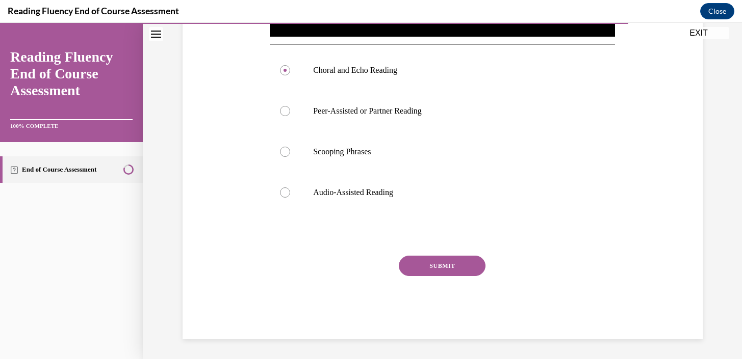
click at [431, 260] on button "SUBMIT" at bounding box center [442, 266] width 87 height 20
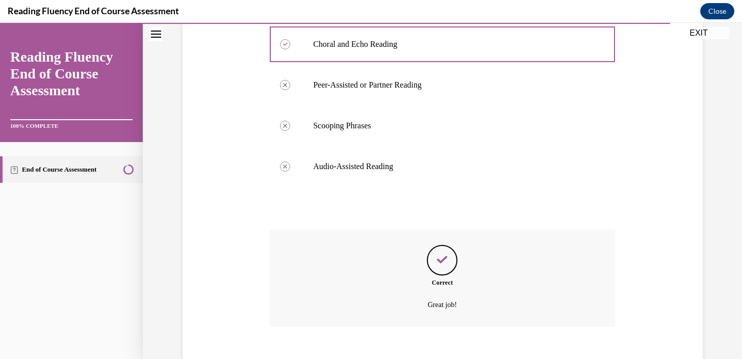
scroll to position [485, 0]
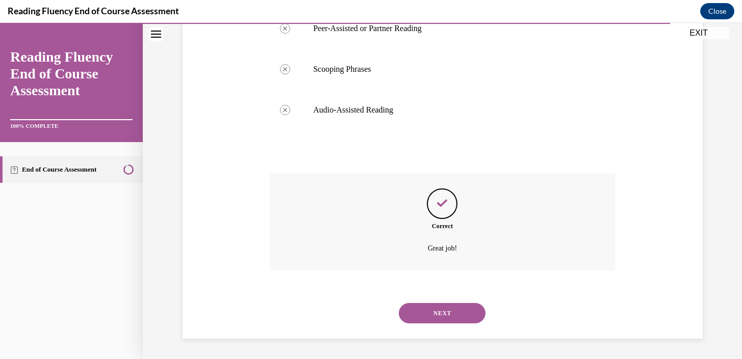
click at [457, 314] on button "NEXT" at bounding box center [442, 313] width 87 height 20
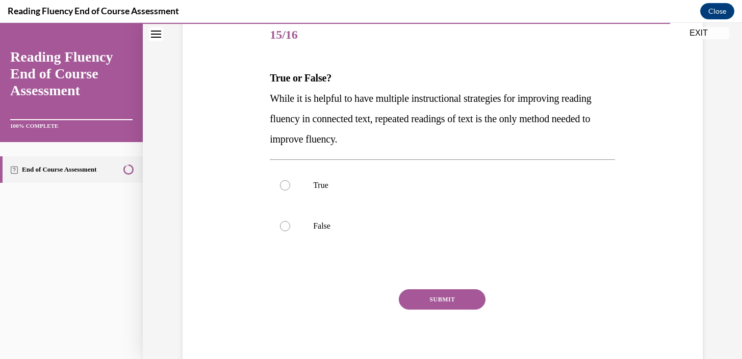
scroll to position [127, 0]
click at [286, 227] on div at bounding box center [285, 225] width 10 height 10
click at [286, 227] on input "False" at bounding box center [285, 225] width 10 height 10
radio input "true"
click at [439, 291] on button "SUBMIT" at bounding box center [442, 298] width 87 height 20
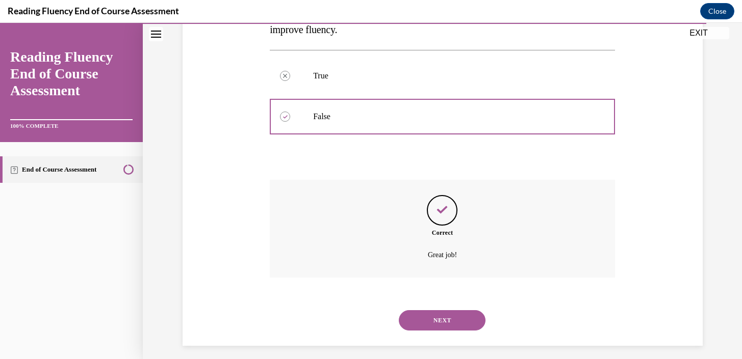
scroll to position [243, 0]
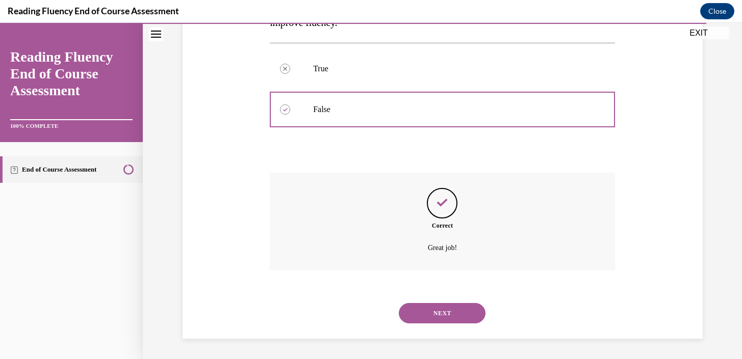
click at [443, 314] on button "NEXT" at bounding box center [442, 313] width 87 height 20
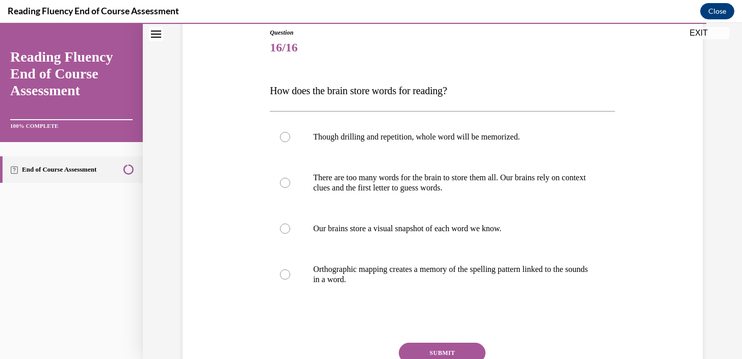
scroll to position [123, 0]
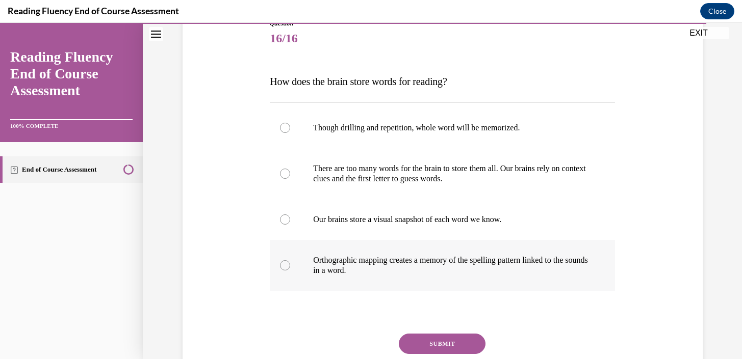
click at [284, 267] on div at bounding box center [285, 265] width 10 height 10
click at [284, 267] on input "Orthographic mapping creates a memory of the spelling pattern linked to the sou…" at bounding box center [285, 265] width 10 height 10
radio input "true"
click at [452, 340] on button "SUBMIT" at bounding box center [442, 344] width 87 height 20
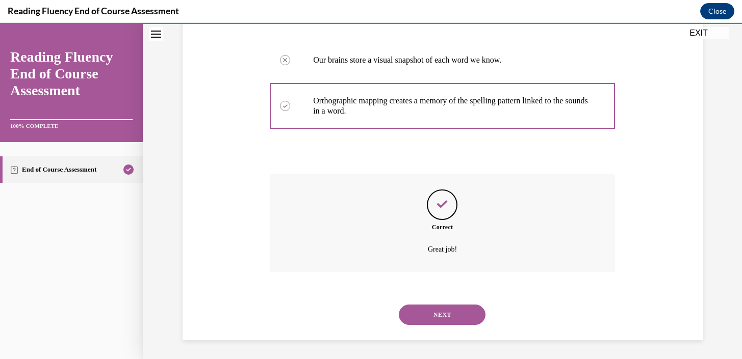
scroll to position [284, 0]
click at [451, 314] on button "NEXT" at bounding box center [442, 313] width 87 height 20
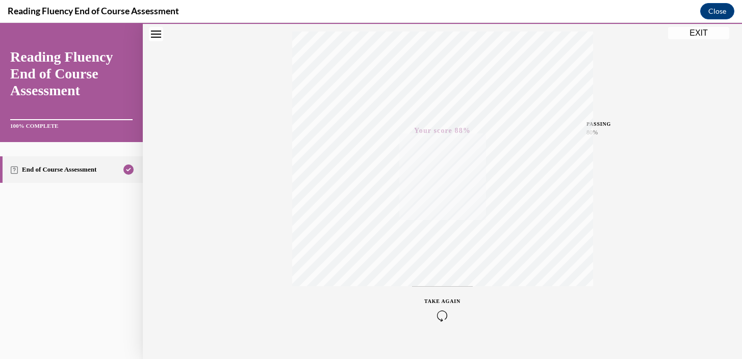
scroll to position [186, 0]
click at [687, 38] on button "EXIT" at bounding box center [698, 33] width 61 height 12
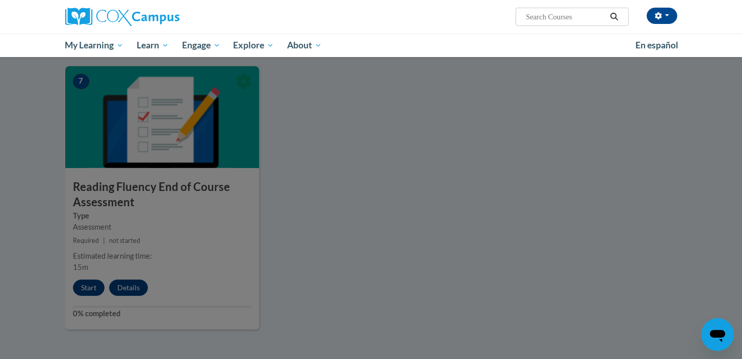
click at [90, 294] on div at bounding box center [371, 179] width 742 height 359
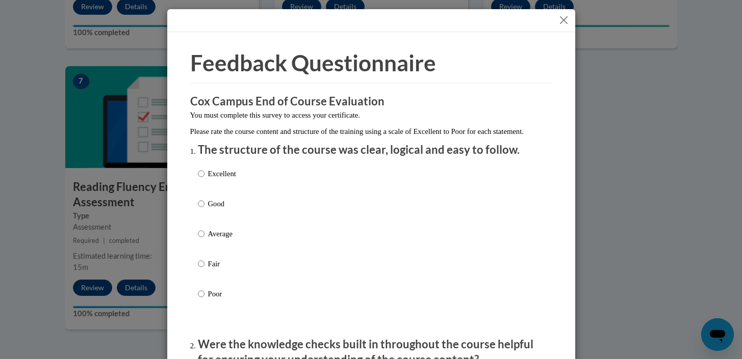
click at [220, 179] on p "Excellent" at bounding box center [222, 173] width 28 height 11
click at [204, 179] on input "Excellent" at bounding box center [201, 173] width 7 height 11
radio input "true"
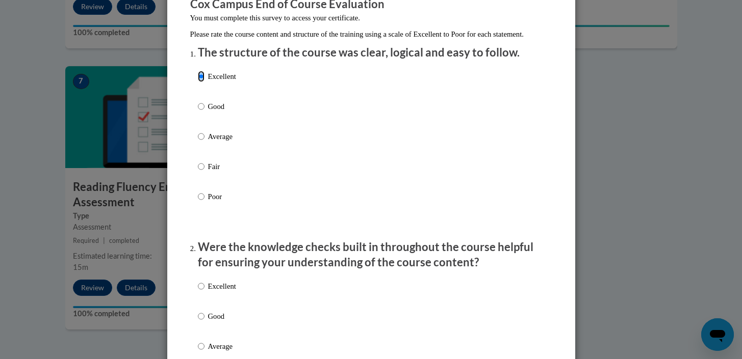
scroll to position [135, 0]
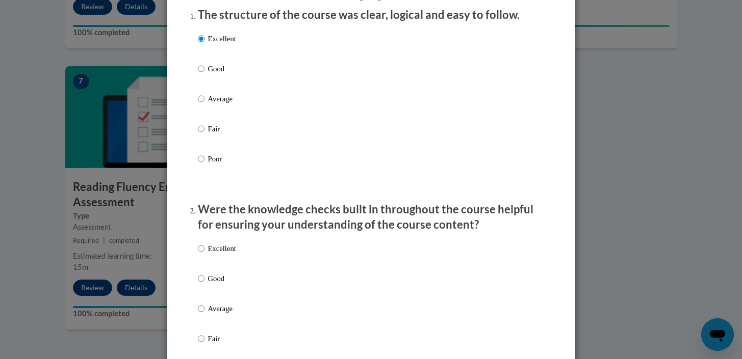
click at [211, 254] on p "Excellent" at bounding box center [222, 248] width 28 height 11
click at [204, 254] on input "Excellent" at bounding box center [201, 248] width 7 height 11
radio input "true"
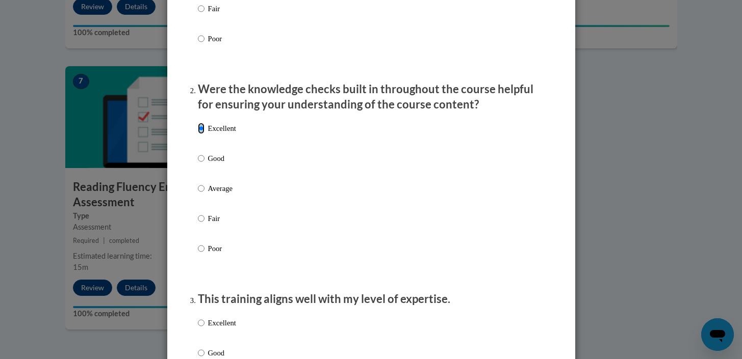
scroll to position [261, 0]
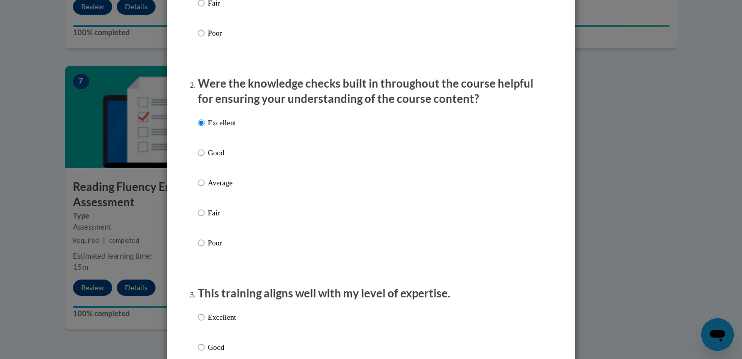
click at [210, 323] on p "Excellent" at bounding box center [222, 317] width 28 height 11
click at [204, 323] on input "Excellent" at bounding box center [201, 317] width 7 height 11
radio input "true"
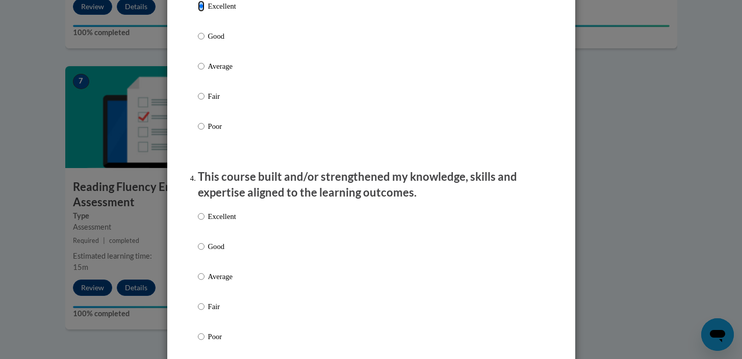
scroll to position [584, 0]
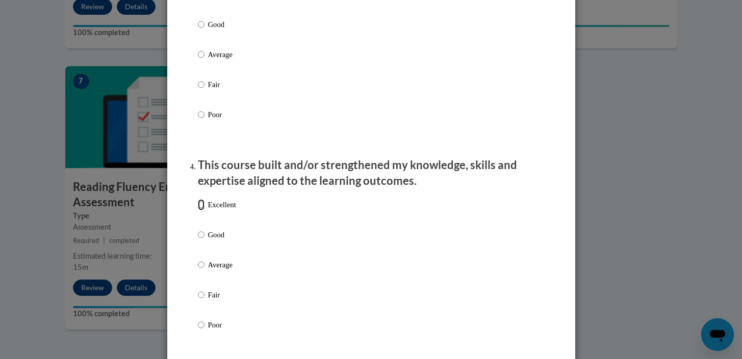
click at [199, 211] on input "Excellent" at bounding box center [201, 204] width 7 height 11
radio input "true"
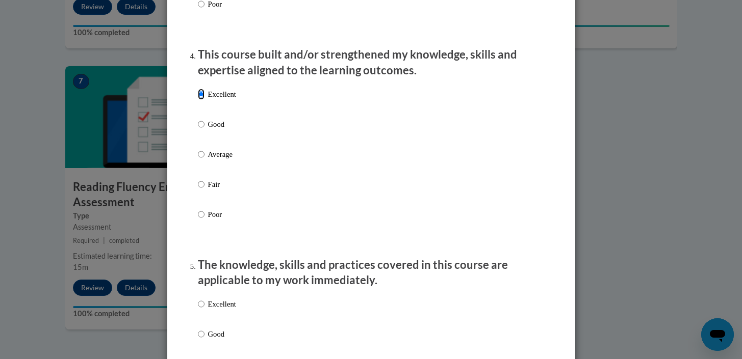
scroll to position [763, 0]
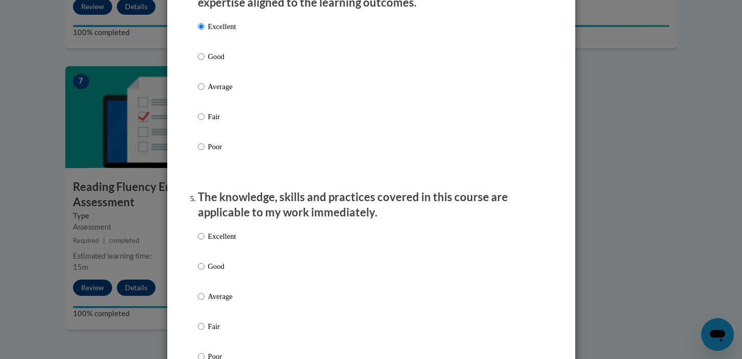
click at [207, 251] on label "Excellent" at bounding box center [217, 245] width 38 height 28
click at [204, 242] on input "Excellent" at bounding box center [201, 236] width 7 height 11
radio input "true"
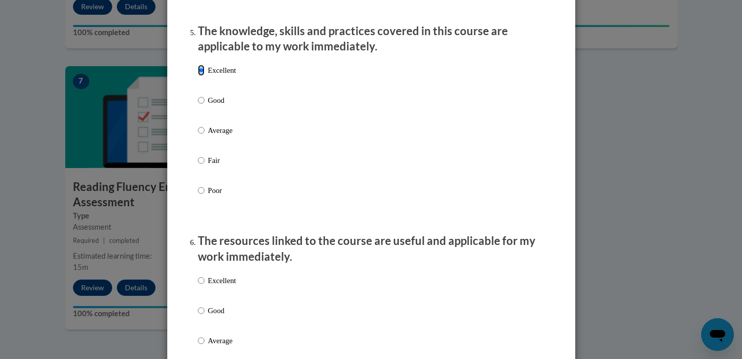
scroll to position [936, 0]
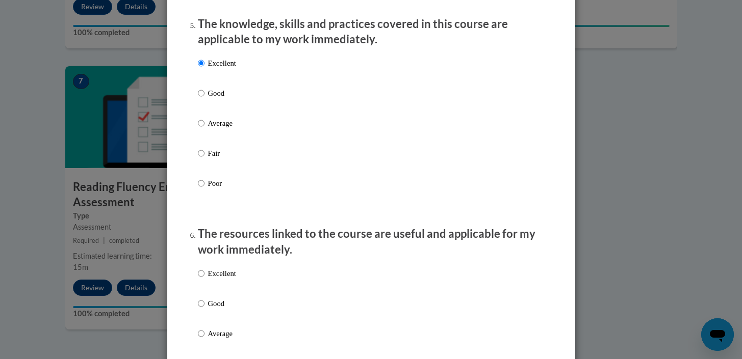
click at [211, 279] on p "Excellent" at bounding box center [222, 273] width 28 height 11
click at [204, 279] on input "Excellent" at bounding box center [201, 273] width 7 height 11
radio input "true"
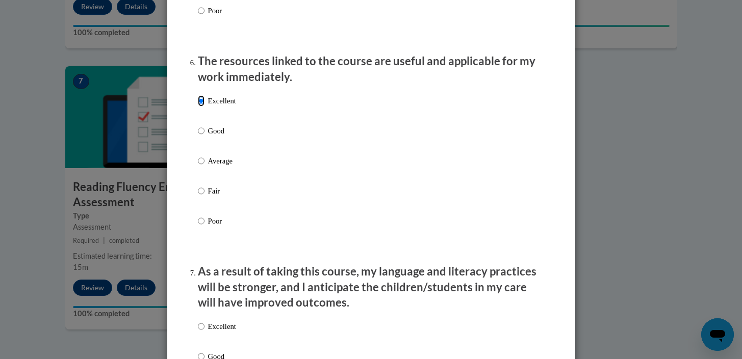
scroll to position [1205, 0]
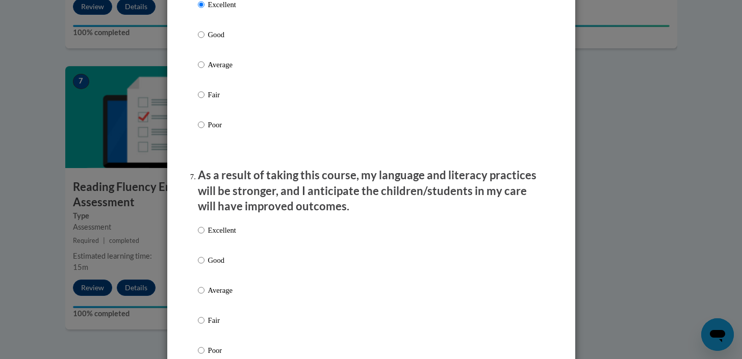
click at [207, 247] on label "Excellent" at bounding box center [217, 239] width 38 height 28
click at [204, 236] on input "Excellent" at bounding box center [201, 230] width 7 height 11
radio input "true"
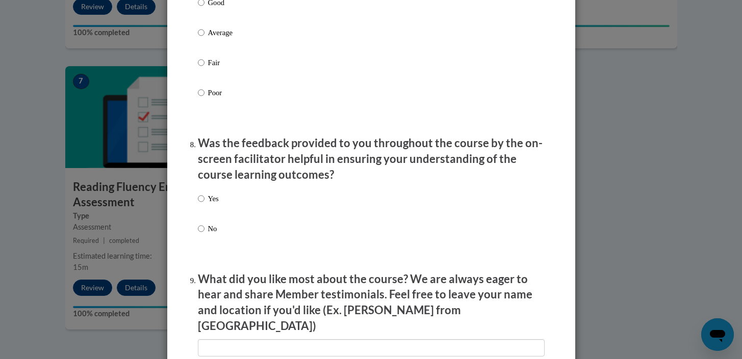
scroll to position [1481, 0]
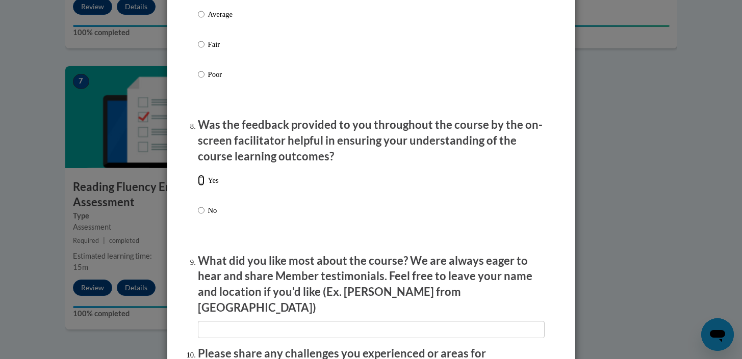
click at [204, 186] on input "Yes" at bounding box center [201, 180] width 7 height 11
radio input "true"
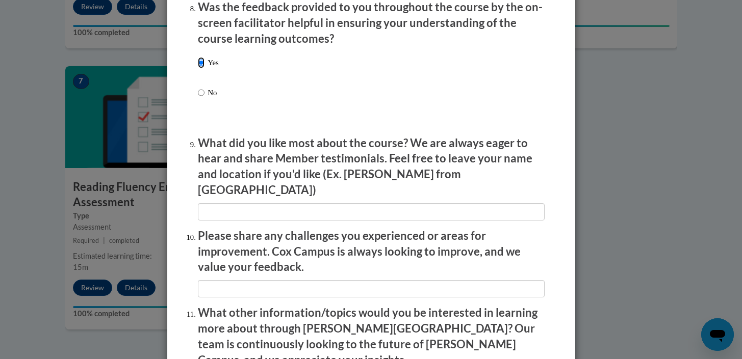
scroll to position [1600, 0]
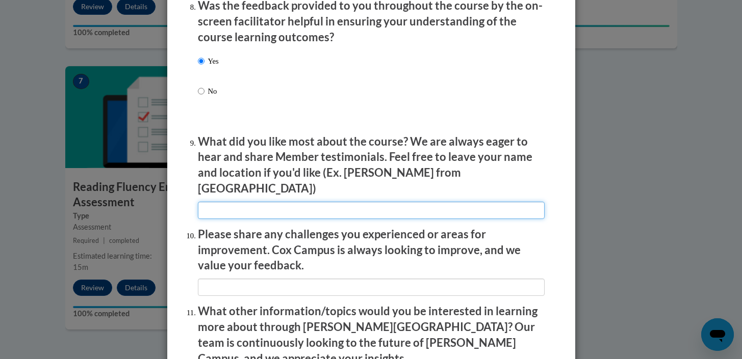
click at [204, 202] on input "textbox" at bounding box center [371, 210] width 347 height 17
drag, startPoint x: 262, startPoint y: 204, endPoint x: 217, endPoint y: 204, distance: 45.4
click at [217, 204] on input "textbox" at bounding box center [371, 210] width 347 height 17
click at [268, 202] on input "textbox" at bounding box center [371, 210] width 347 height 17
type input "The videos of examples or explanations"
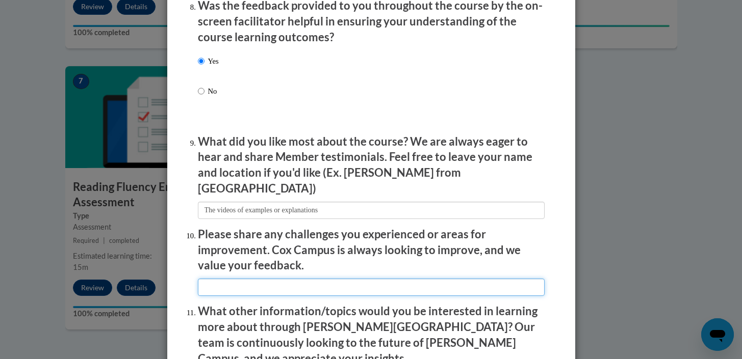
click at [269, 283] on input "textbox" at bounding box center [371, 287] width 347 height 17
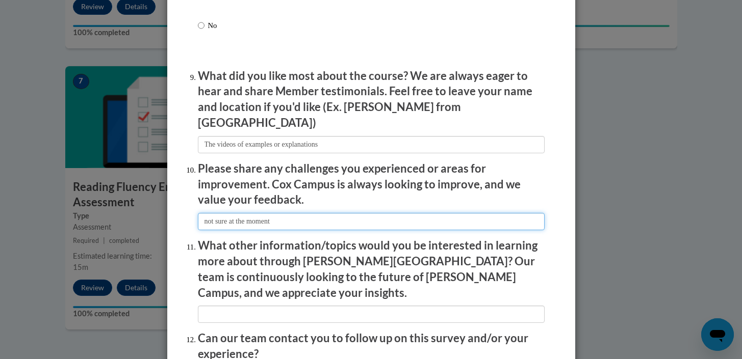
scroll to position [1683, 0]
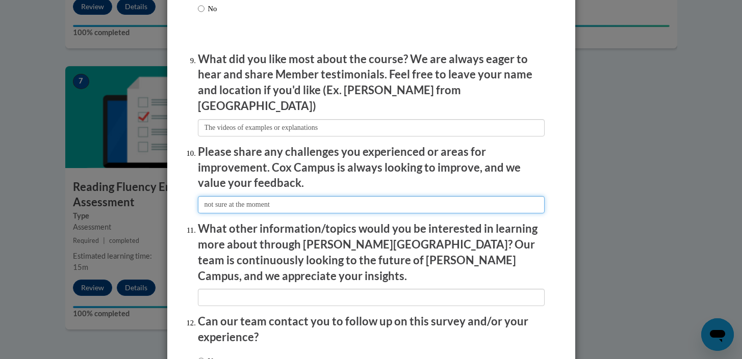
type input "not sure at the moment"
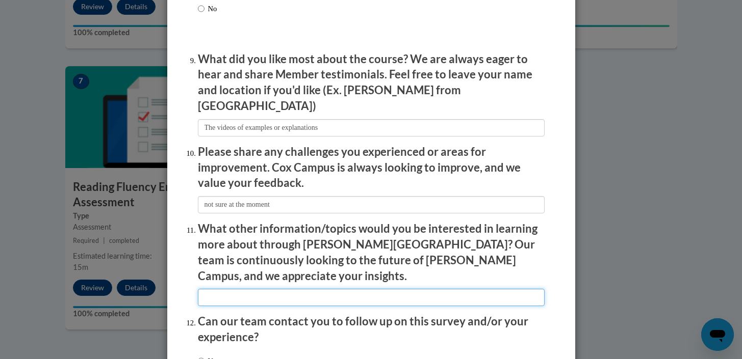
click at [227, 289] on input "textbox" at bounding box center [371, 297] width 347 height 17
type input "not sure, need time to put in practice"
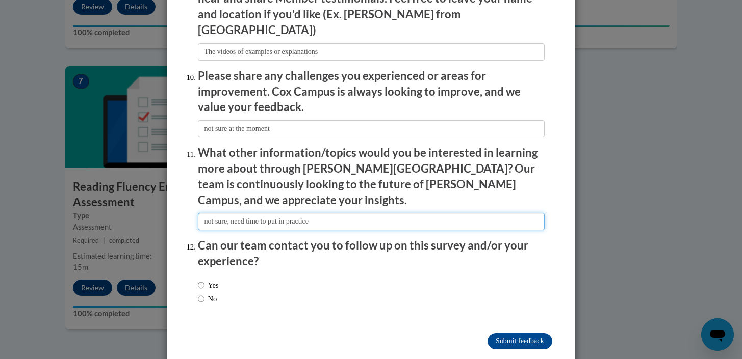
scroll to position [1761, 0]
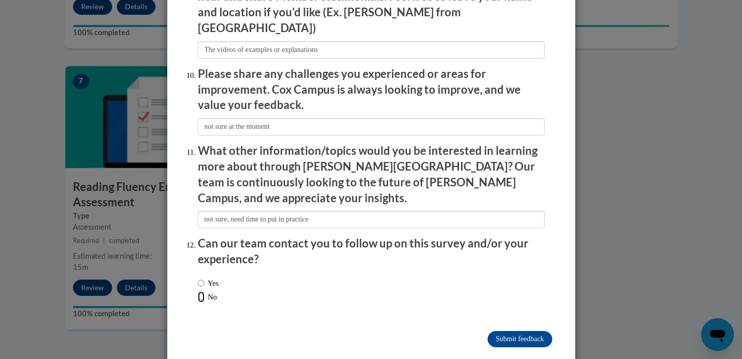
click at [201, 292] on input "No" at bounding box center [201, 297] width 7 height 11
radio input "true"
click at [510, 331] on input "Submit feedback" at bounding box center [519, 339] width 64 height 16
